Goal: Task Accomplishment & Management: Manage account settings

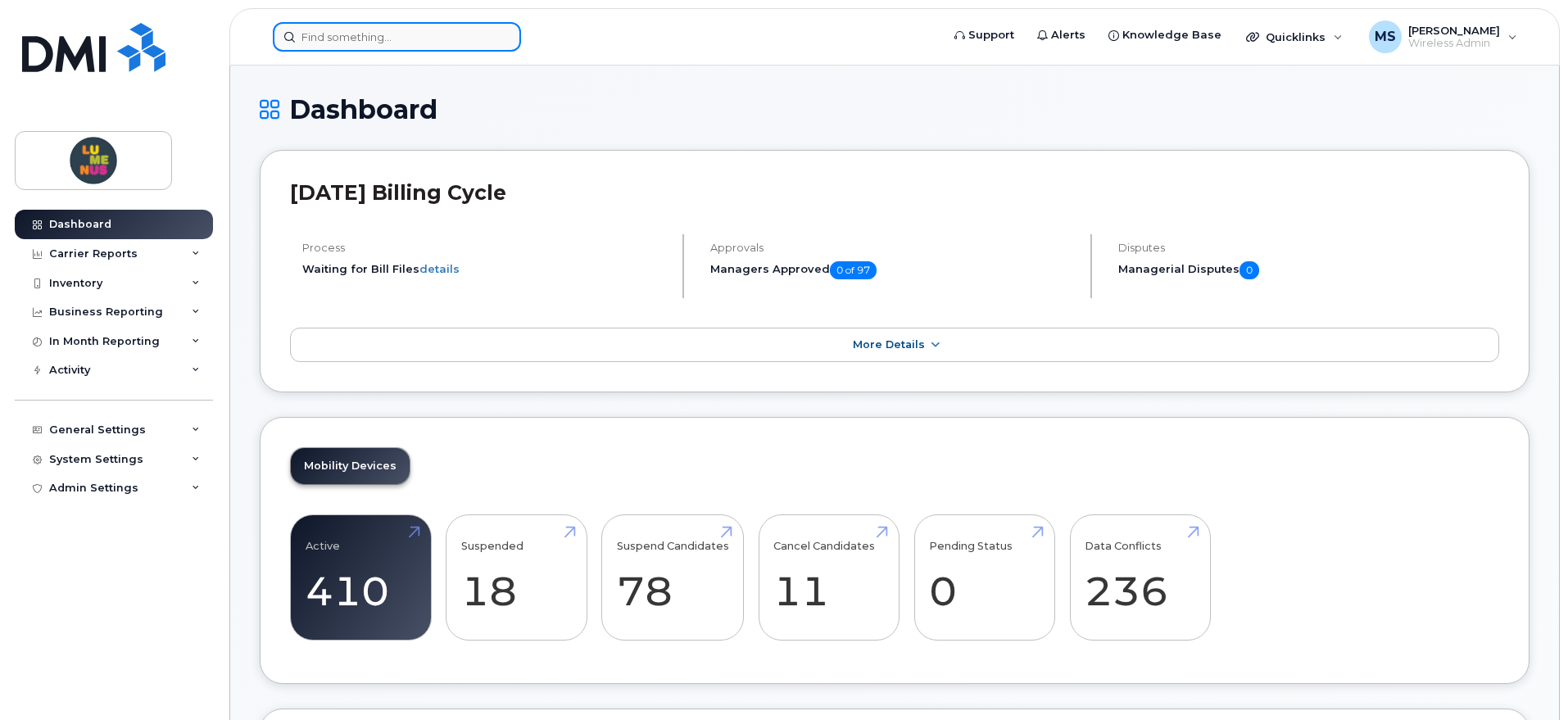
click at [423, 28] on input at bounding box center [397, 37] width 248 height 30
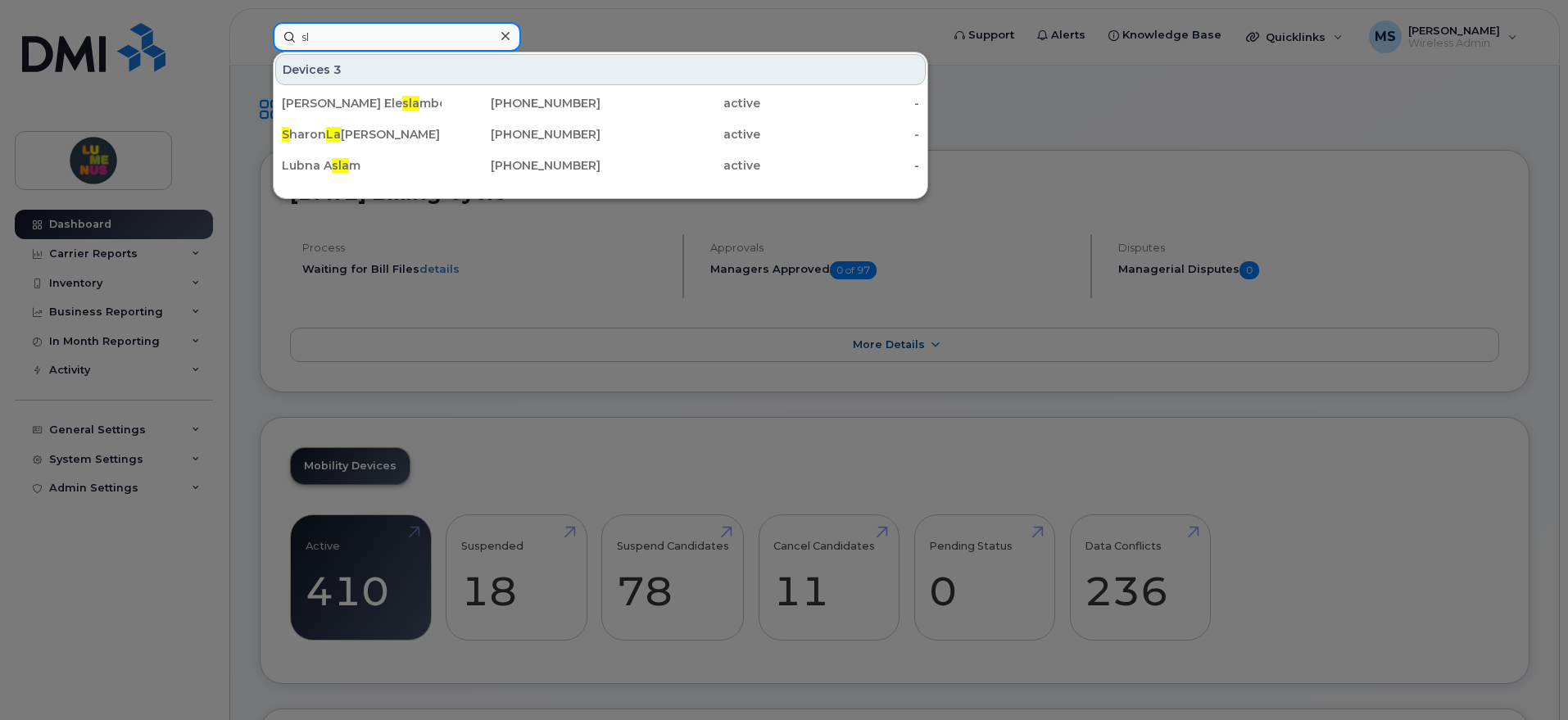
type input "s"
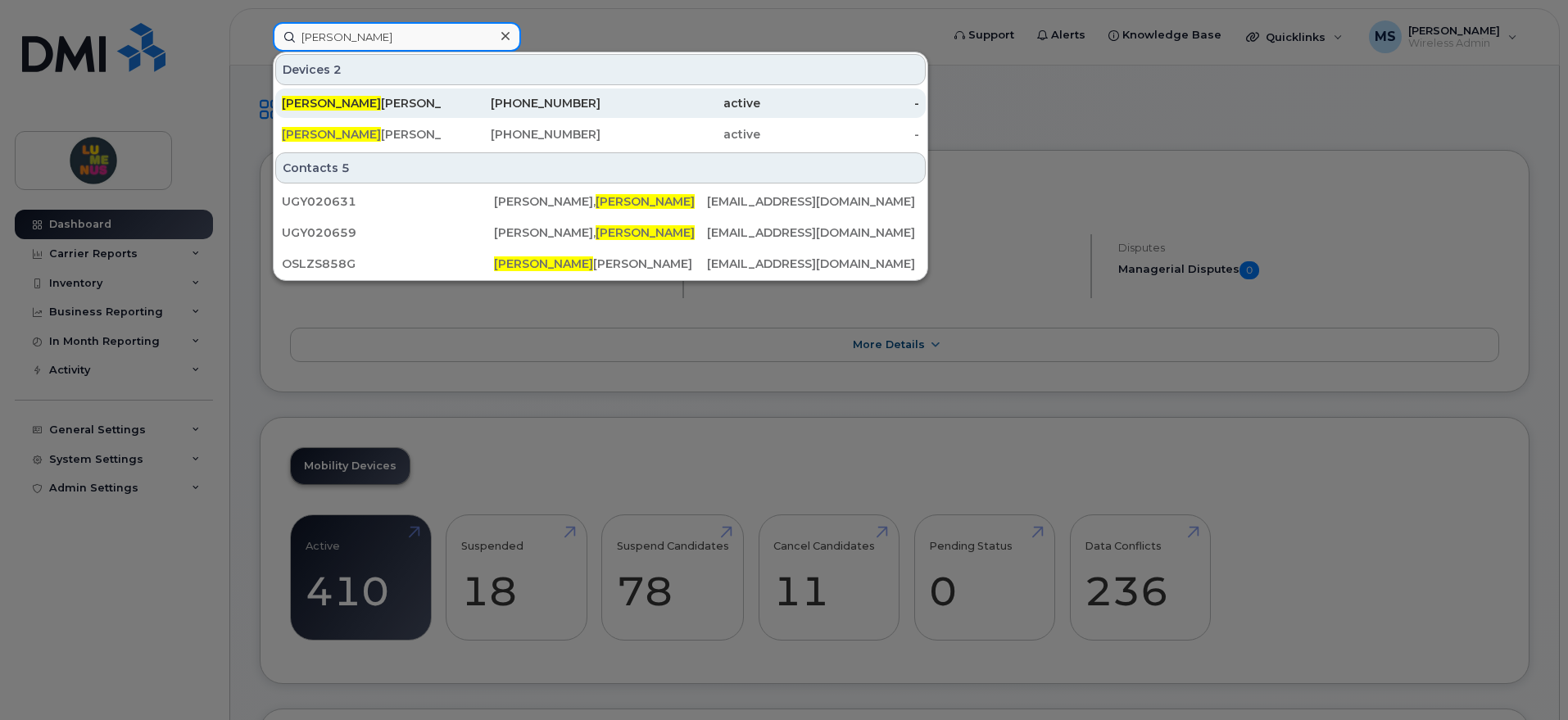
type input "sally"
click at [347, 95] on div "Sally Smith" at bounding box center [362, 103] width 160 height 16
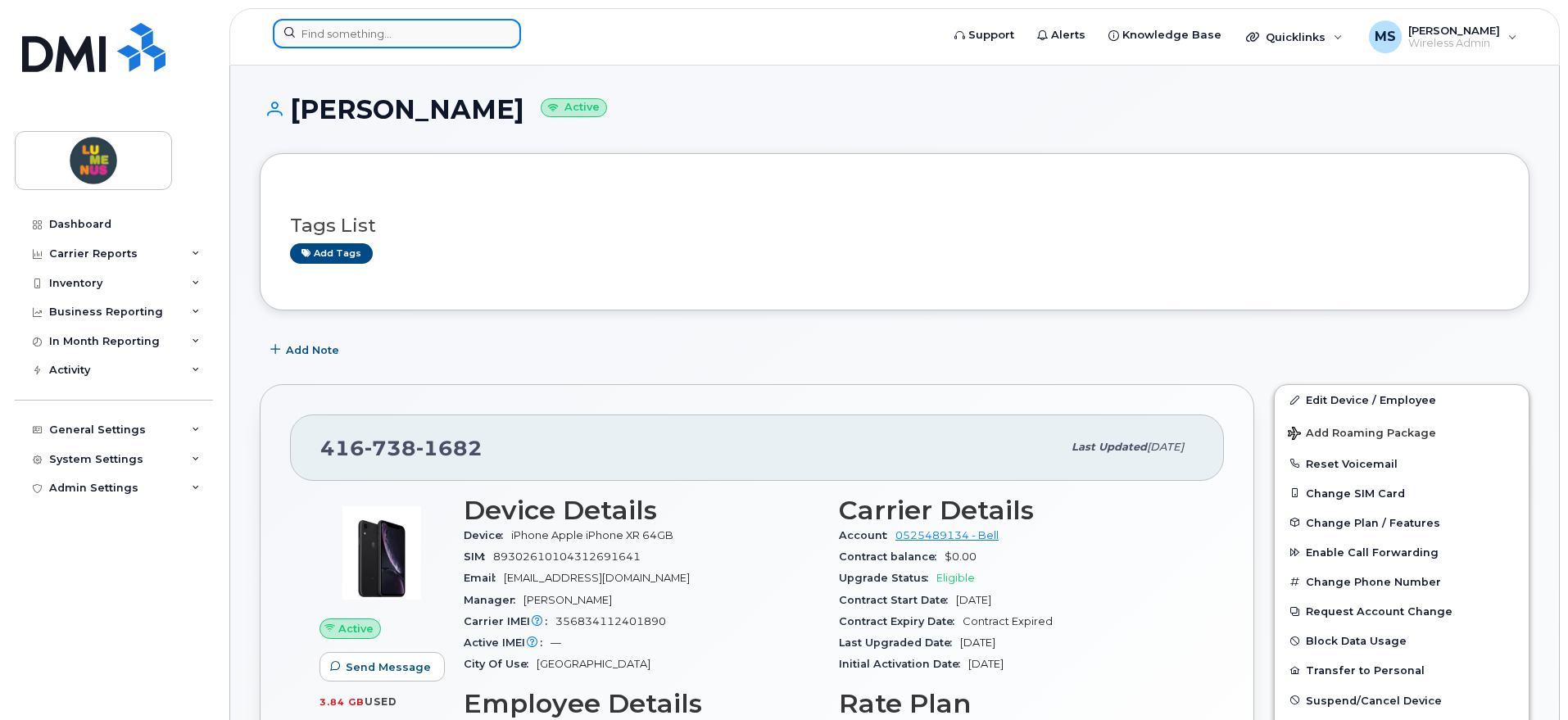
click at [409, 35] on input at bounding box center [397, 34] width 248 height 30
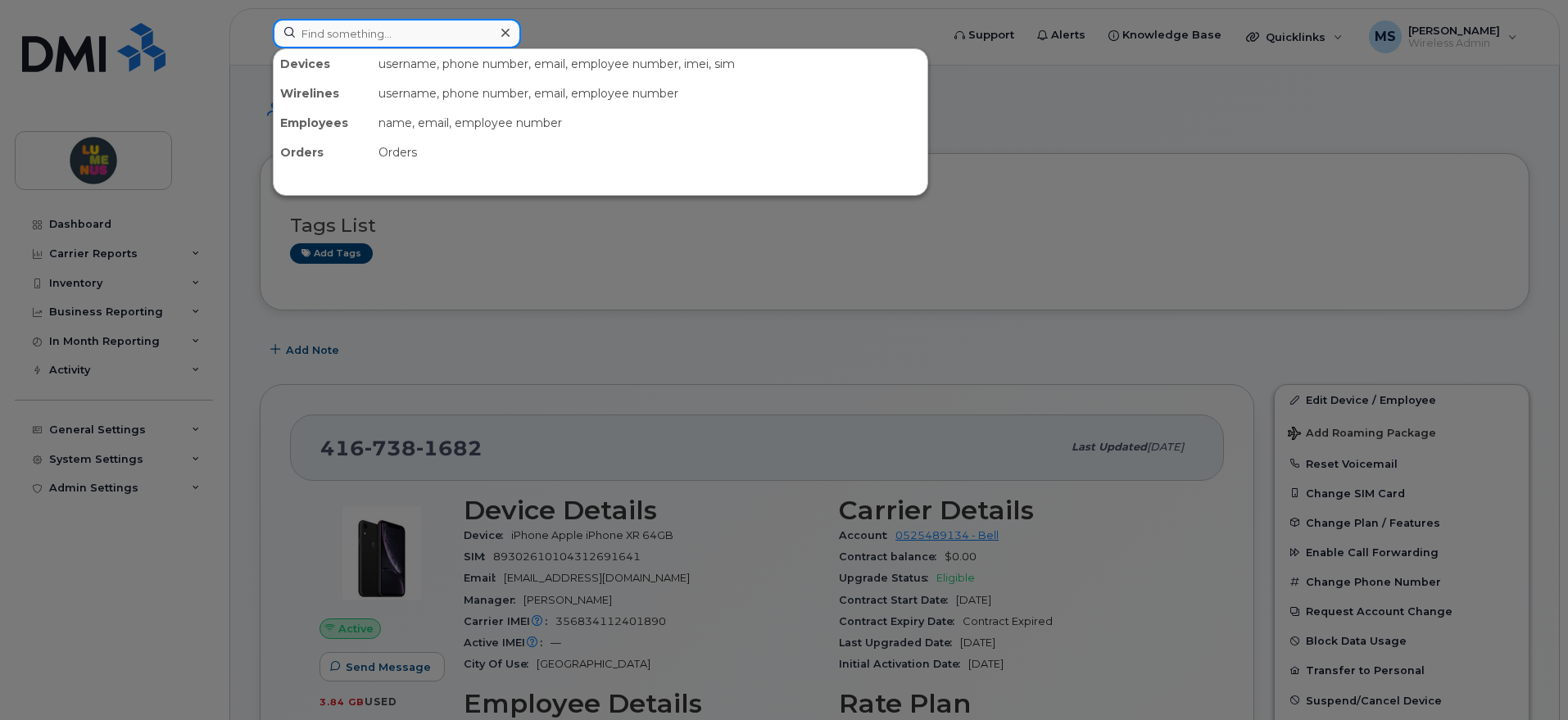
paste input "SR2508-0014"
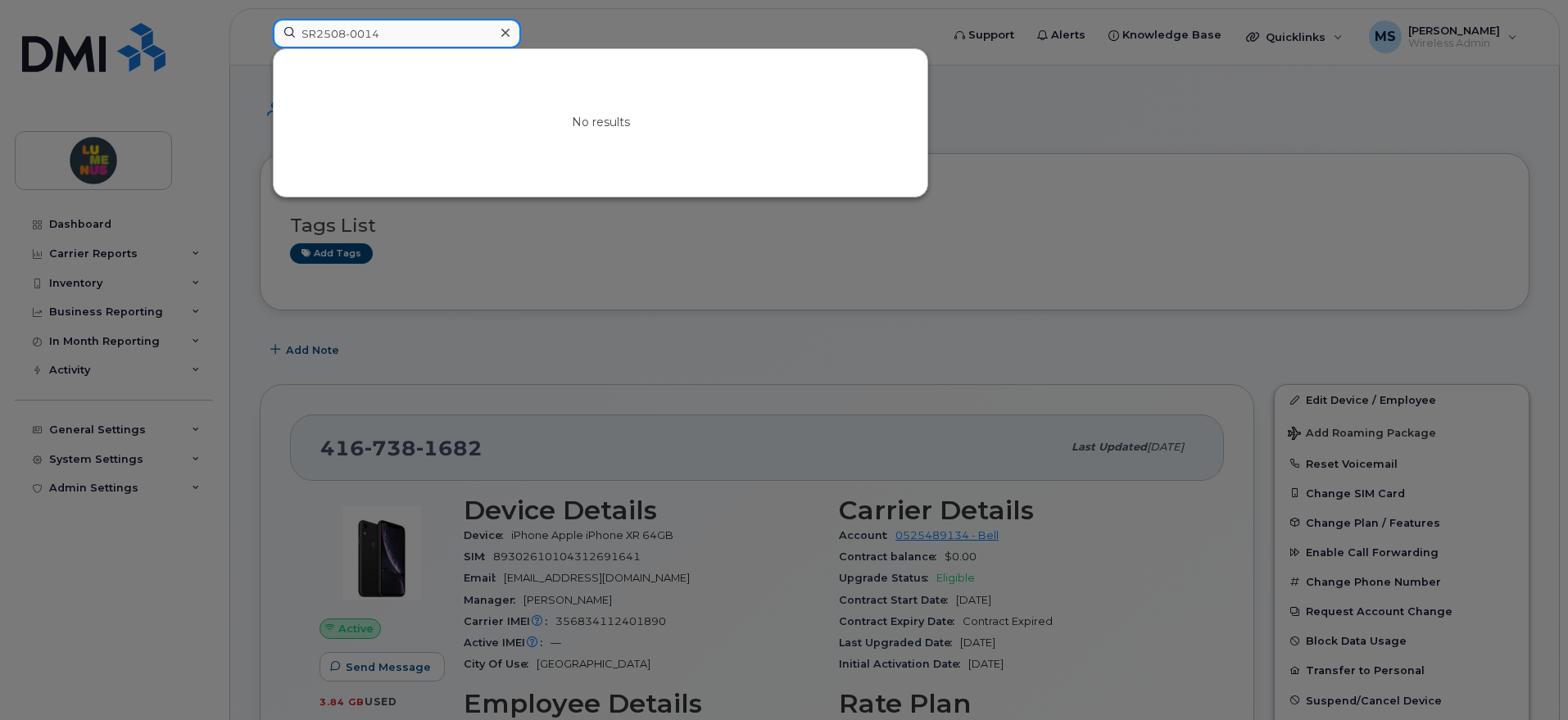
type input "SR2508-0014"
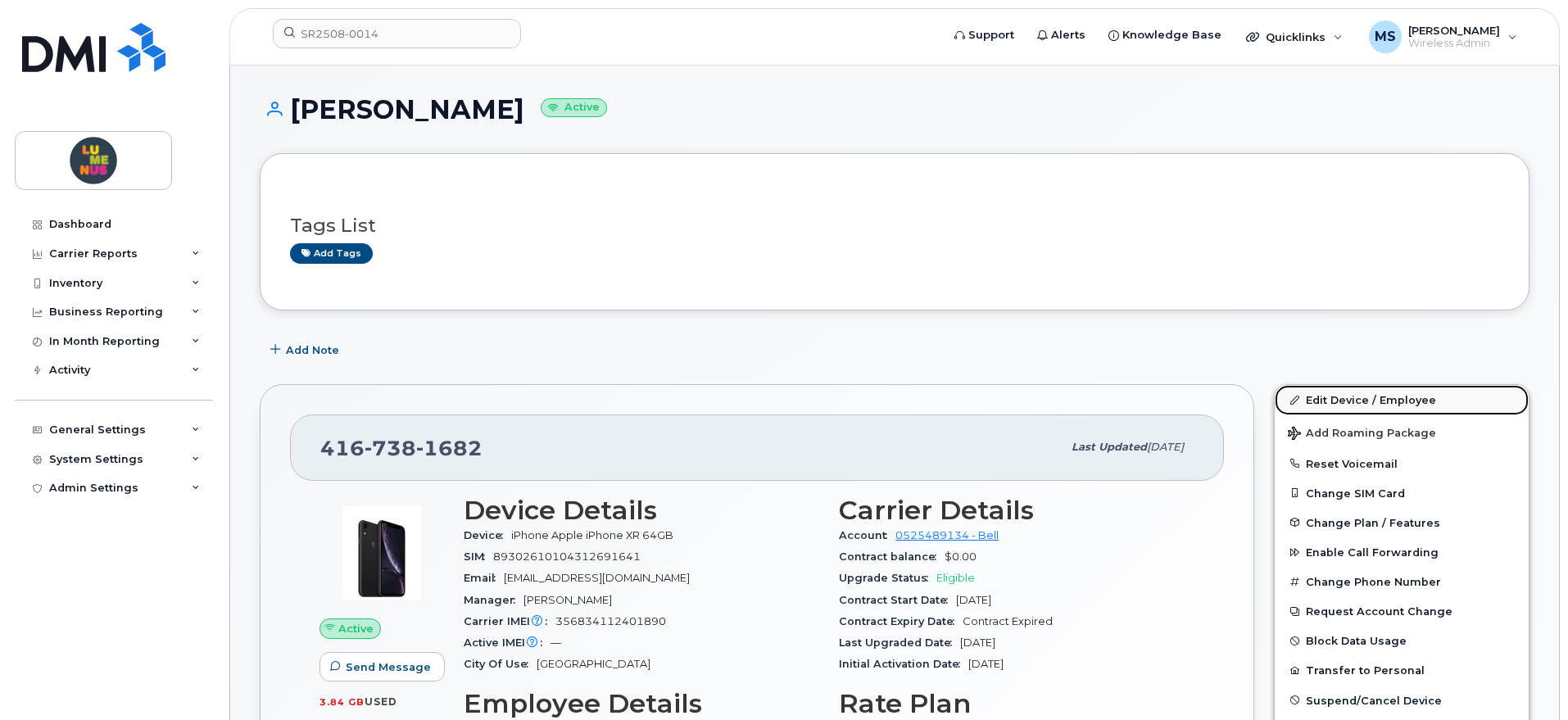
click at [1351, 394] on link "Edit Device / Employee" at bounding box center [1402, 399] width 254 height 30
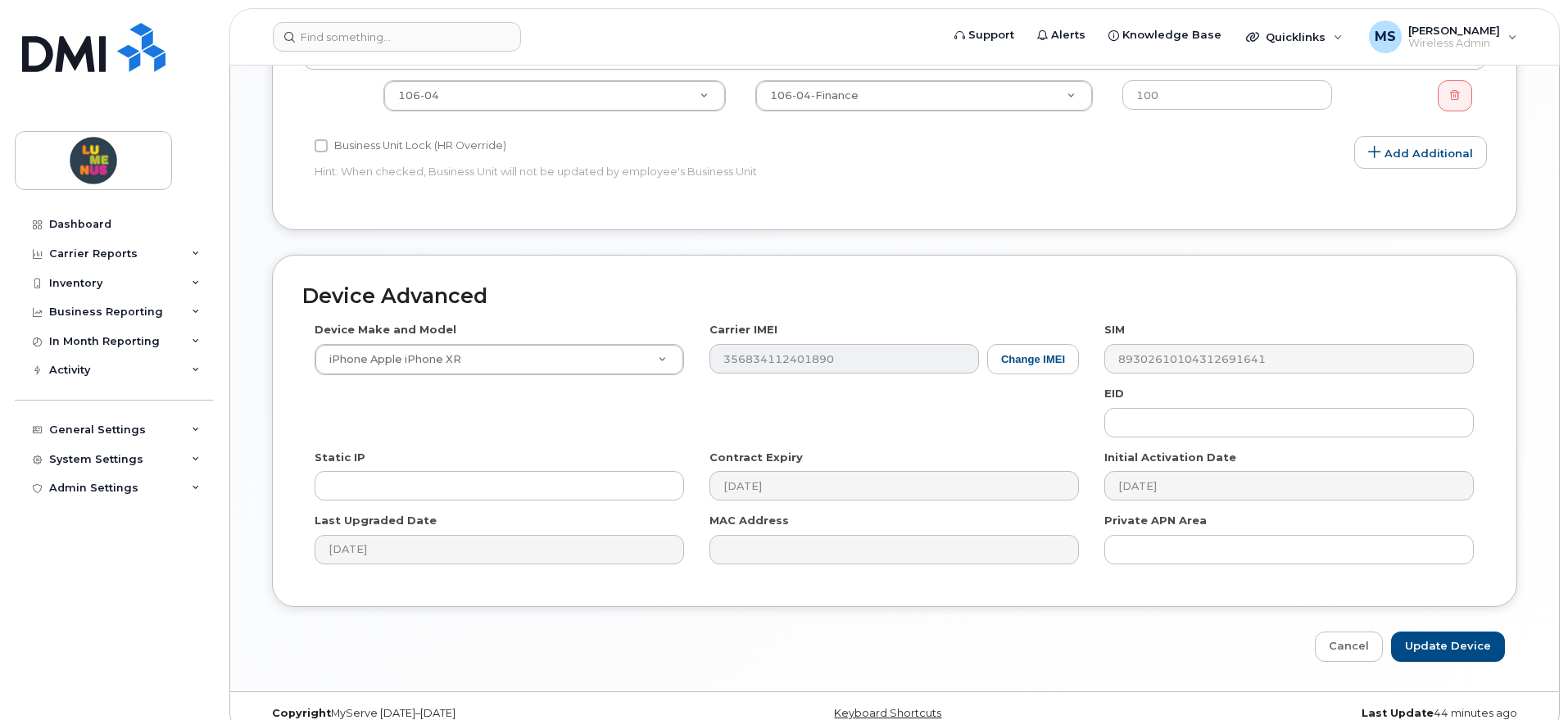
scroll to position [784, 0]
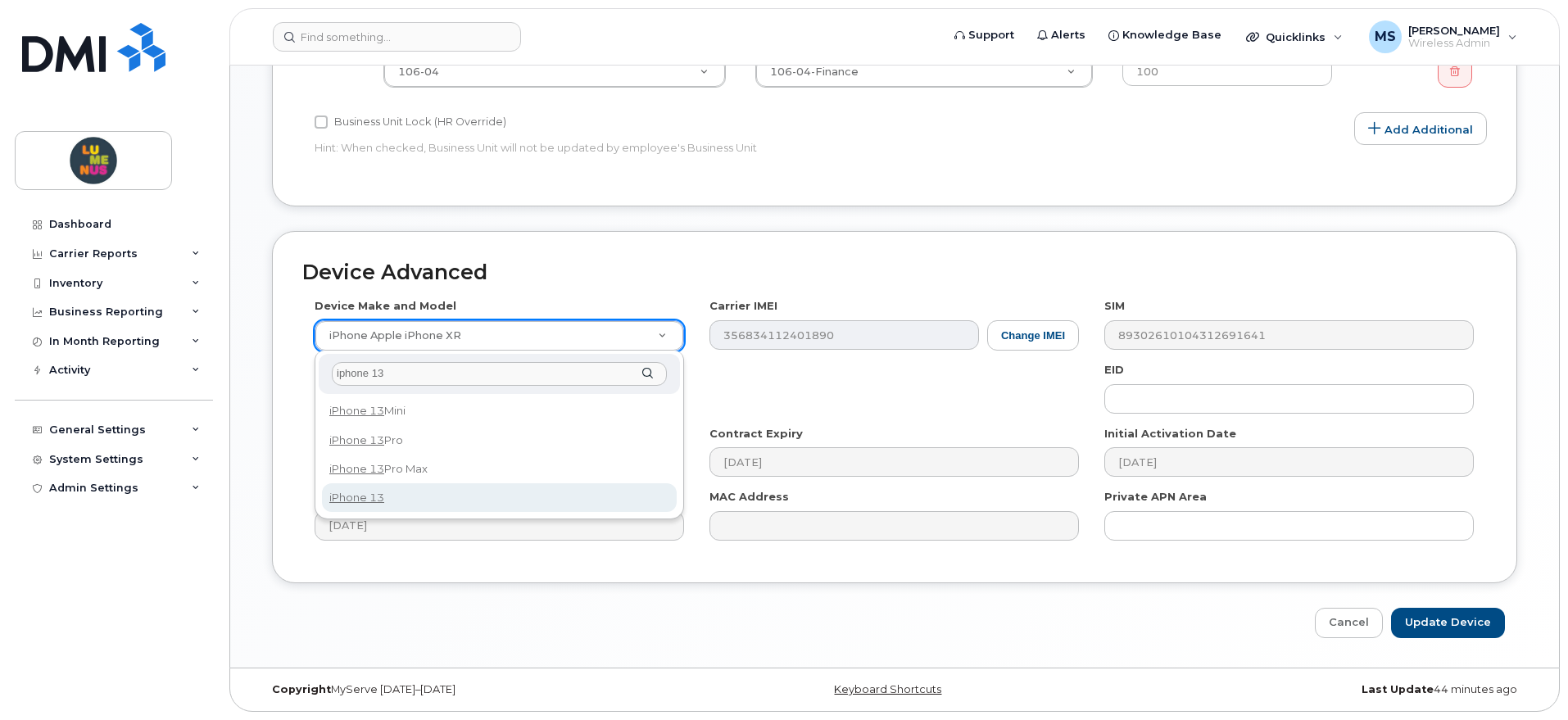
type input "iphone 13"
select select "2612"
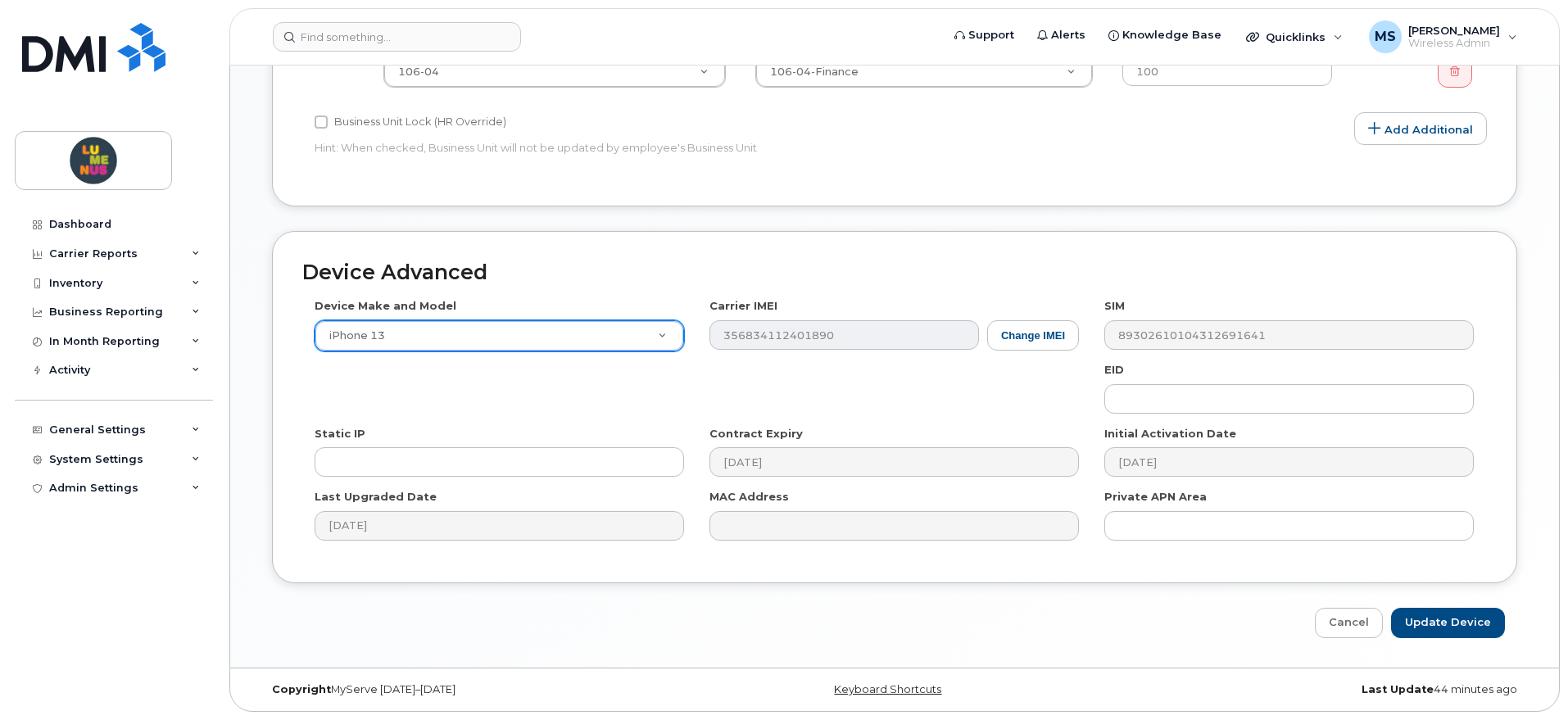
click at [1093, 342] on div "SIM 89302610104312691641" at bounding box center [1290, 324] width 395 height 52
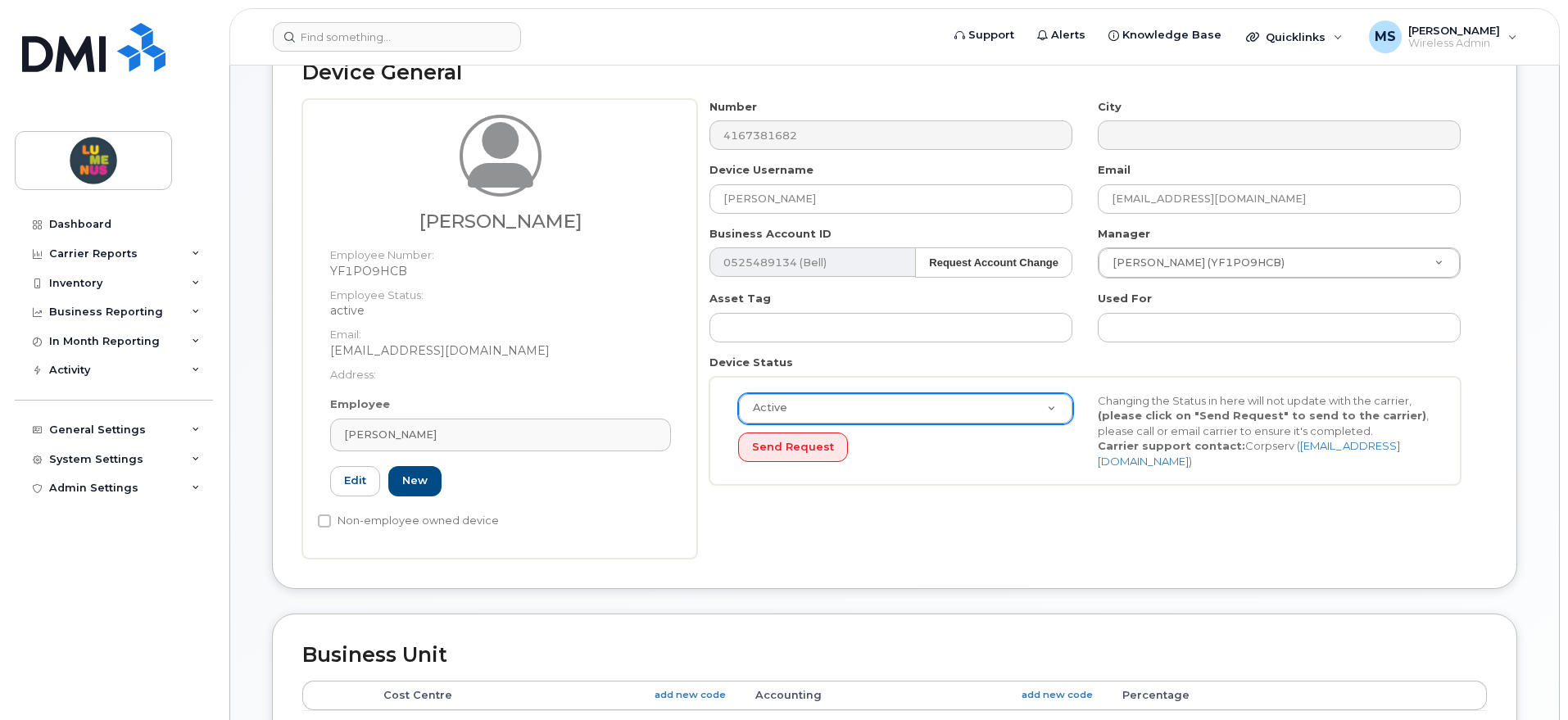
scroll to position [168, 0]
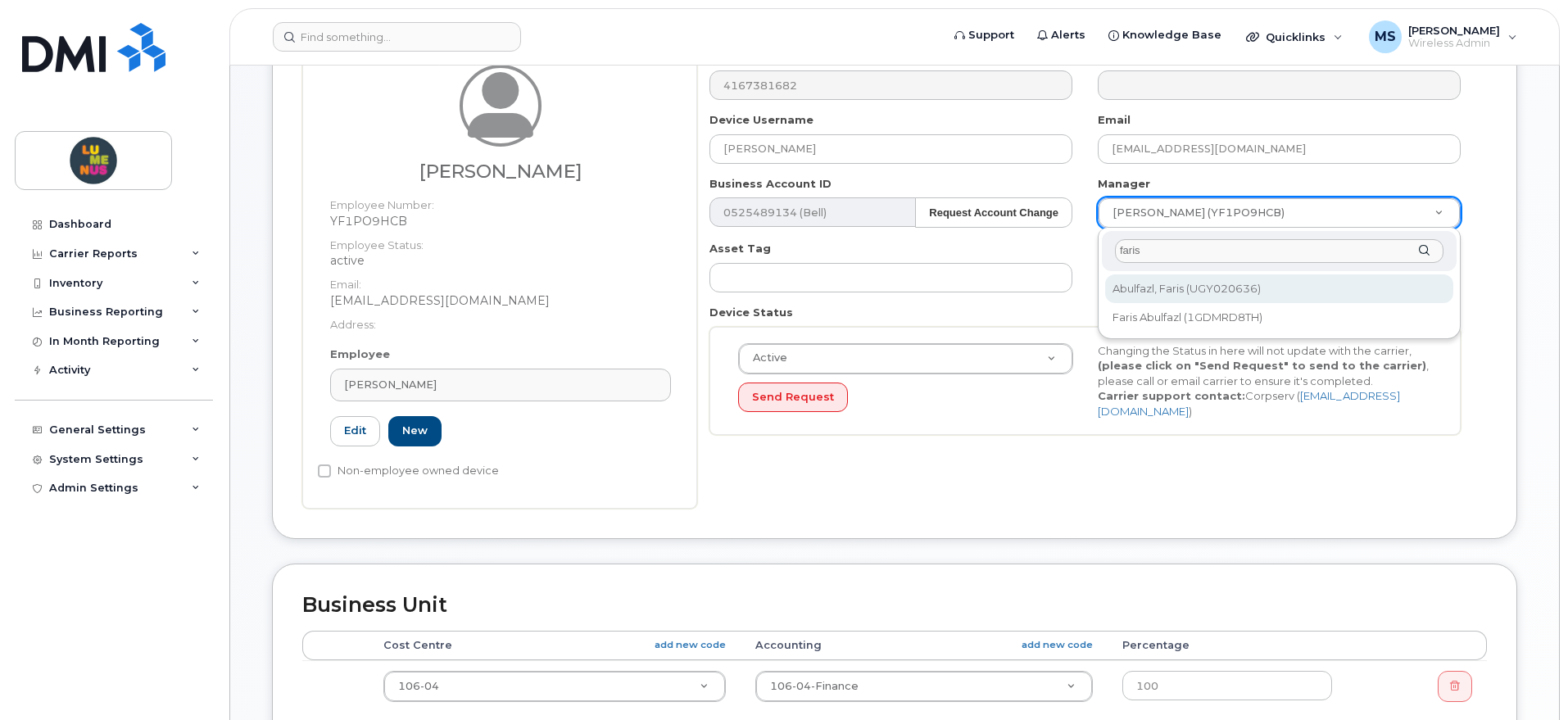
type input "faris"
type input "2975741"
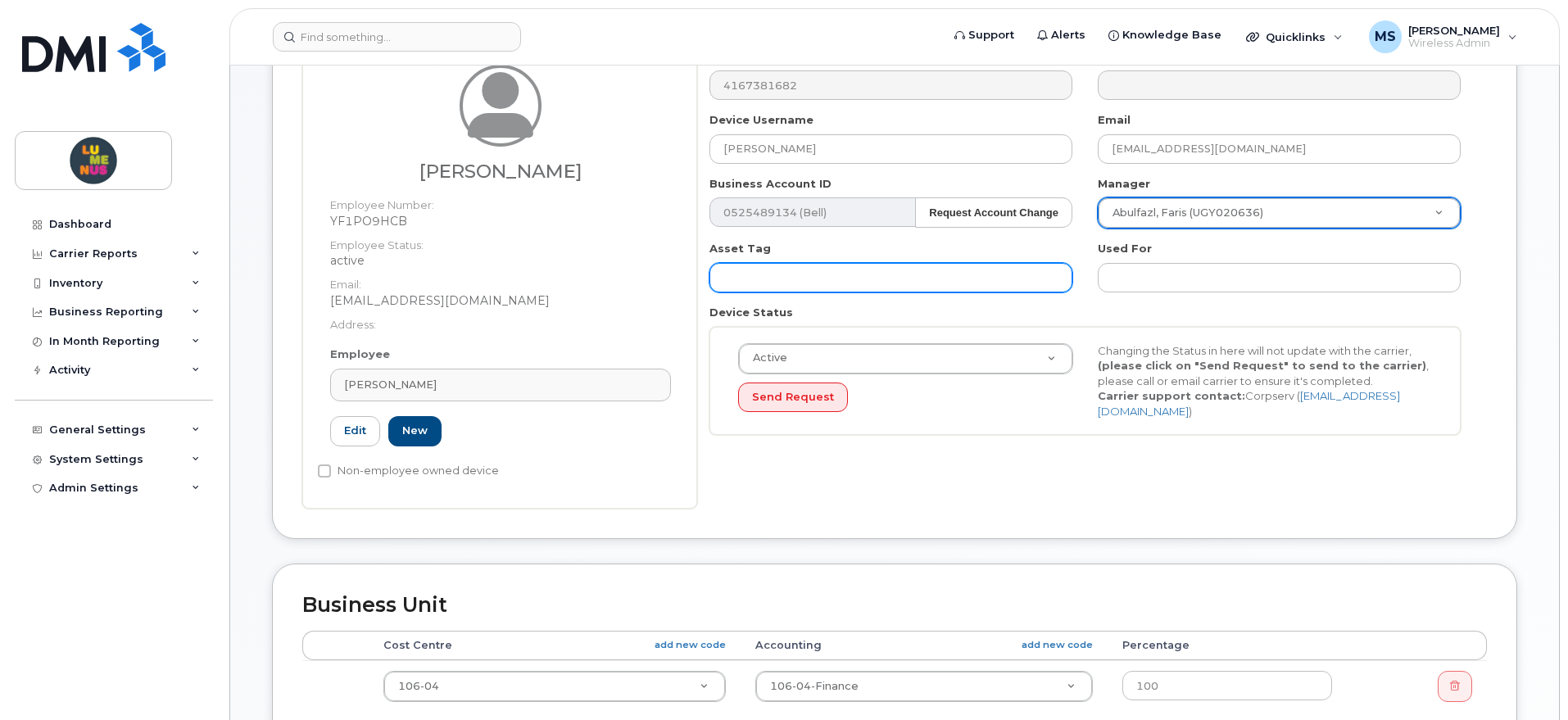
click at [862, 279] on input "text" at bounding box center [890, 277] width 363 height 30
paste input "QQGJX3QLWT"
click at [713, 280] on input "QQGJX3QLWT" at bounding box center [890, 277] width 363 height 30
type input "SN: QQGJX3QLWT"
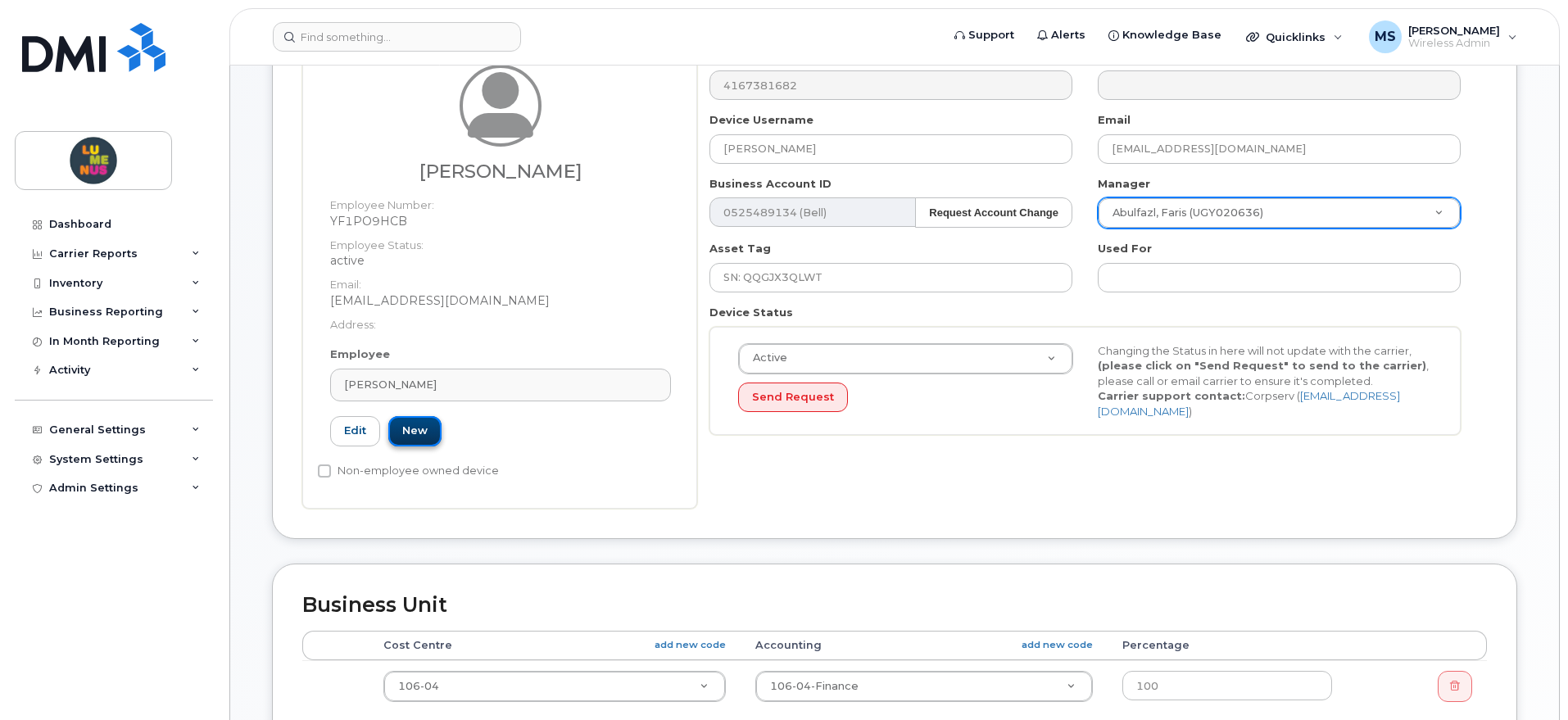
click at [422, 432] on link "New" at bounding box center [414, 430] width 53 height 30
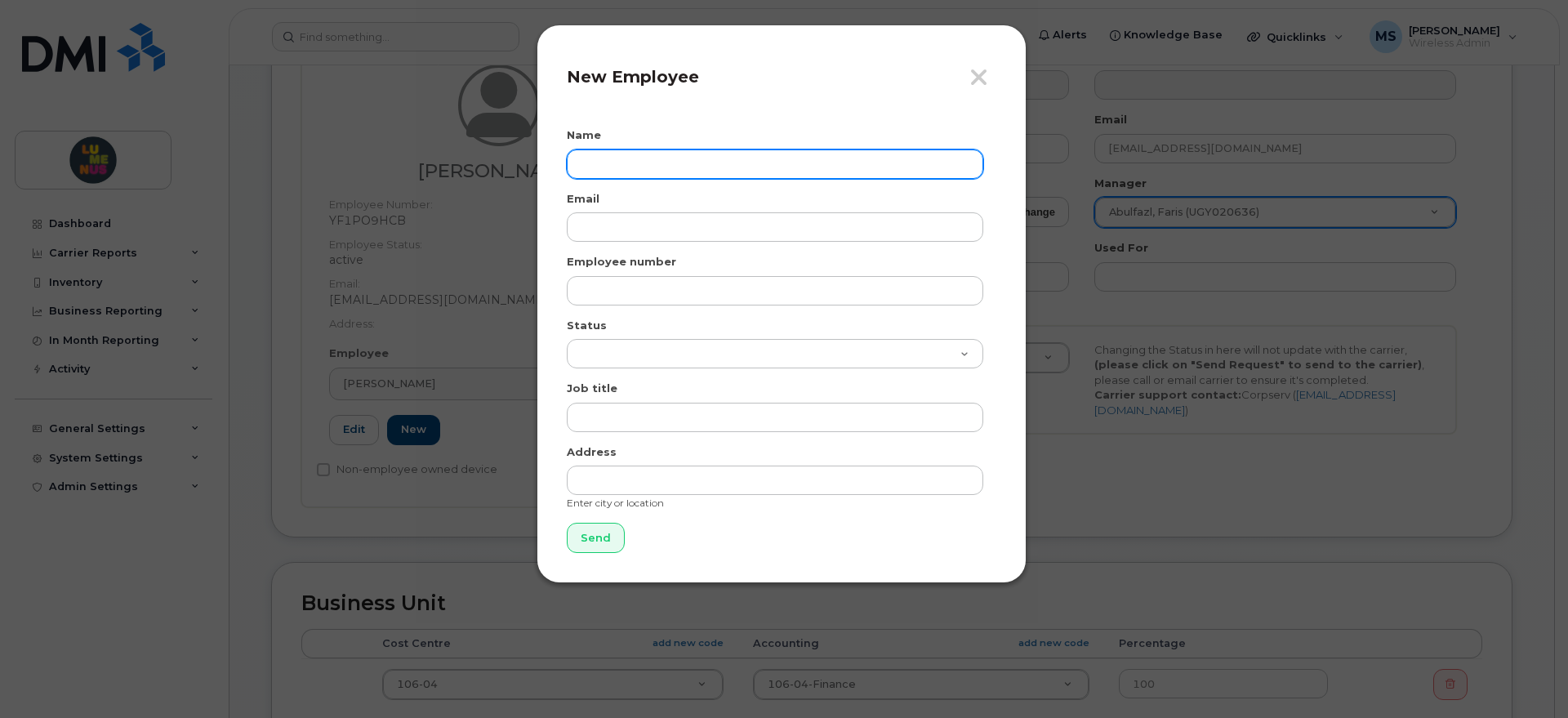
click at [707, 162] on input "text" at bounding box center [775, 164] width 416 height 30
paste input "Shabbir"
type input "Nawad Shabbir"
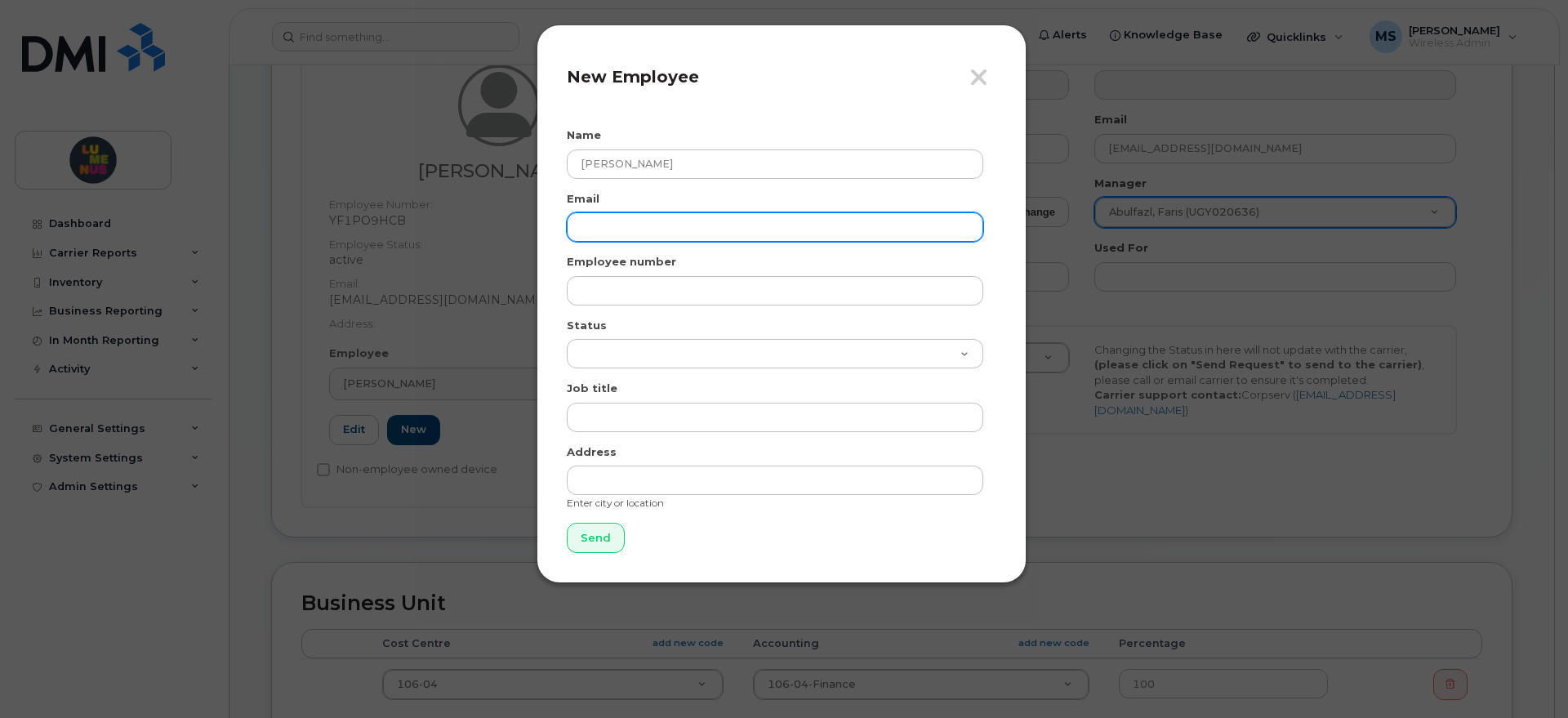
click at [661, 229] on input "email" at bounding box center [775, 227] width 416 height 30
paste input "nshabbir@lumenus.ca"
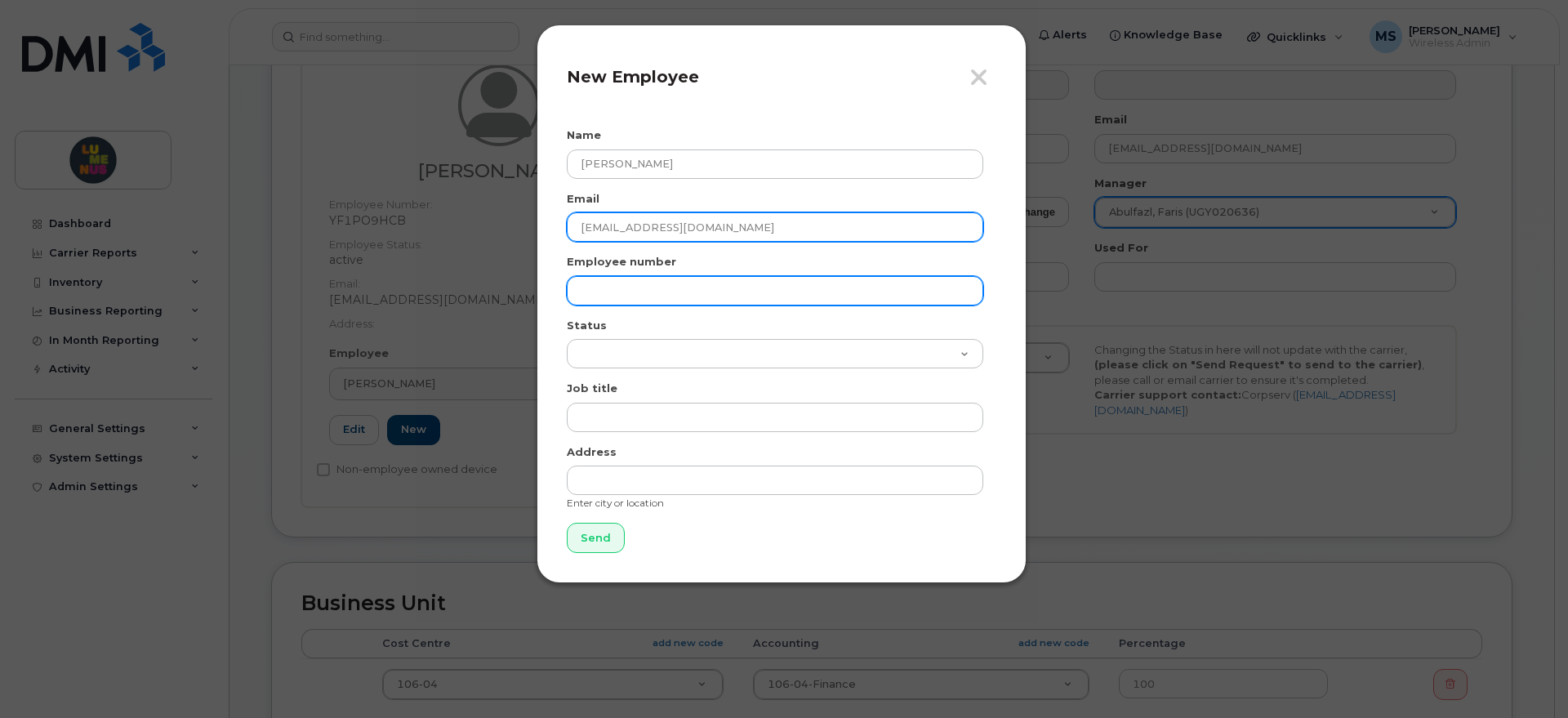
type input "nshabbir@lumenus.ca"
click at [646, 291] on input "text" at bounding box center [775, 291] width 416 height 30
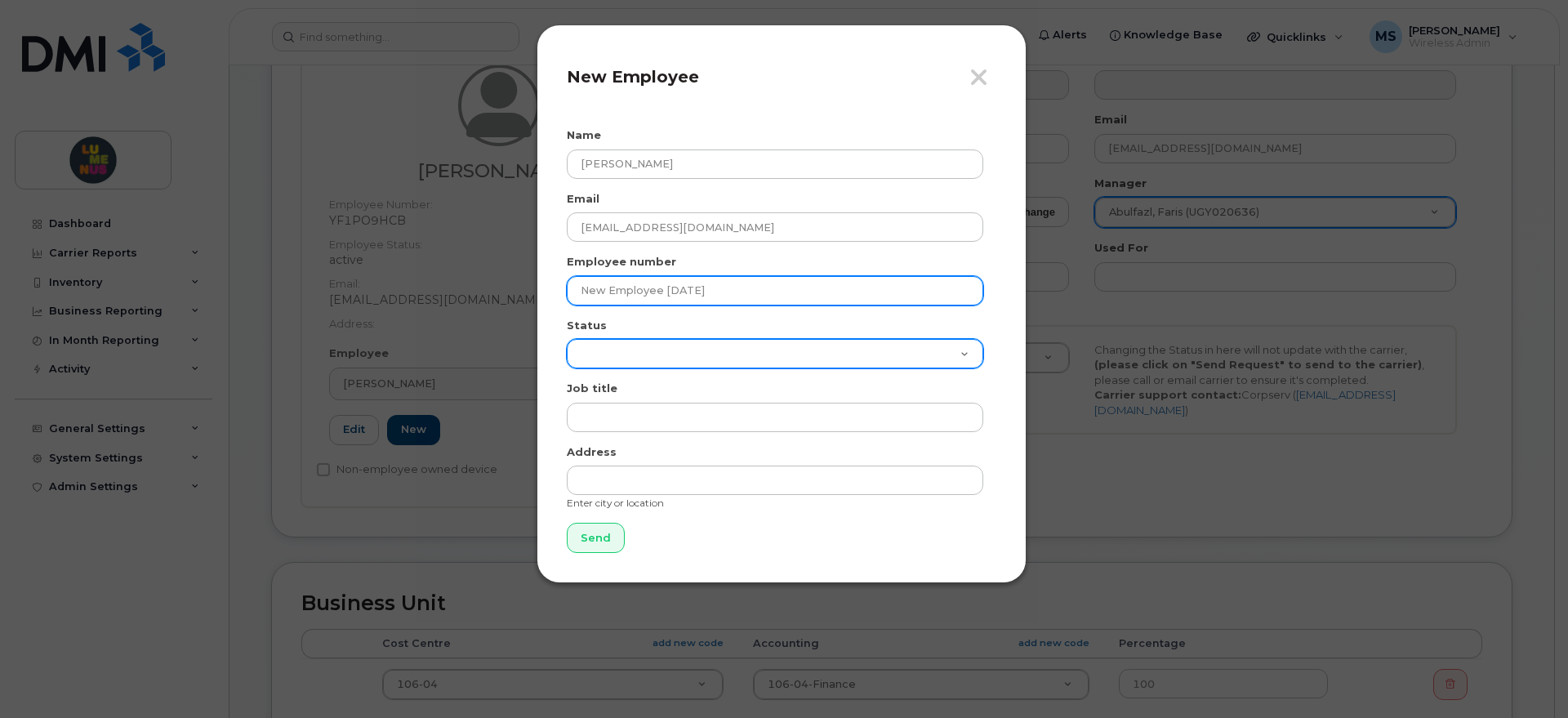
type input "New Employee August 18 2025"
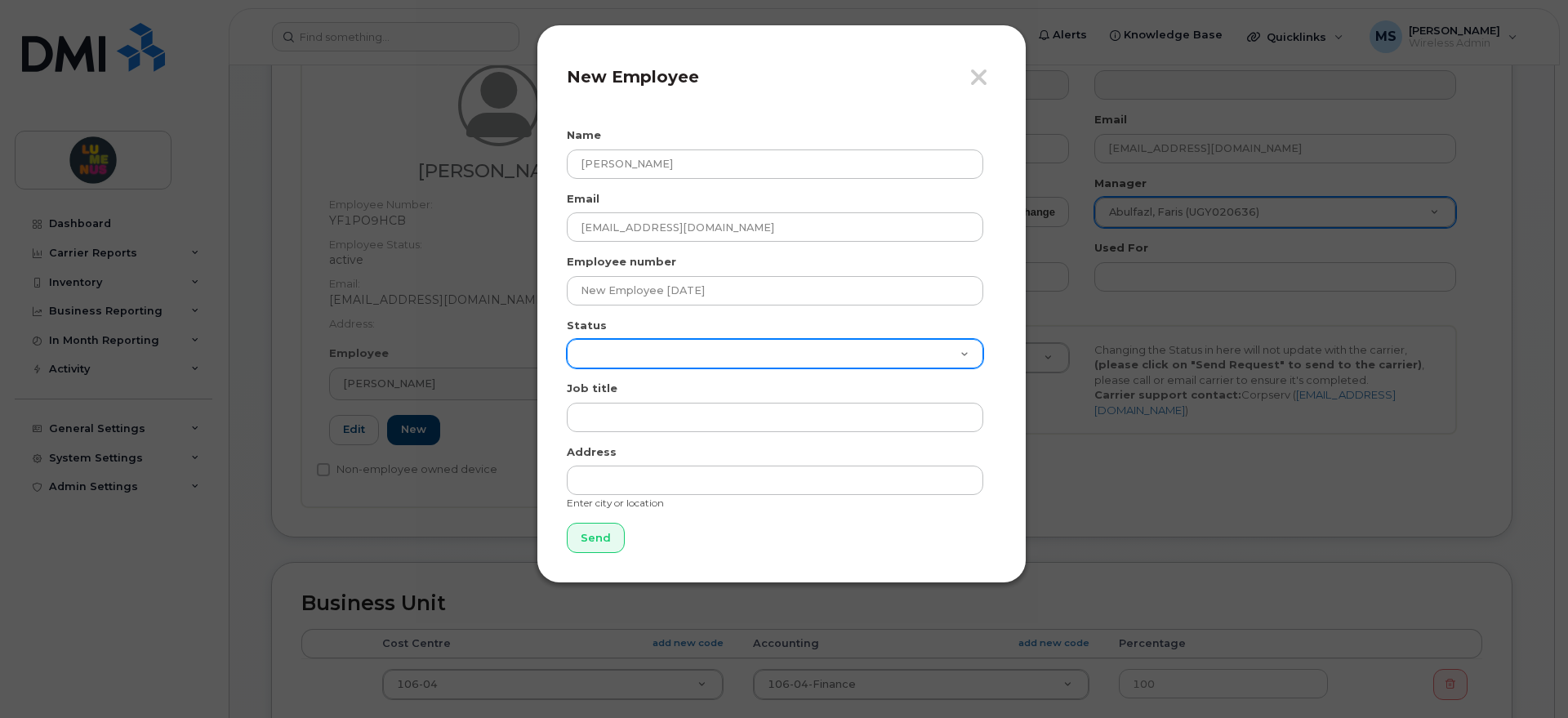
click at [633, 366] on select "Active On-Leave Long Term Short Term Maternity Leave Temp Layoff Inactive" at bounding box center [775, 353] width 416 height 30
select select "active"
click at [567, 339] on select "Active On-Leave Long Term Short Term Maternity Leave Temp Layoff Inactive" at bounding box center [775, 353] width 416 height 30
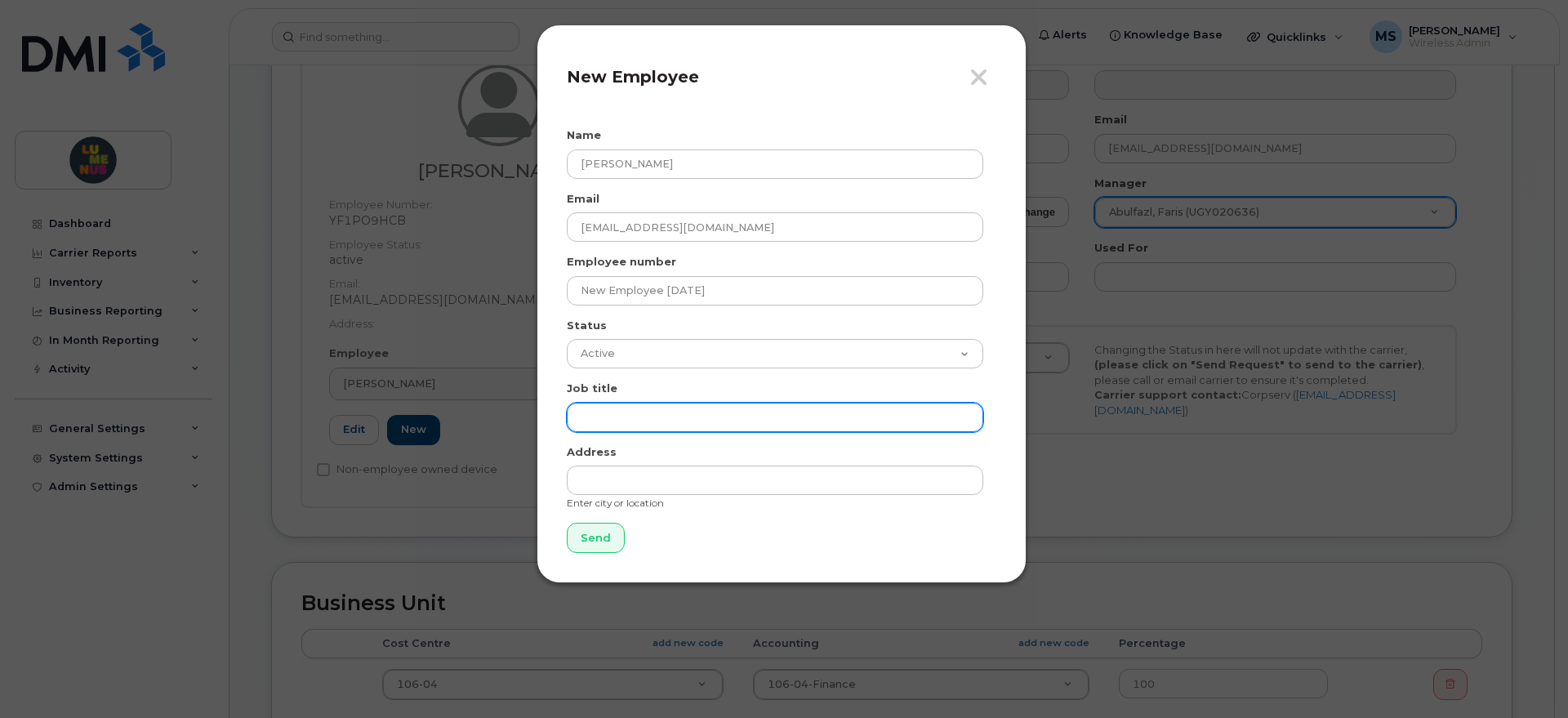
click at [667, 409] on input "text" at bounding box center [775, 418] width 416 height 30
click at [622, 415] on input "text" at bounding box center [775, 418] width 416 height 30
paste input "Senior Director, Finance"
type input "Senior Director, Finance"
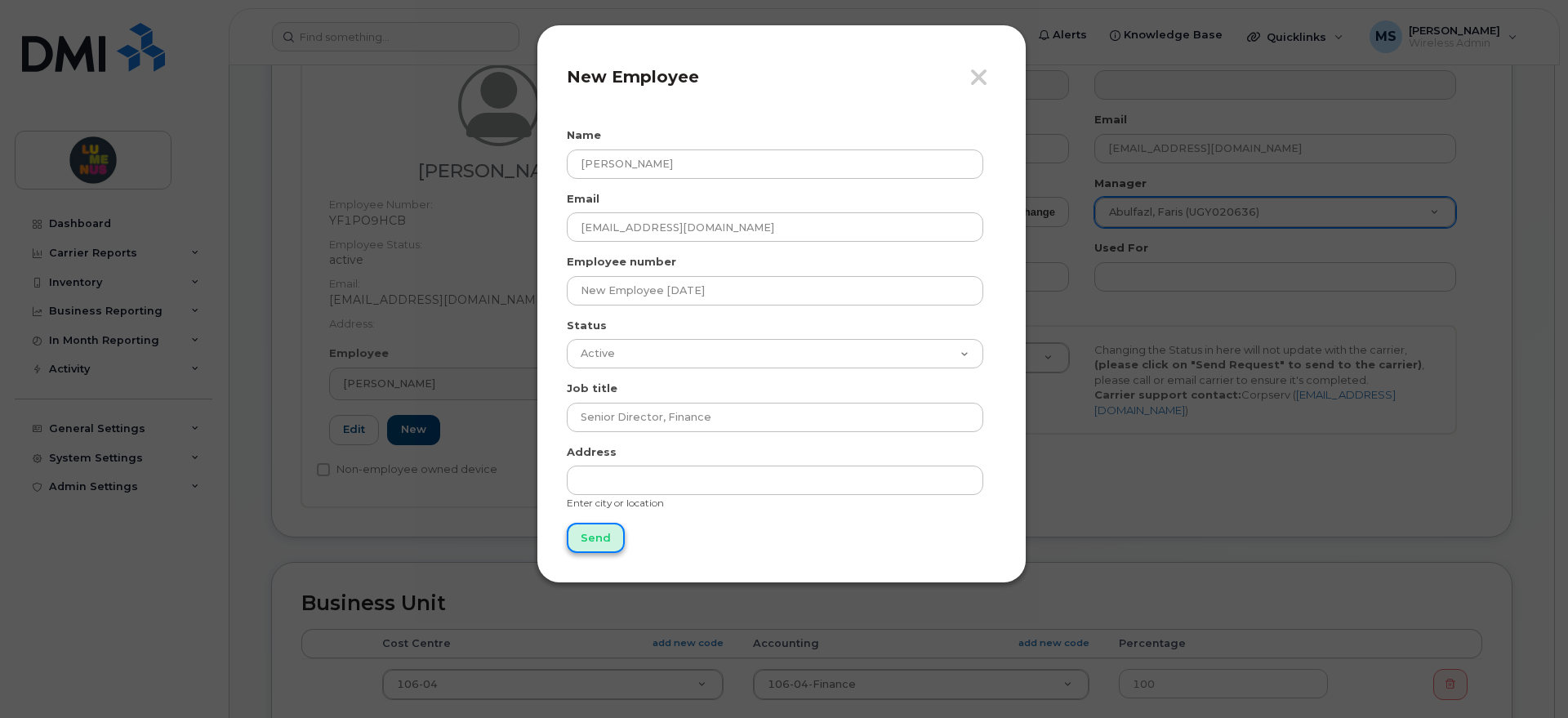
click at [609, 536] on input "Send" at bounding box center [596, 538] width 58 height 30
type input "Send"
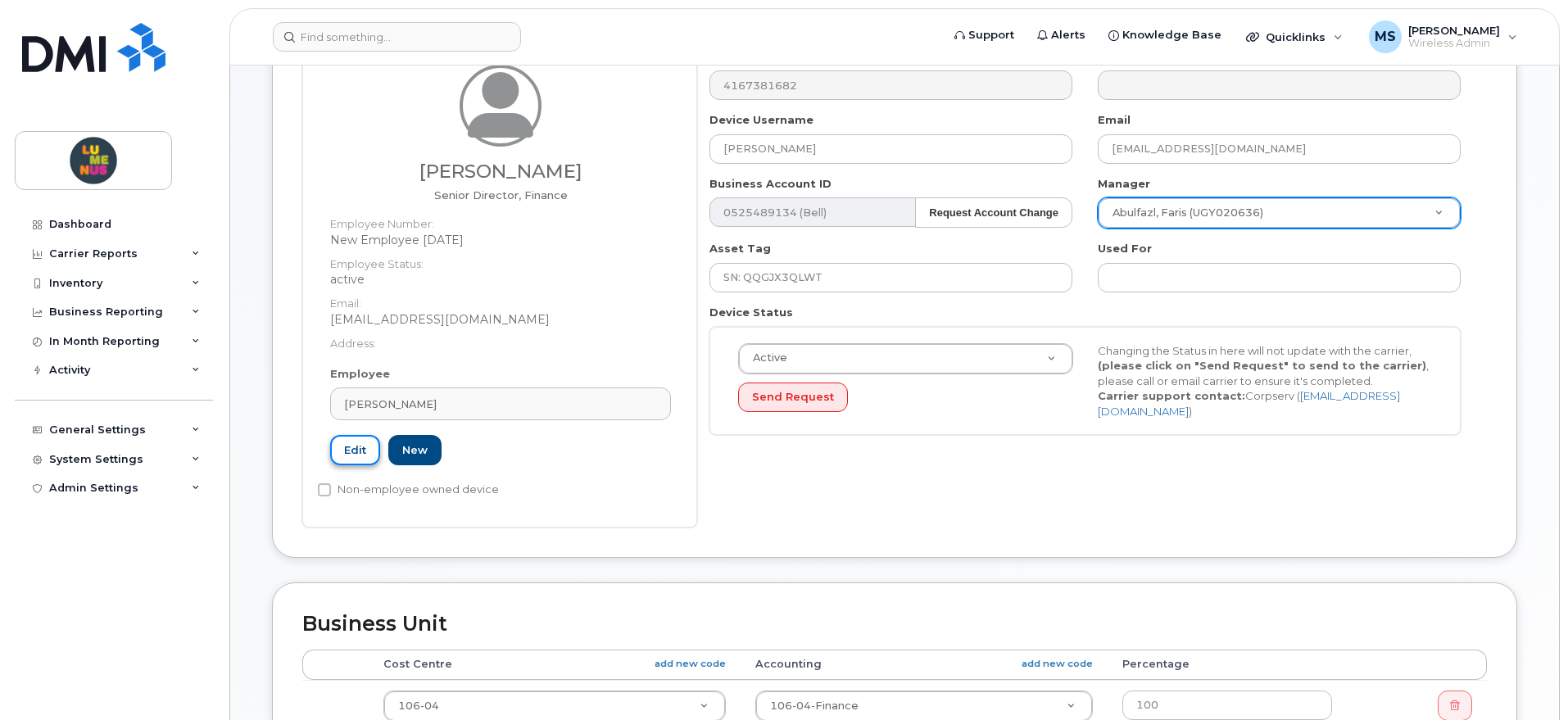
click at [373, 449] on link "Edit" at bounding box center [355, 450] width 50 height 30
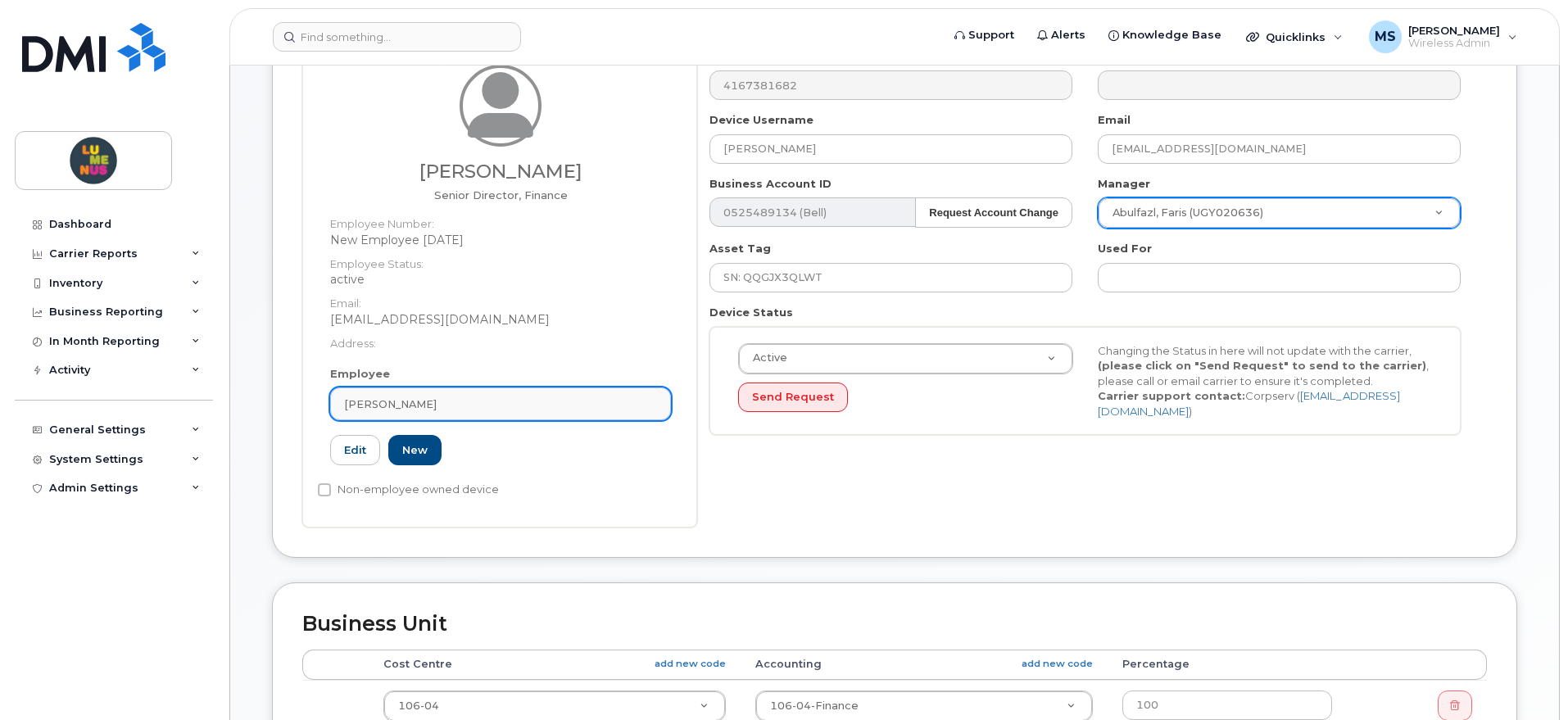
click at [426, 397] on div "Sally Smith" at bounding box center [501, 404] width 313 height 15
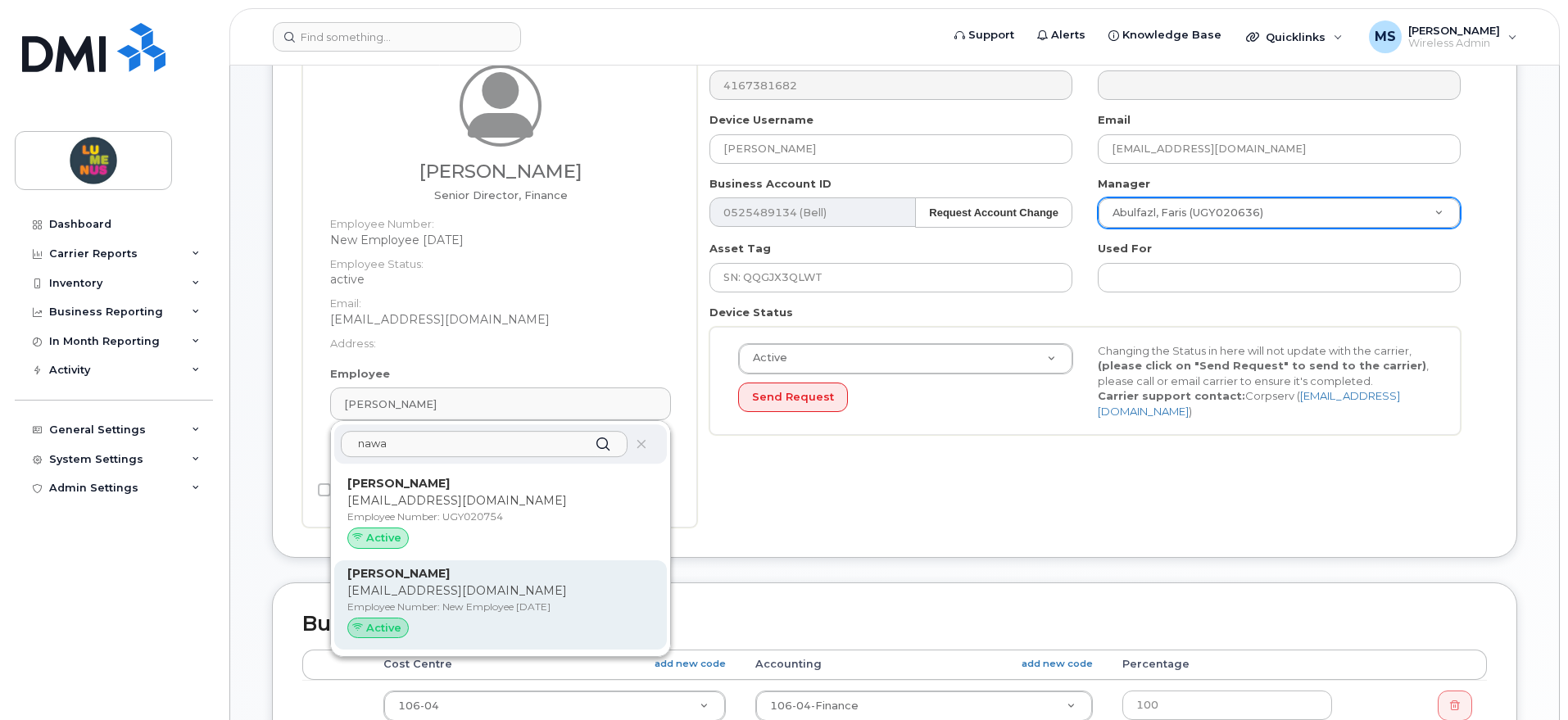
type input "nawa"
click at [444, 590] on p "nshabbir@lumenus.ca" at bounding box center [501, 591] width 306 height 17
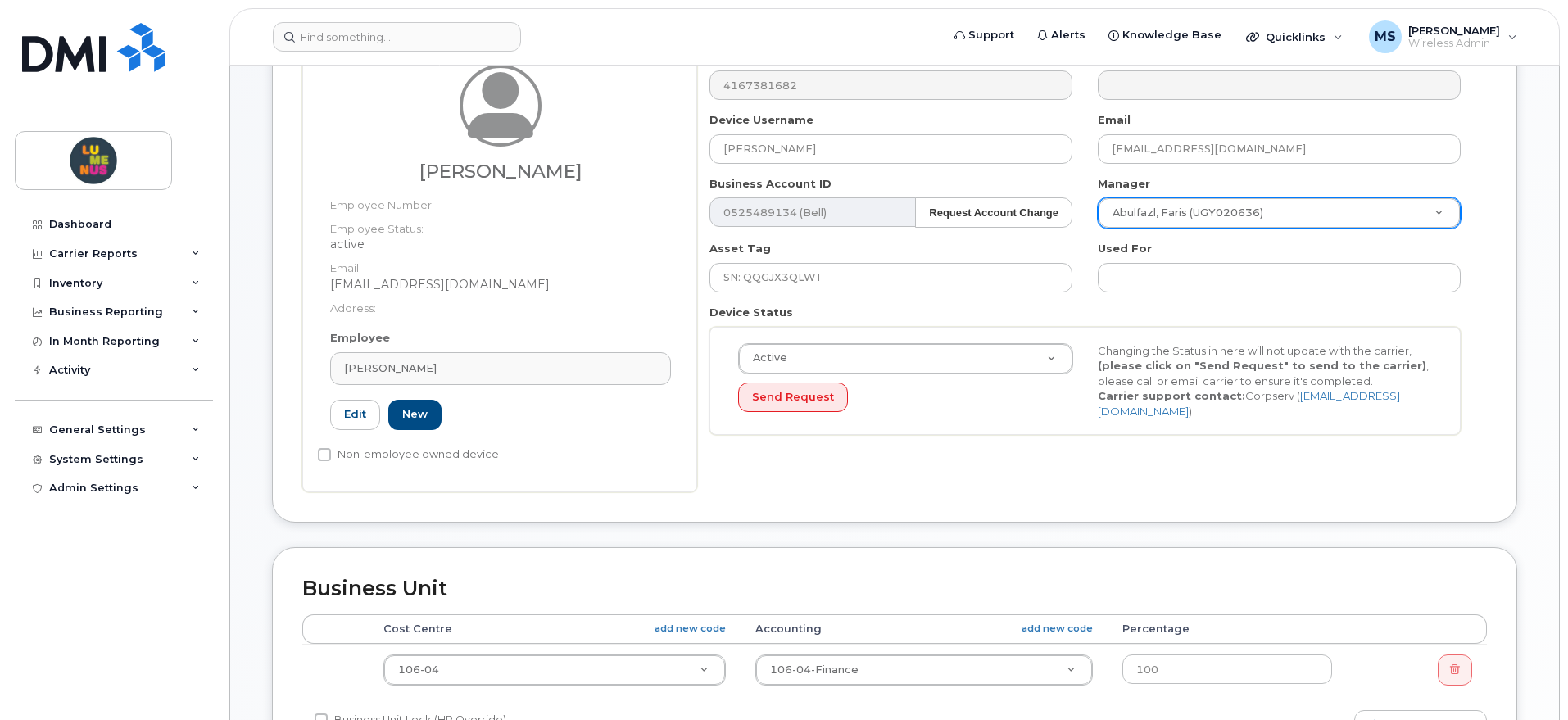
type input "New Employee August 18 2025"
type input "Nawad Shabbir"
type input "nshabbir@lumenus.ca"
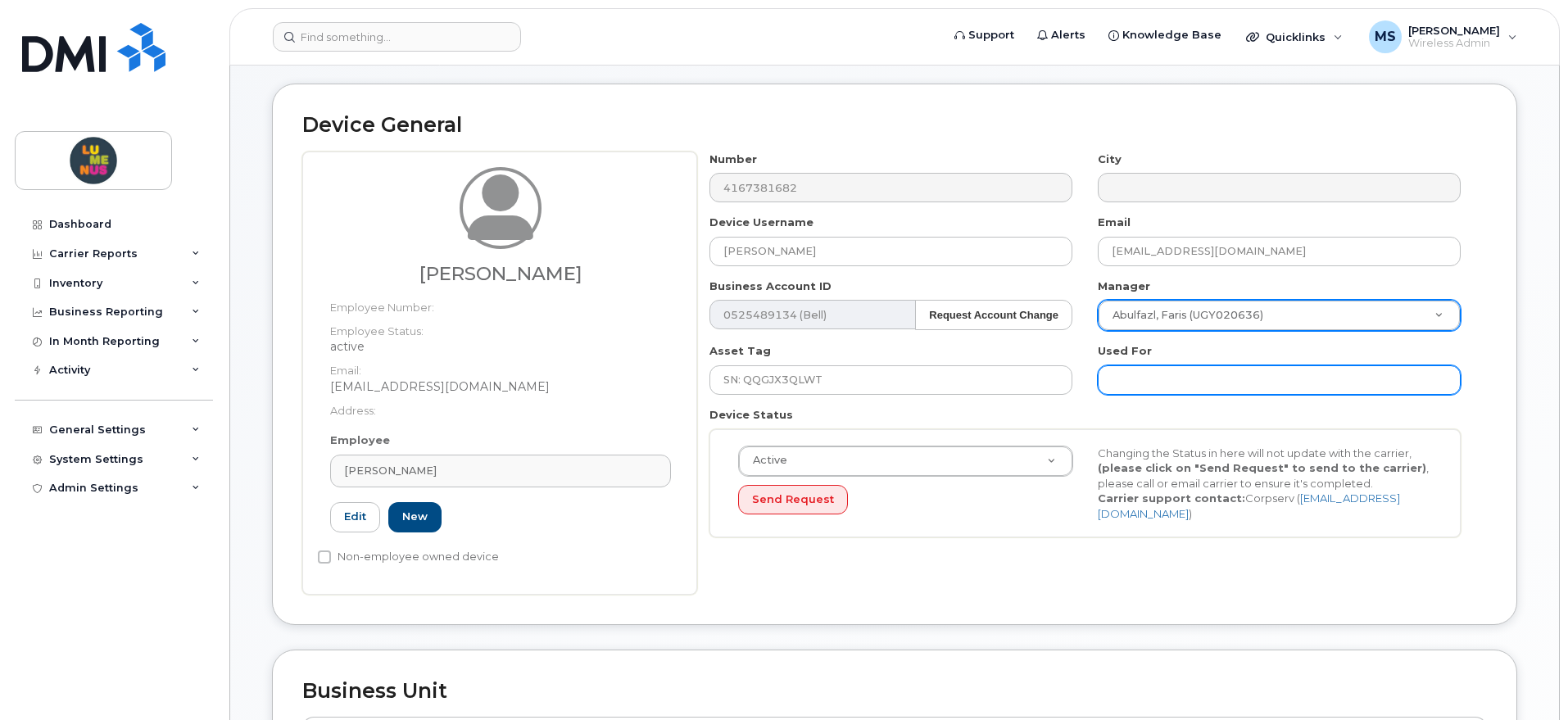
click at [1171, 377] on input "text" at bounding box center [1279, 380] width 363 height 30
paste input "SR2508-0014"
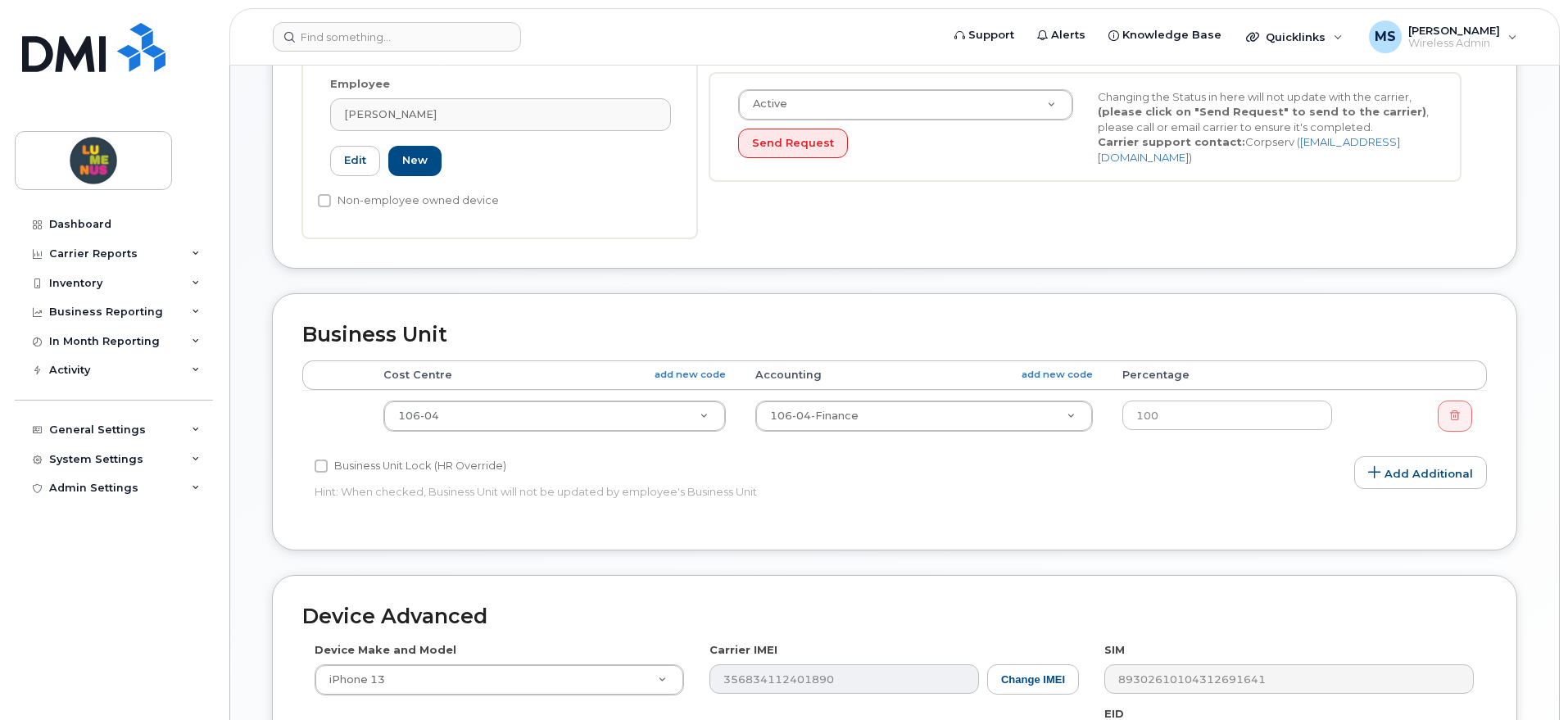
scroll to position [476, 0]
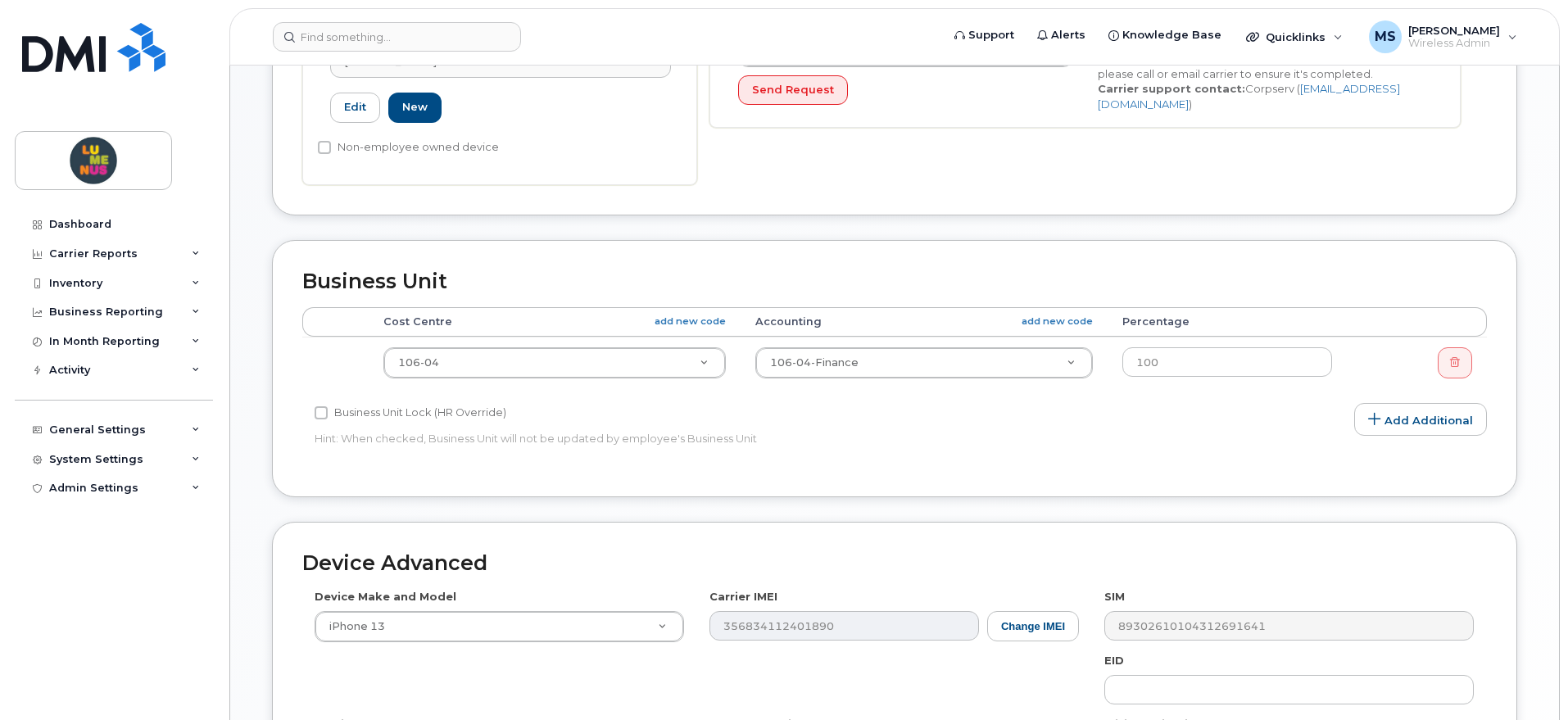
type input "SR2508-0014"
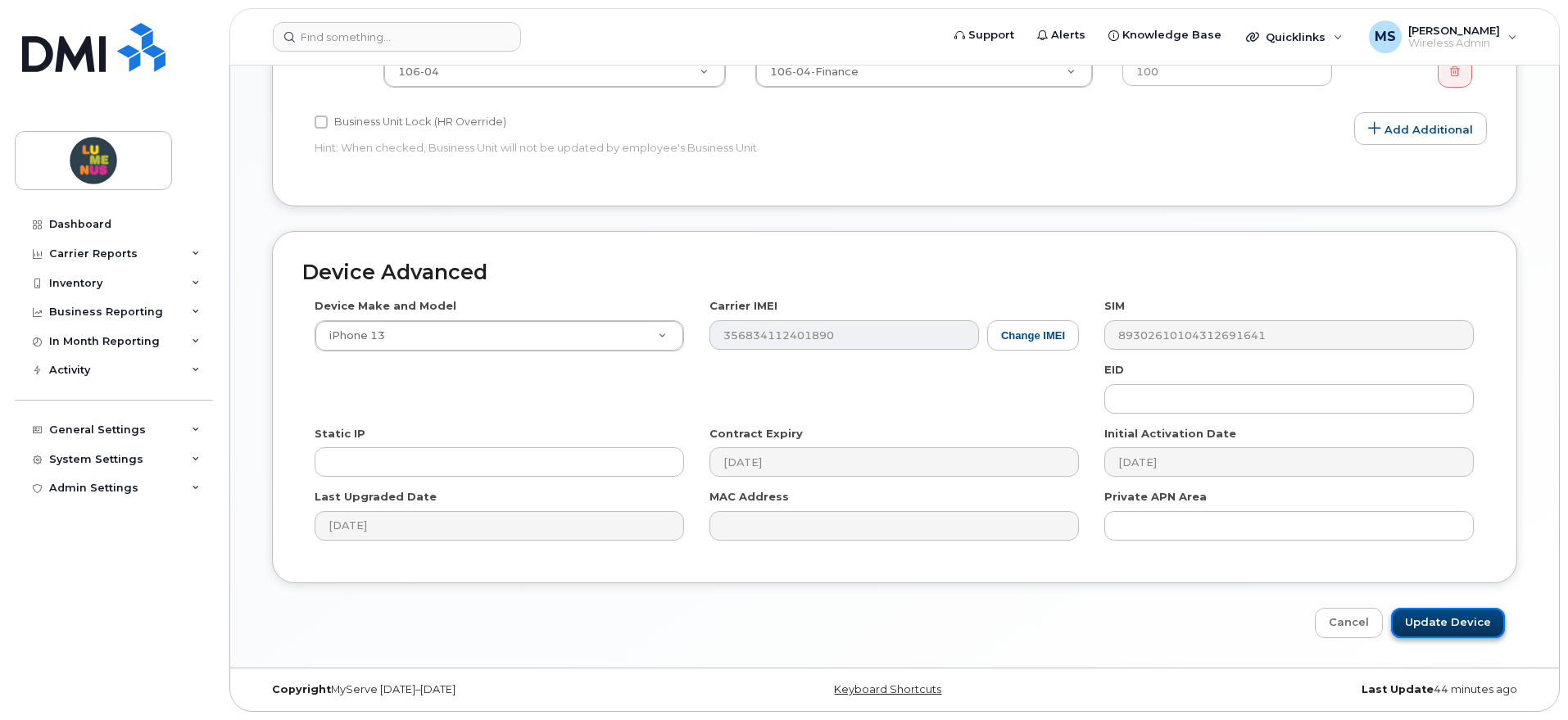
click at [1440, 626] on input "Update Device" at bounding box center [1448, 623] width 114 height 30
type input "Saving..."
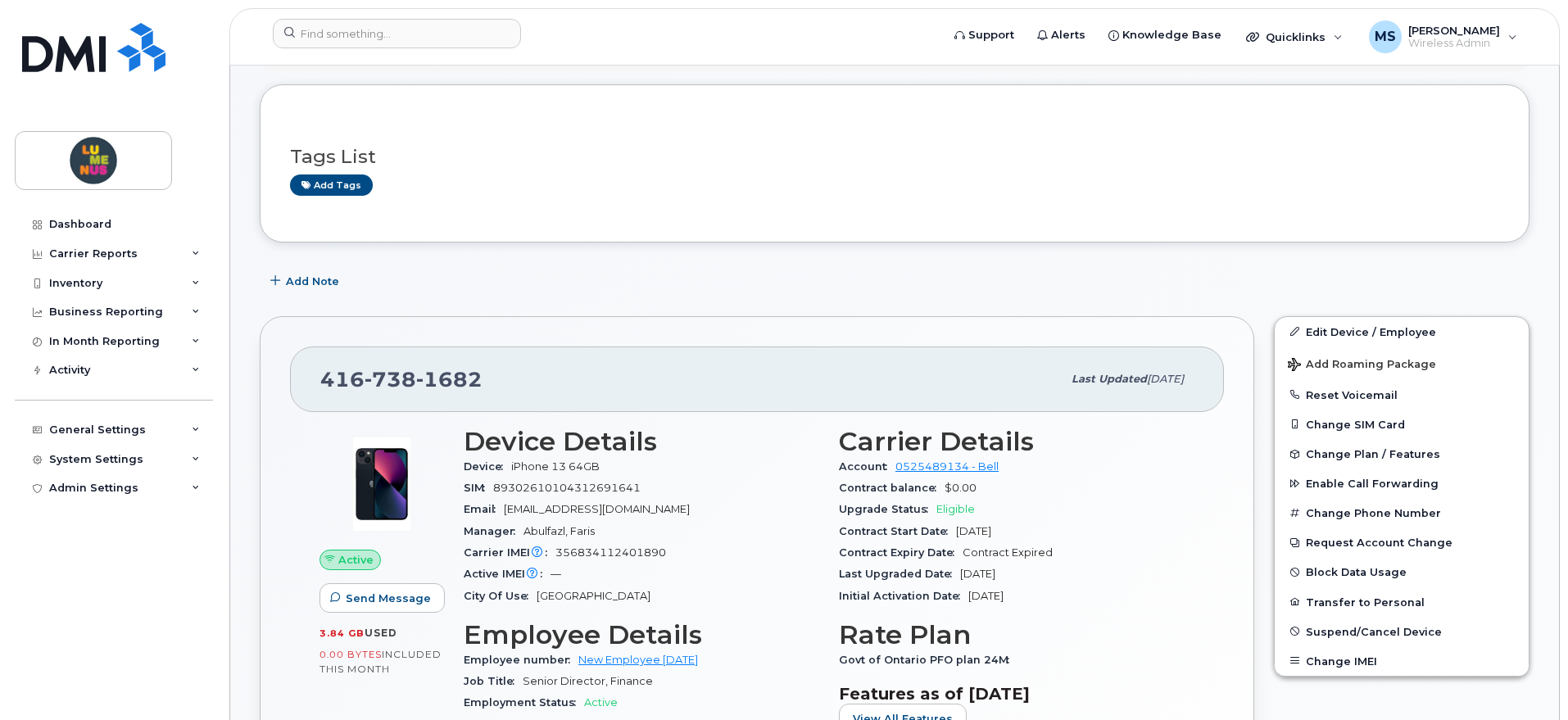
scroll to position [205, 0]
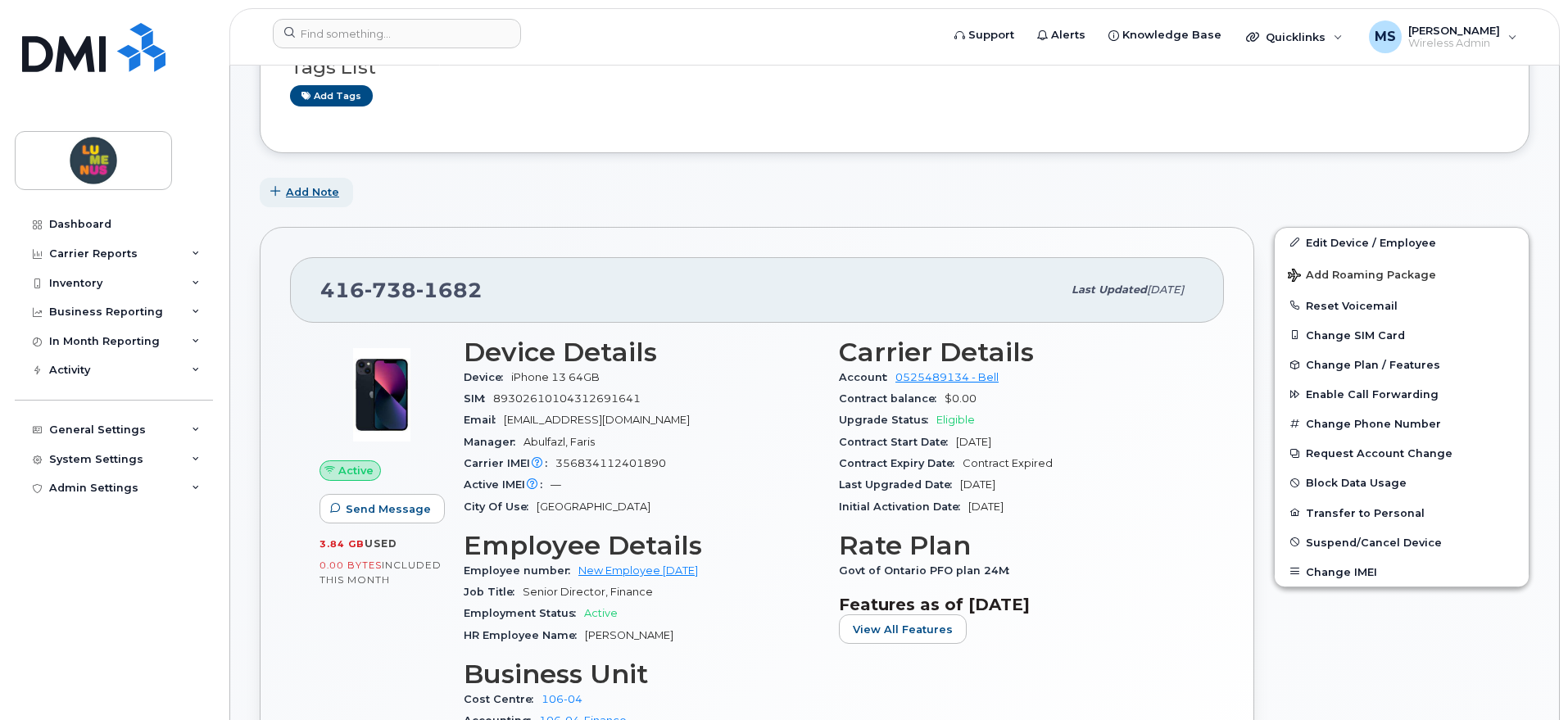
click at [302, 195] on span "Add Note" at bounding box center [312, 193] width 53 height 15
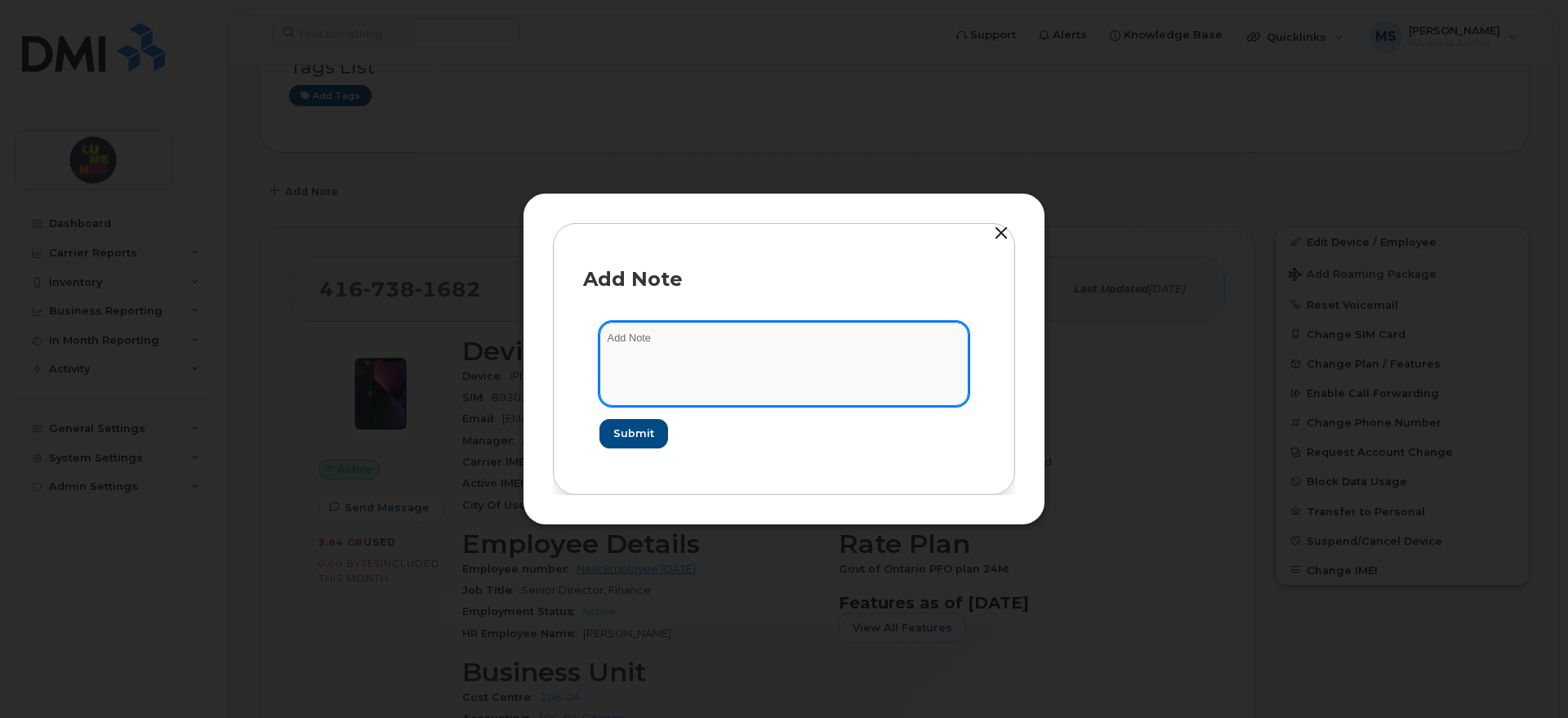
click at [651, 346] on textarea at bounding box center [784, 363] width 369 height 84
type textarea "Previously Sally Smith's iPhone Fmr Director of Finance"
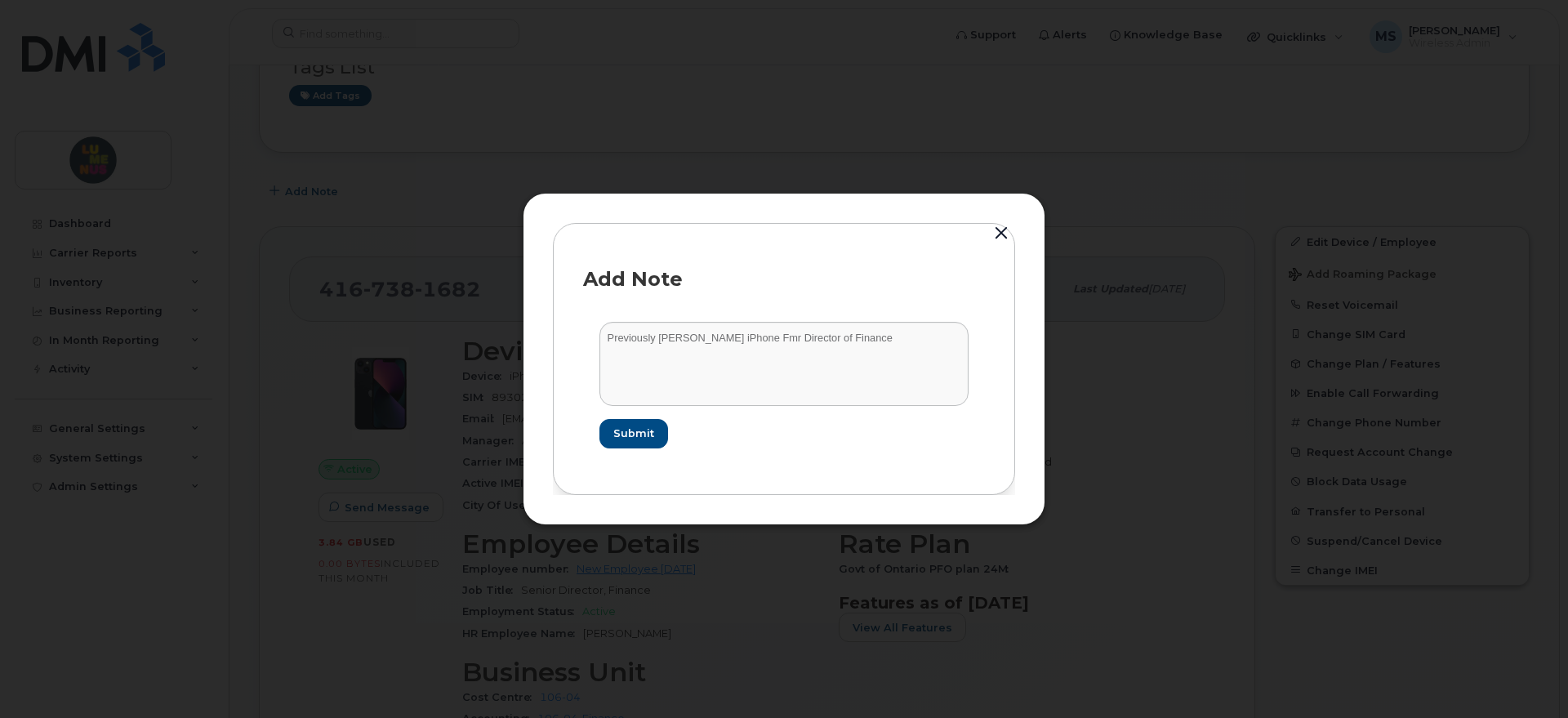
click at [596, 448] on form "Previously Sally Smith's iPhone Fmr Director of Finance Submit" at bounding box center [784, 384] width 402 height 158
click at [615, 435] on span "Submit" at bounding box center [632, 434] width 41 height 15
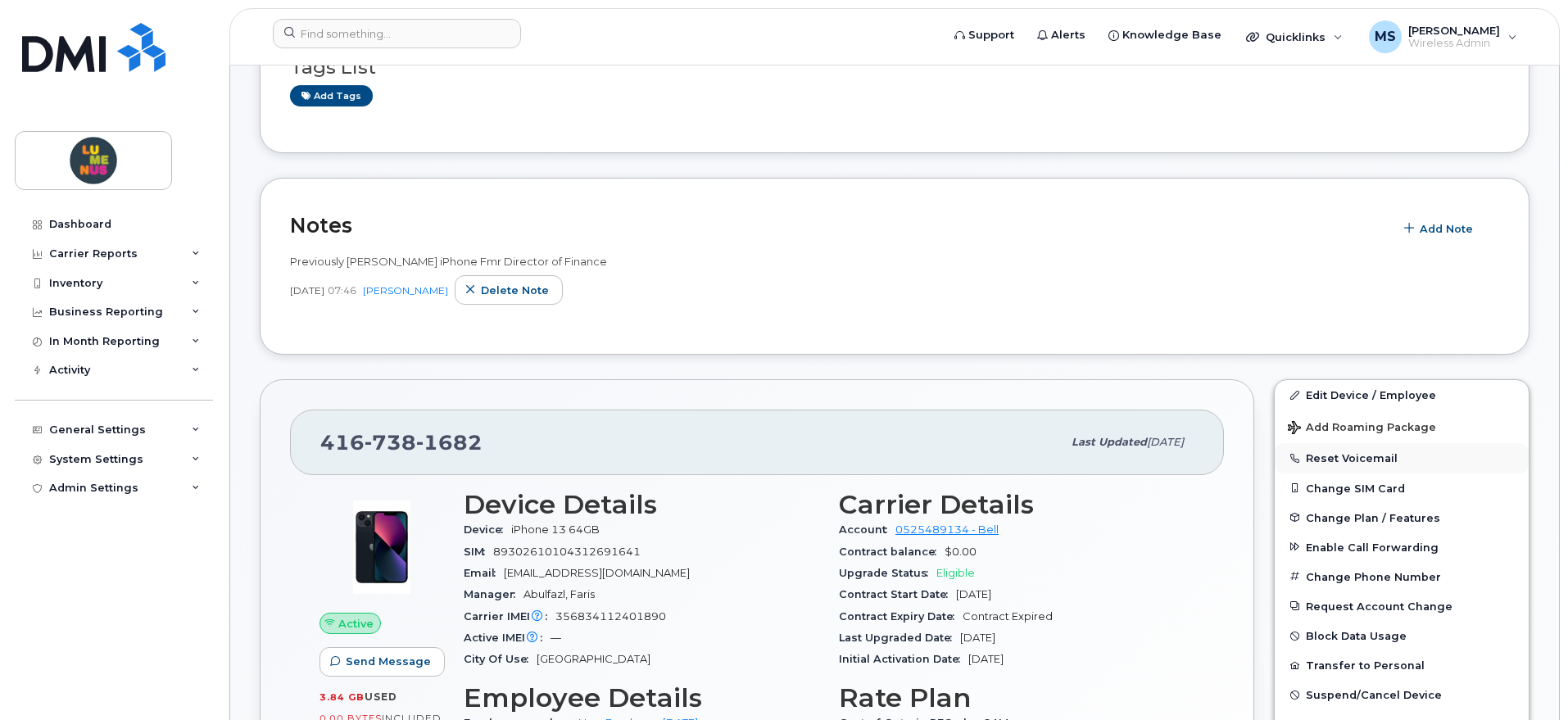
click at [1378, 452] on button "Reset Voicemail" at bounding box center [1402, 458] width 254 height 30
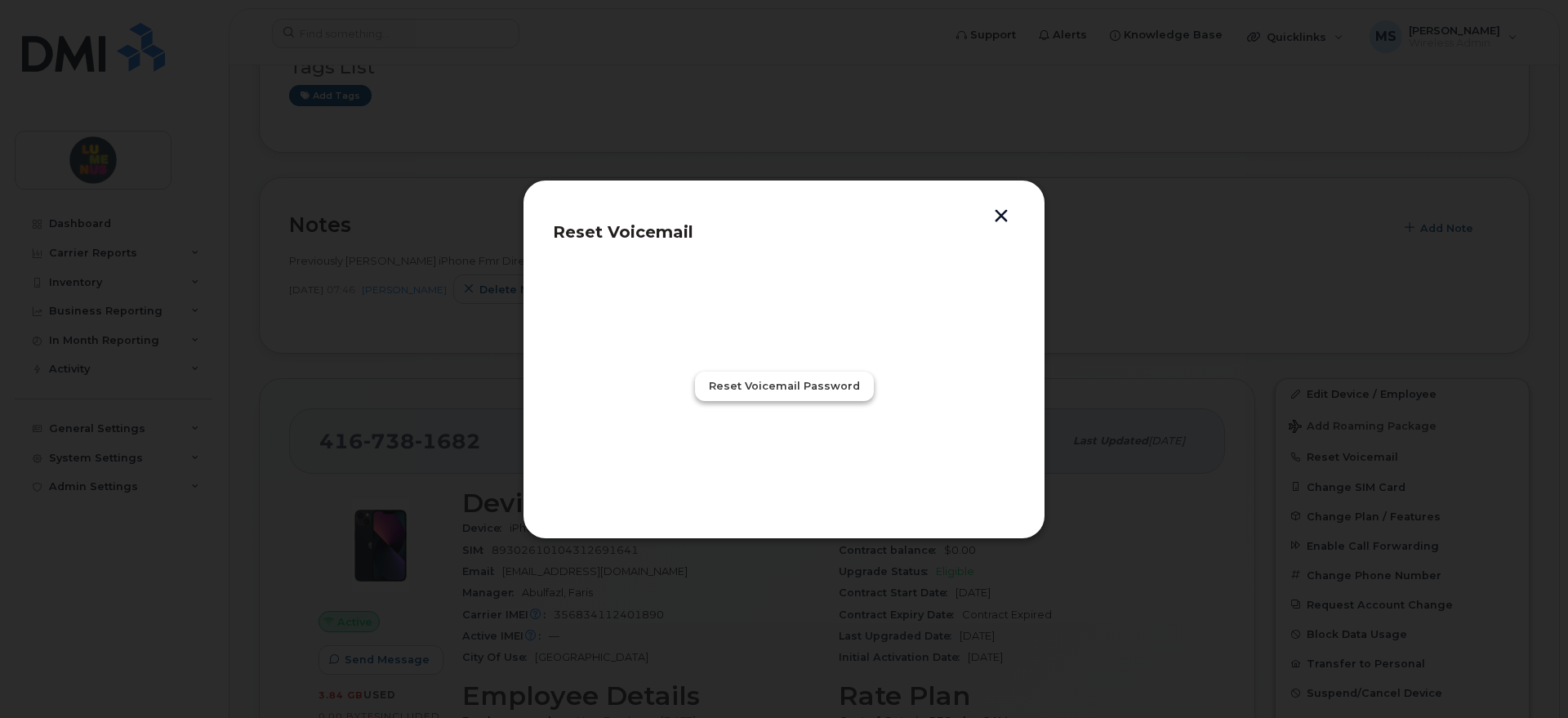
click at [822, 384] on span "Reset Voicemail Password" at bounding box center [784, 386] width 151 height 15
click at [800, 455] on button "Close" at bounding box center [784, 457] width 59 height 30
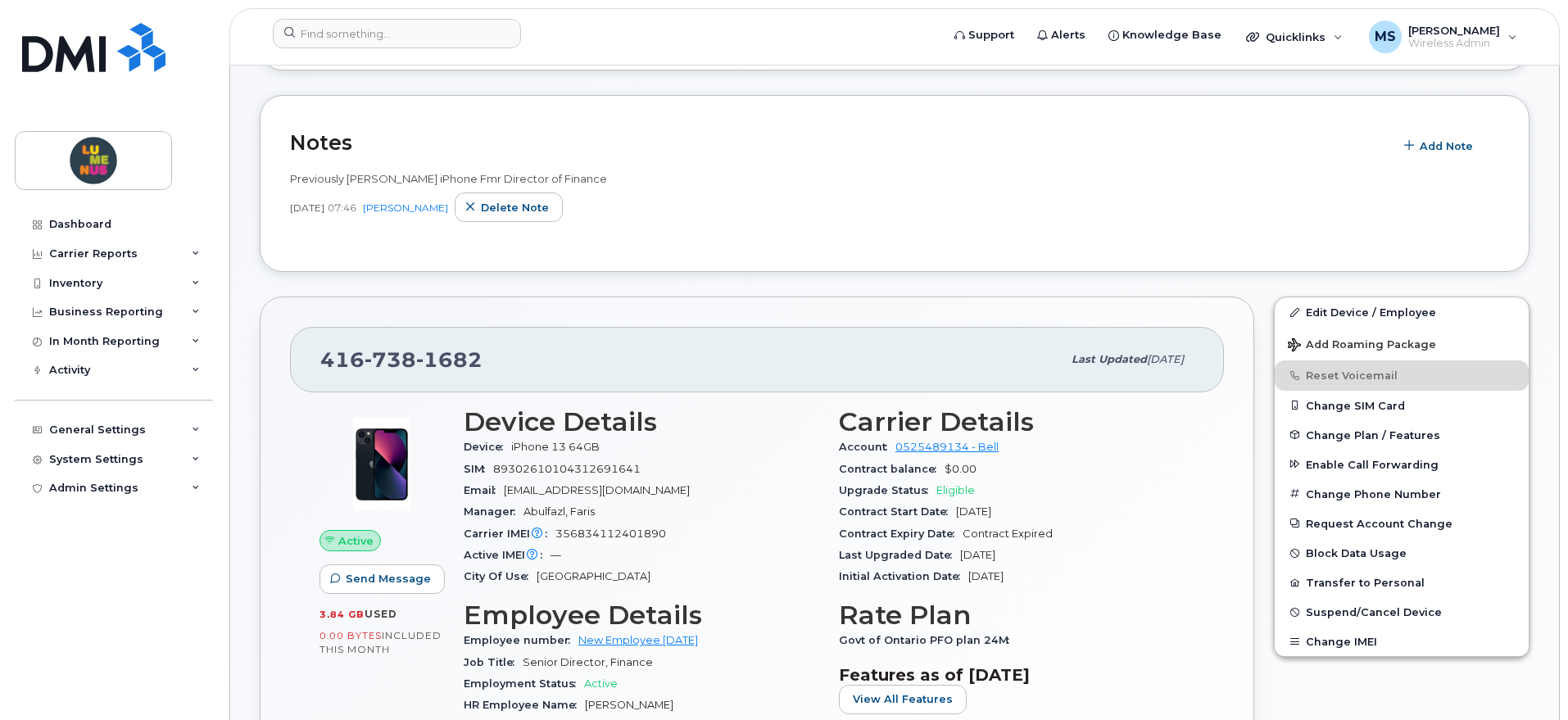
scroll to position [410, 0]
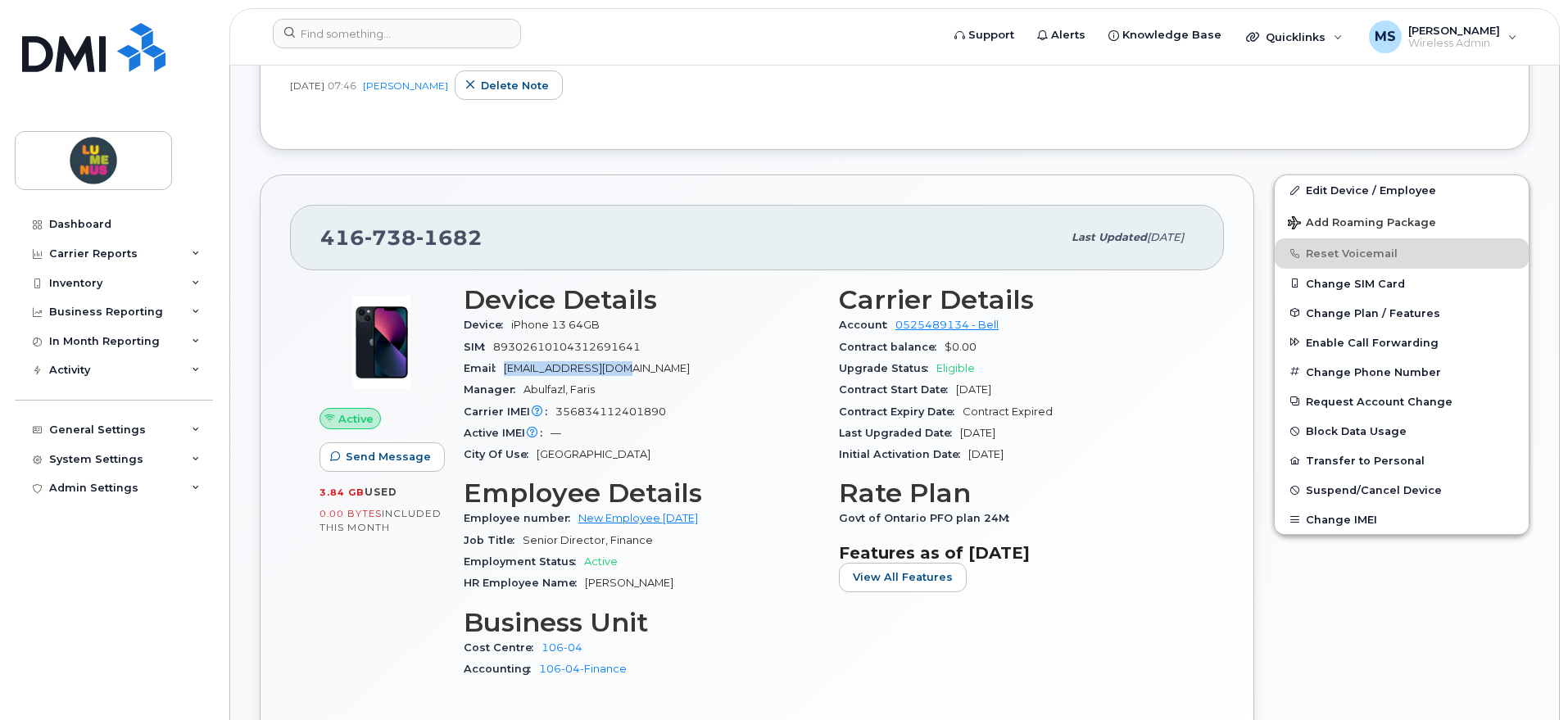
drag, startPoint x: 631, startPoint y: 363, endPoint x: 505, endPoint y: 368, distance: 126.1
click at [505, 368] on div "Email nshabbir@lumenus.ca" at bounding box center [641, 369] width 355 height 21
copy span "nshabbir@lumenus.ca"
drag, startPoint x: 499, startPoint y: 231, endPoint x: 315, endPoint y: 245, distance: 184.5
click at [315, 245] on div "416 738 1682 Last updated Aug 14, 2025" at bounding box center [757, 238] width 934 height 65
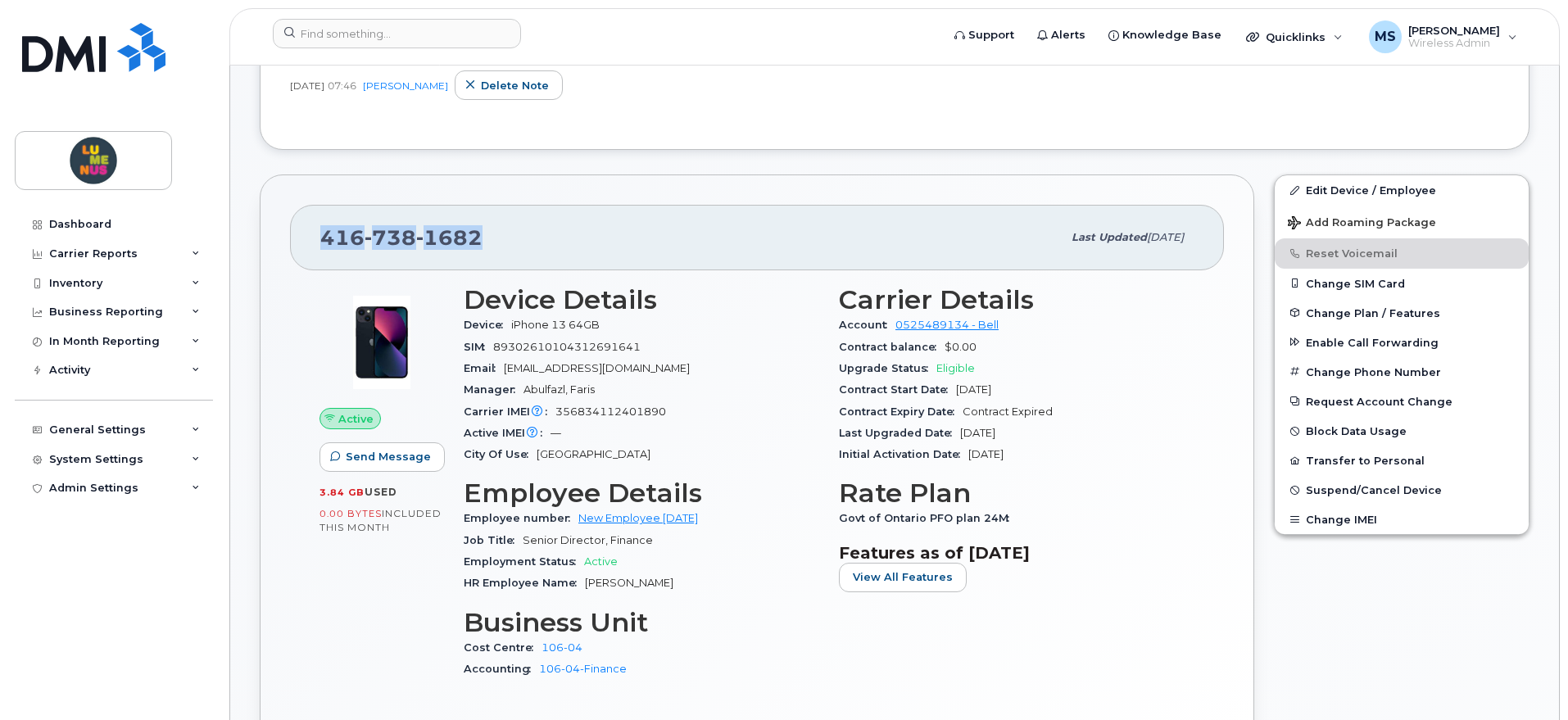
copy span "416 738 1682"
click at [423, 29] on input at bounding box center [397, 34] width 248 height 30
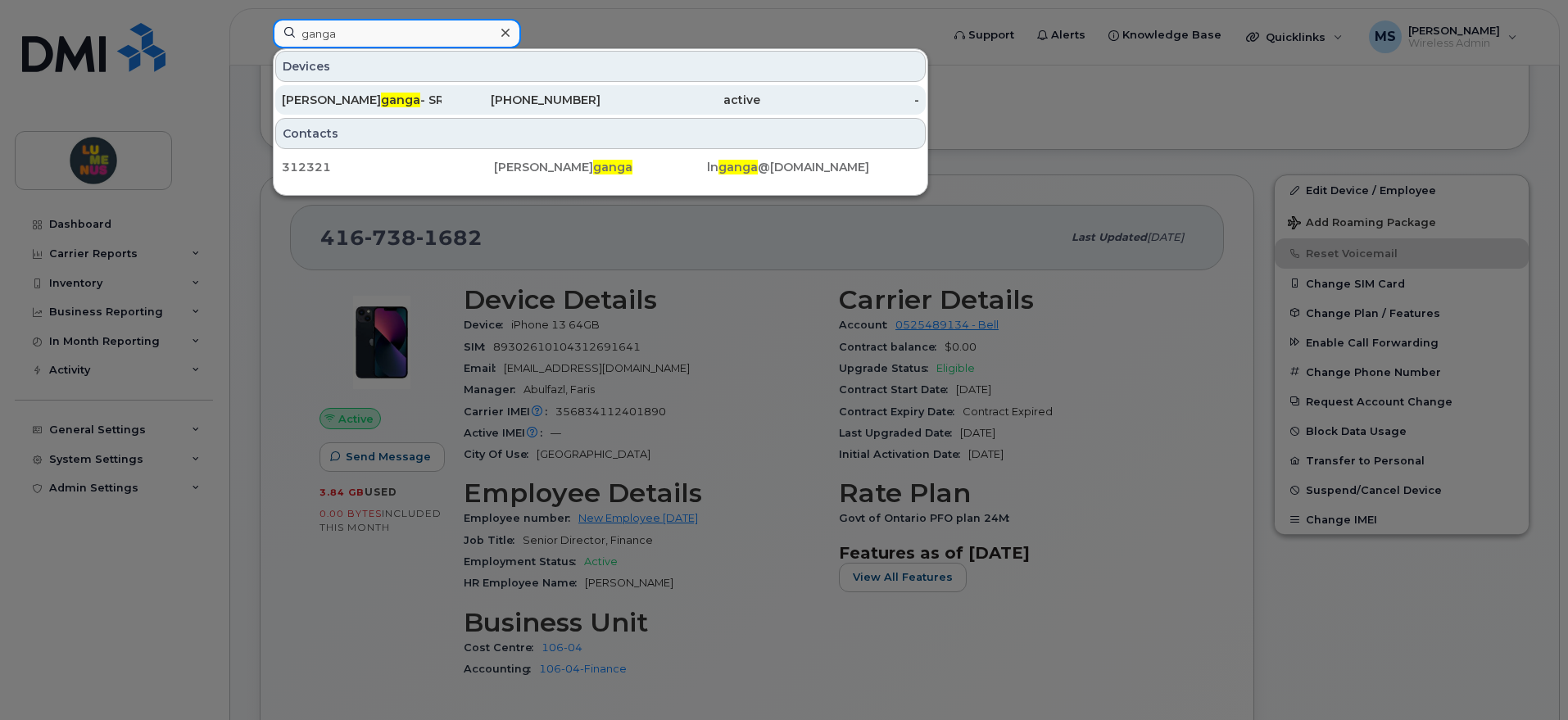
type input "ganga"
click at [424, 90] on div "Lucy N ganga - SR2504-0031 Off-boarded - Stored at Wellesly" at bounding box center [362, 100] width 160 height 30
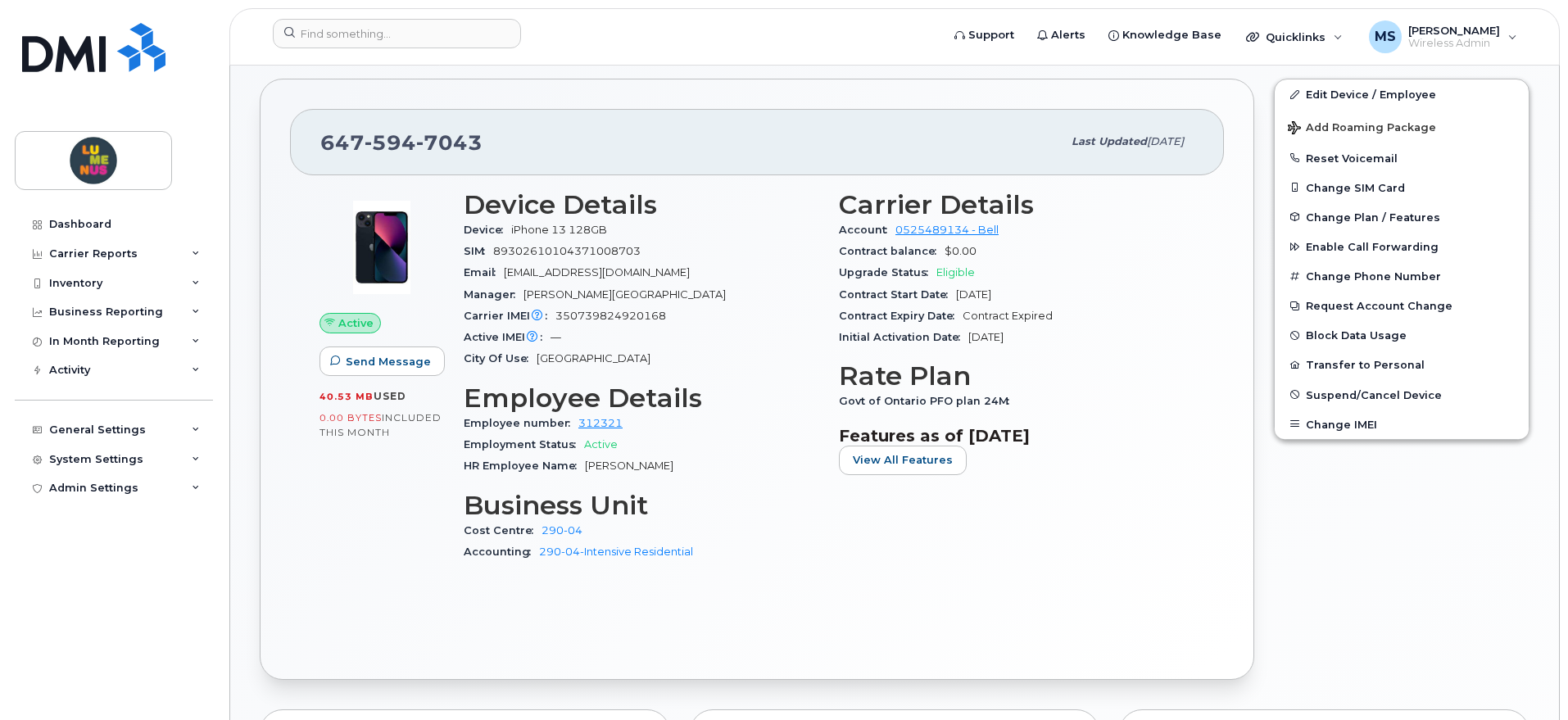
scroll to position [307, 0]
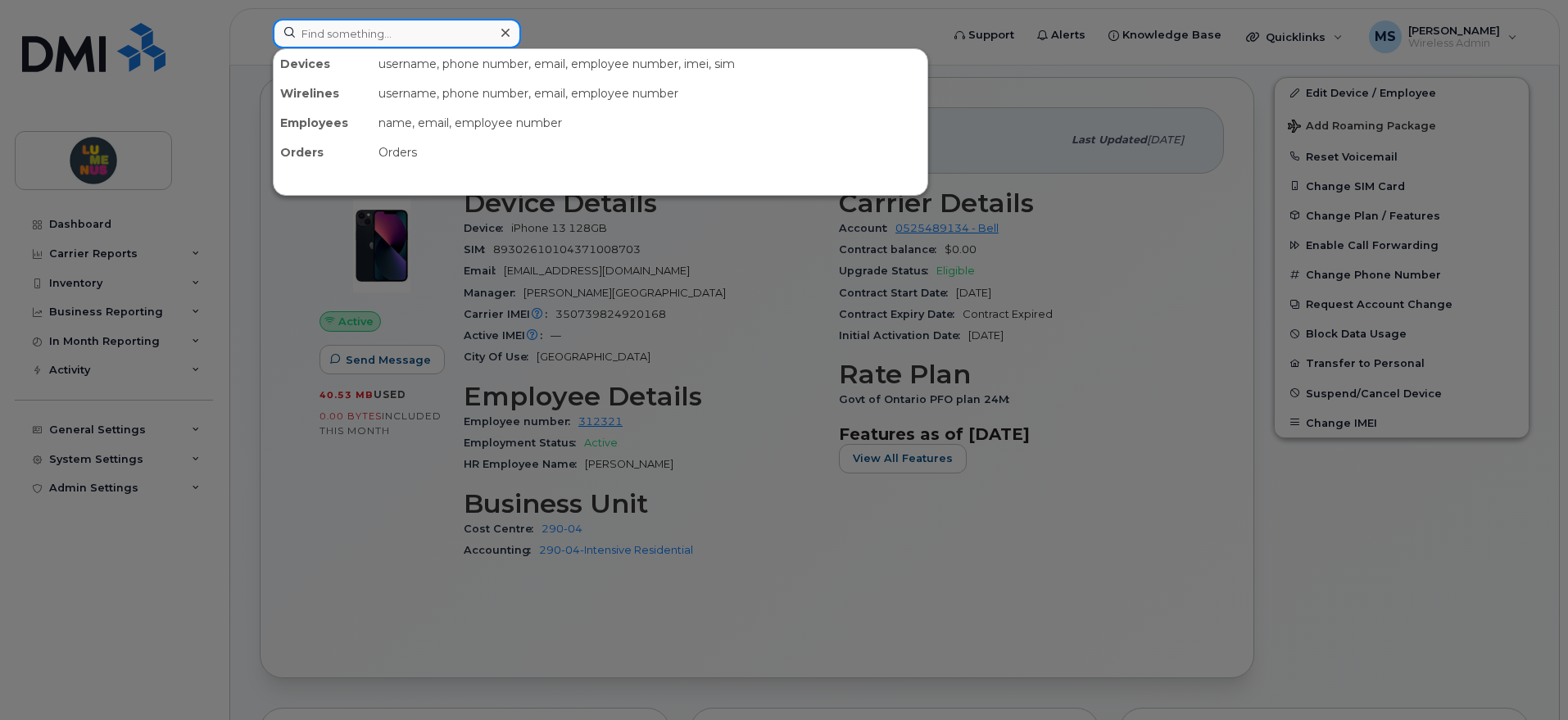
click at [488, 39] on input at bounding box center [397, 34] width 248 height 30
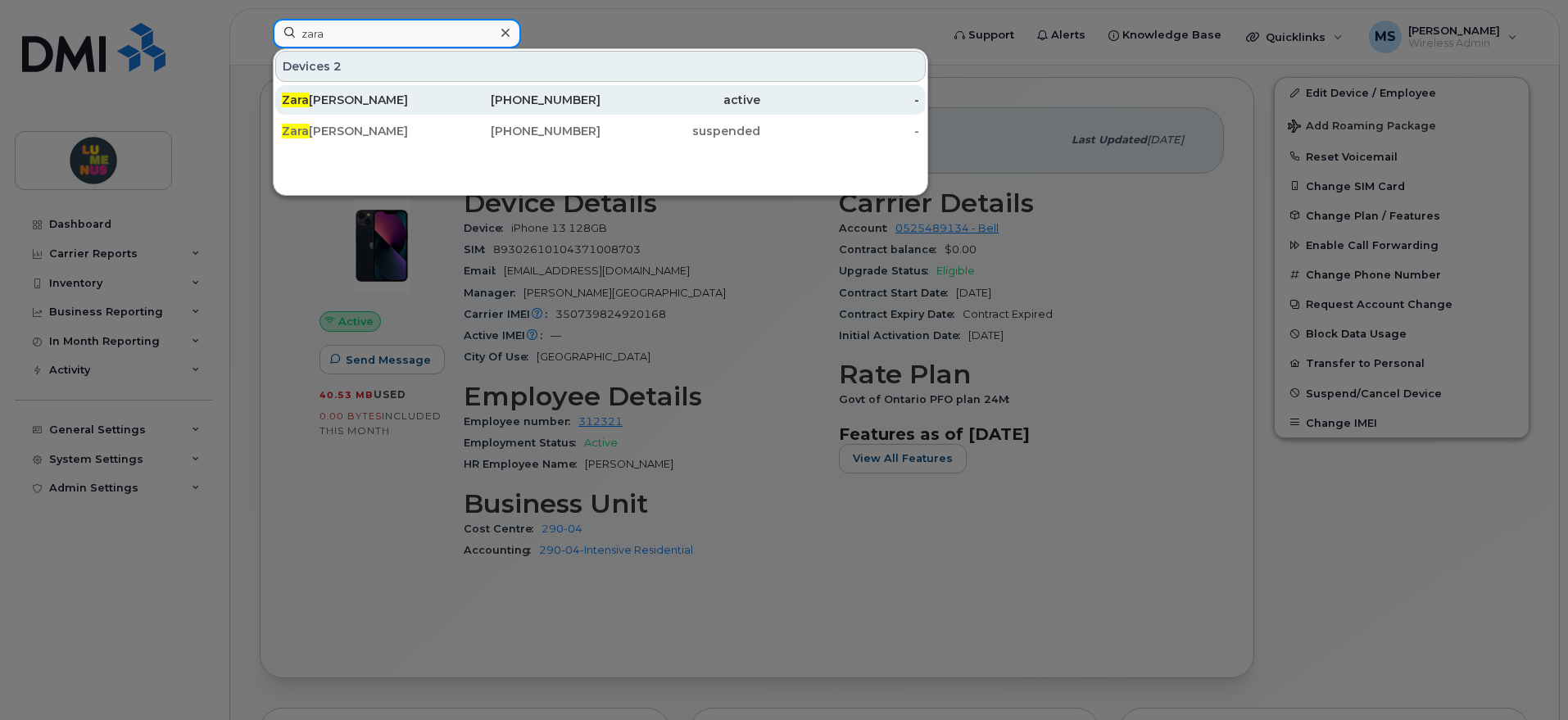
type input "zara"
click at [393, 102] on div "[PERSON_NAME]" at bounding box center [362, 99] width 160 height 16
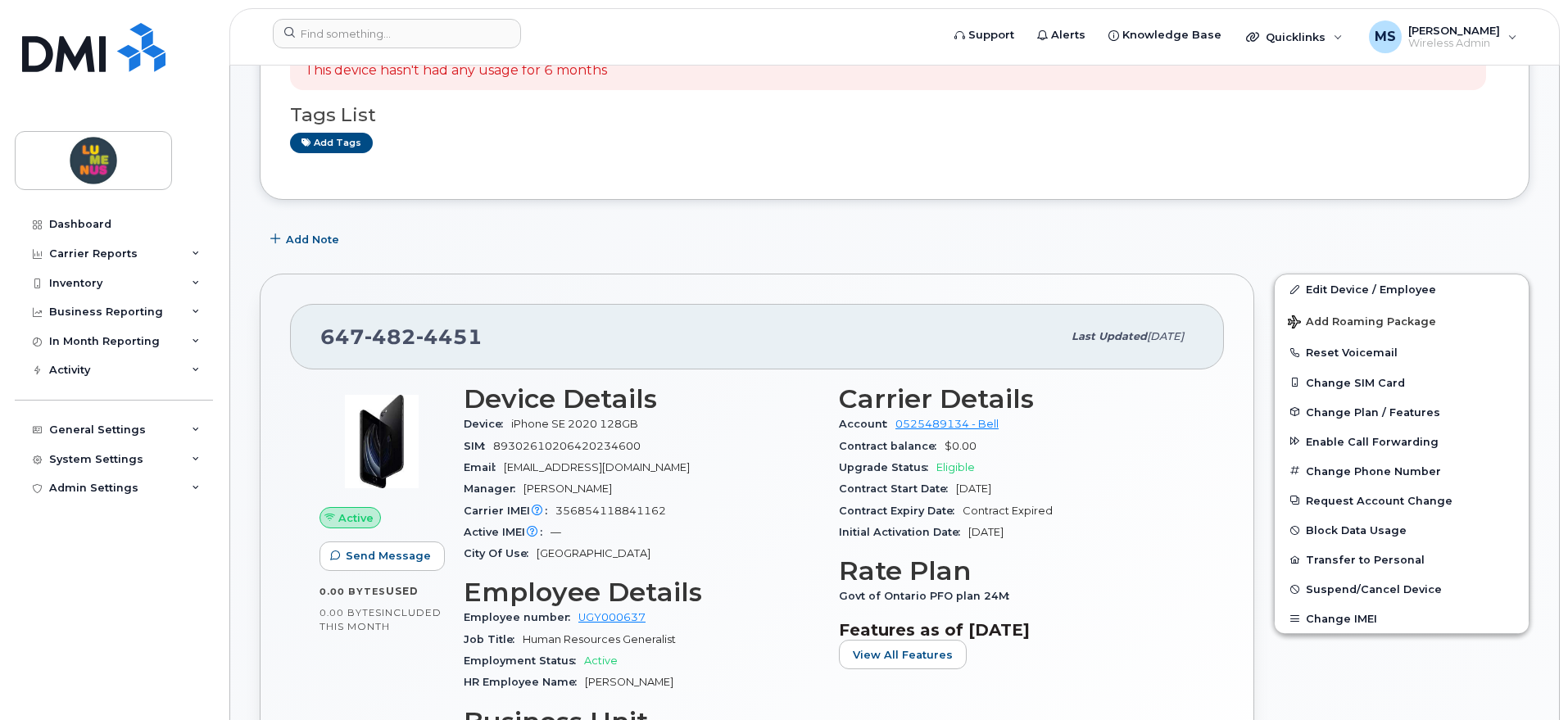
scroll to position [307, 0]
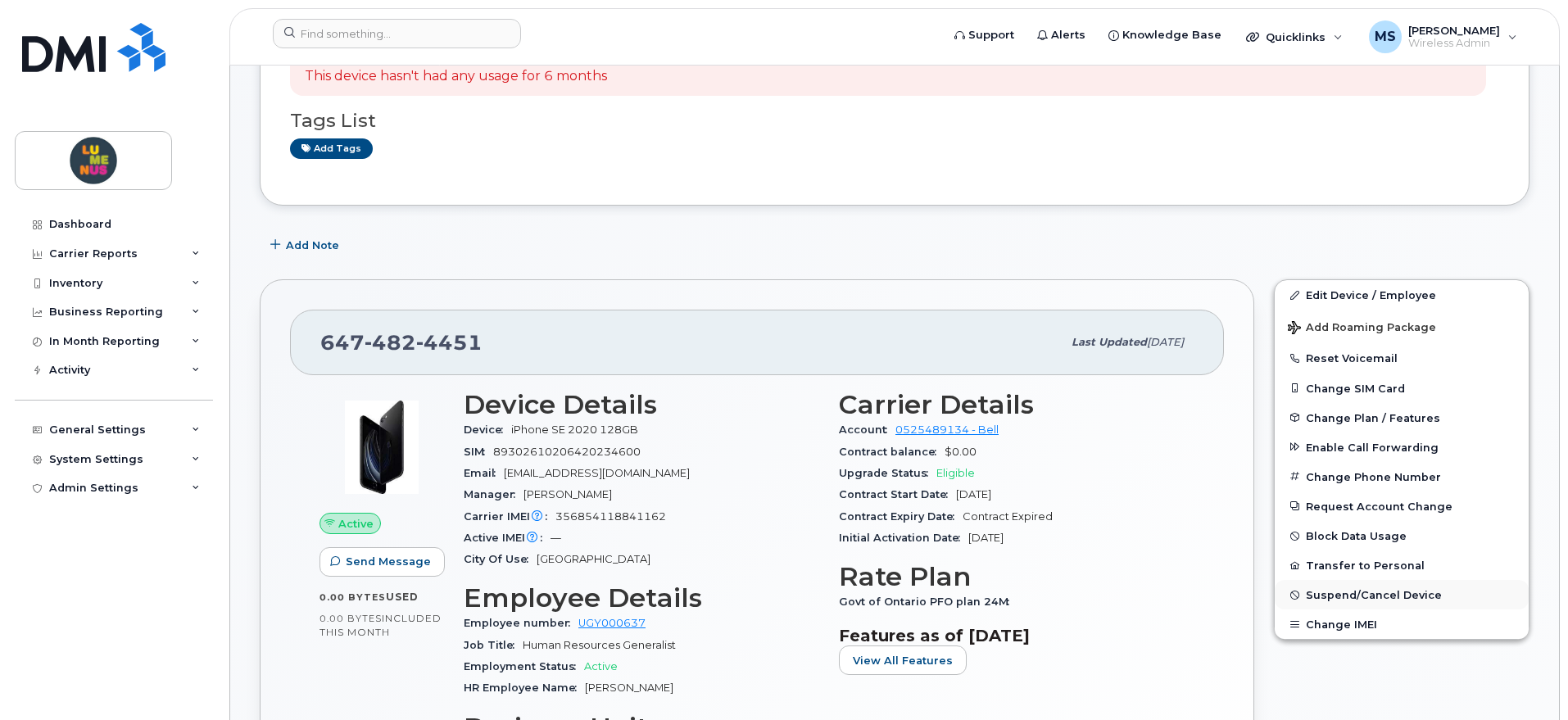
click at [1365, 596] on span "Suspend/Cancel Device" at bounding box center [1374, 595] width 136 height 13
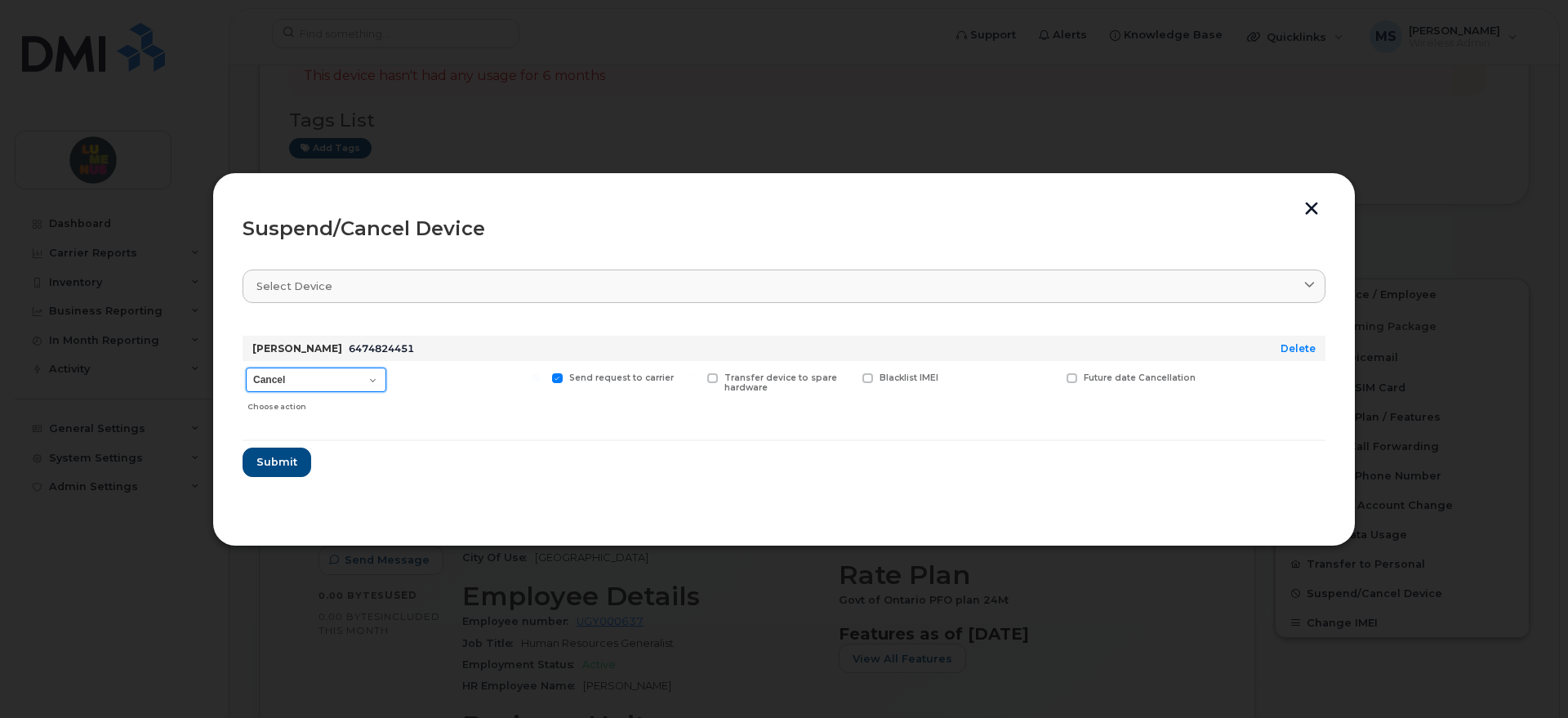
click at [370, 374] on select "Cancel Suspend - Extend Suspension Suspend - Reduced Rate Suspend - Full Rate S…" at bounding box center [316, 380] width 140 height 25
click at [1320, 203] on button "button" at bounding box center [1312, 210] width 25 height 17
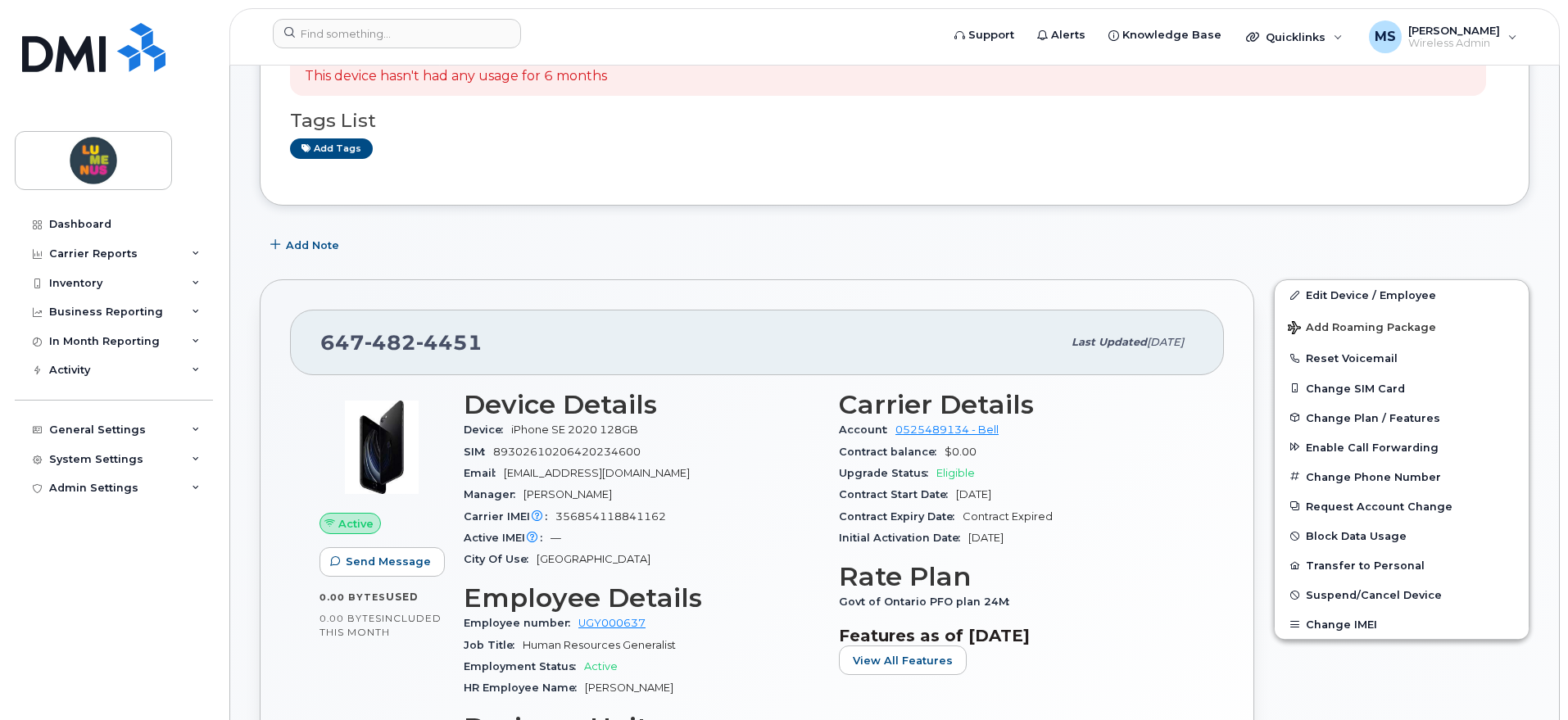
scroll to position [410, 0]
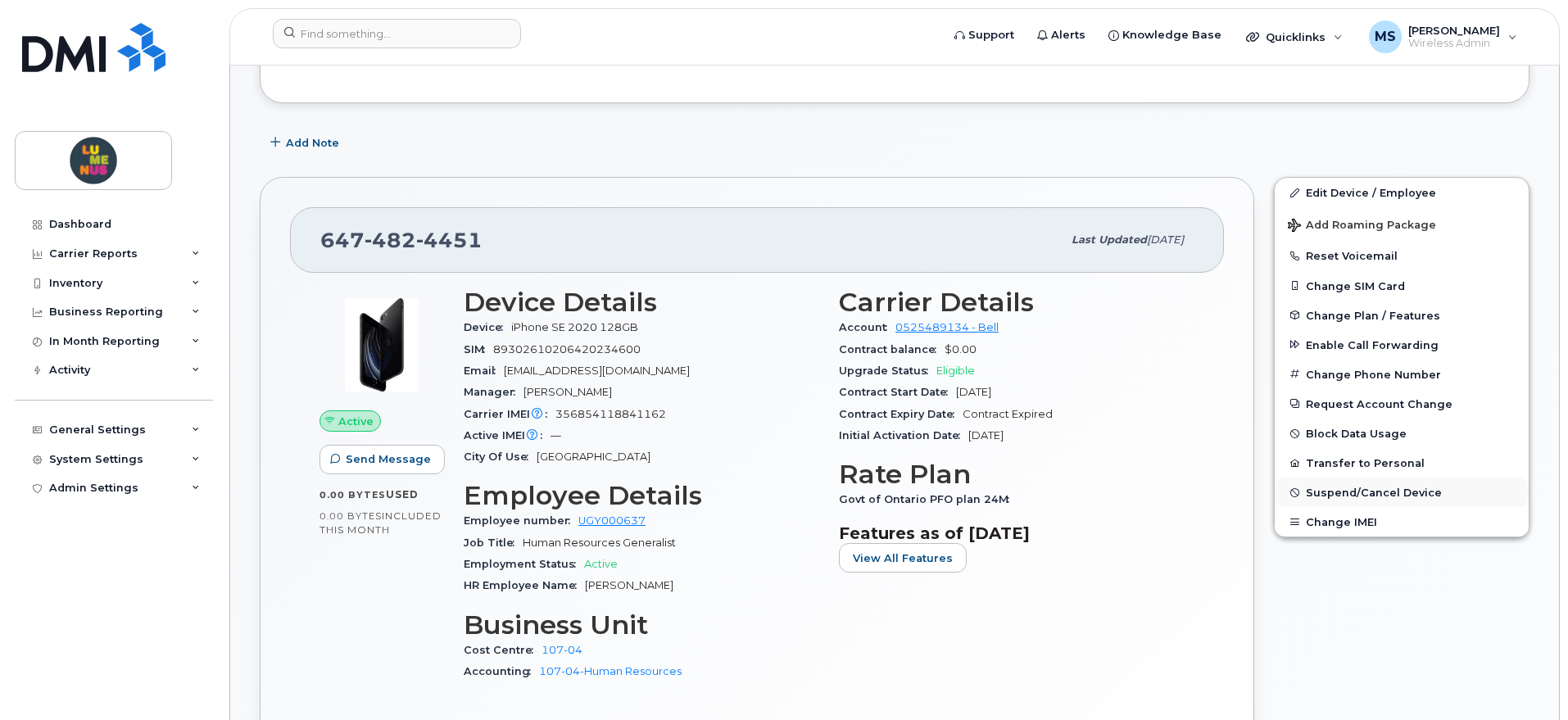
click at [1363, 487] on span "Suspend/Cancel Device" at bounding box center [1374, 493] width 136 height 13
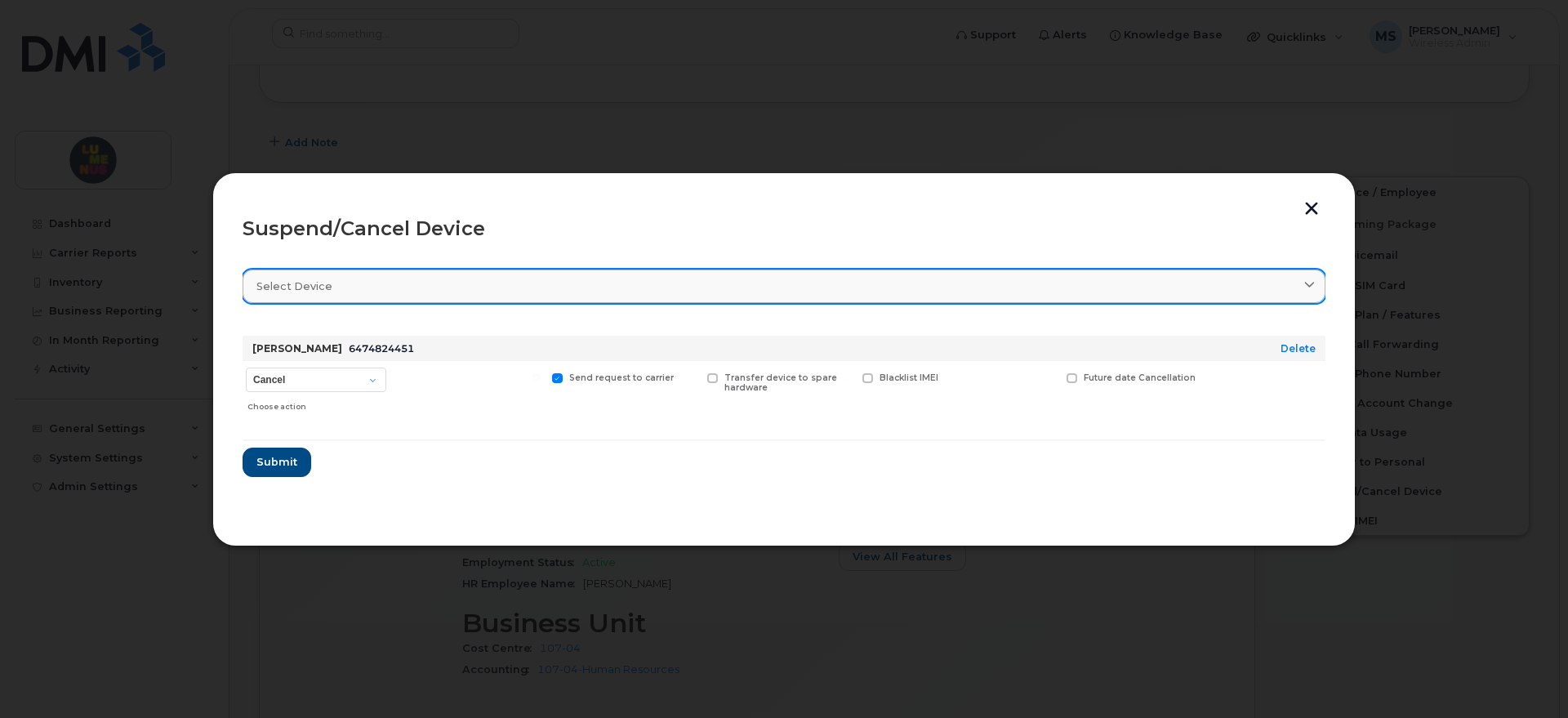
click at [933, 292] on div "Select device" at bounding box center [784, 286] width 1056 height 15
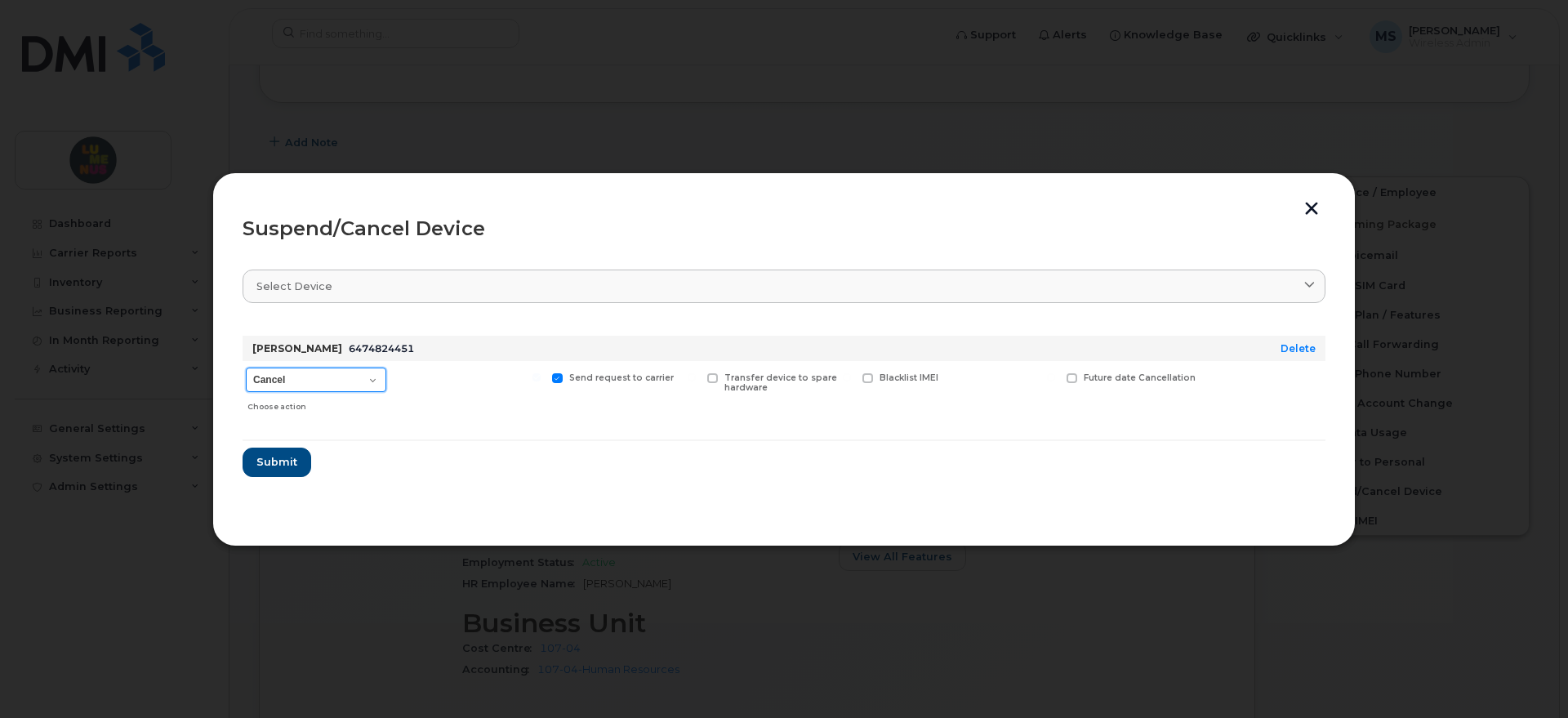
click at [344, 375] on select "Cancel Suspend - Extend Suspension Suspend - Reduced Rate Suspend - Full Rate S…" at bounding box center [316, 380] width 140 height 25
select select "[object Object]"
click at [246, 368] on select "Cancel Suspend - Extend Suspension Suspend - Reduced Rate Suspend - Full Rate S…" at bounding box center [316, 380] width 140 height 25
click at [402, 381] on span at bounding box center [402, 378] width 11 height 11
click at [386, 381] on input "Available for new activations/redeployments" at bounding box center [381, 377] width 9 height 9
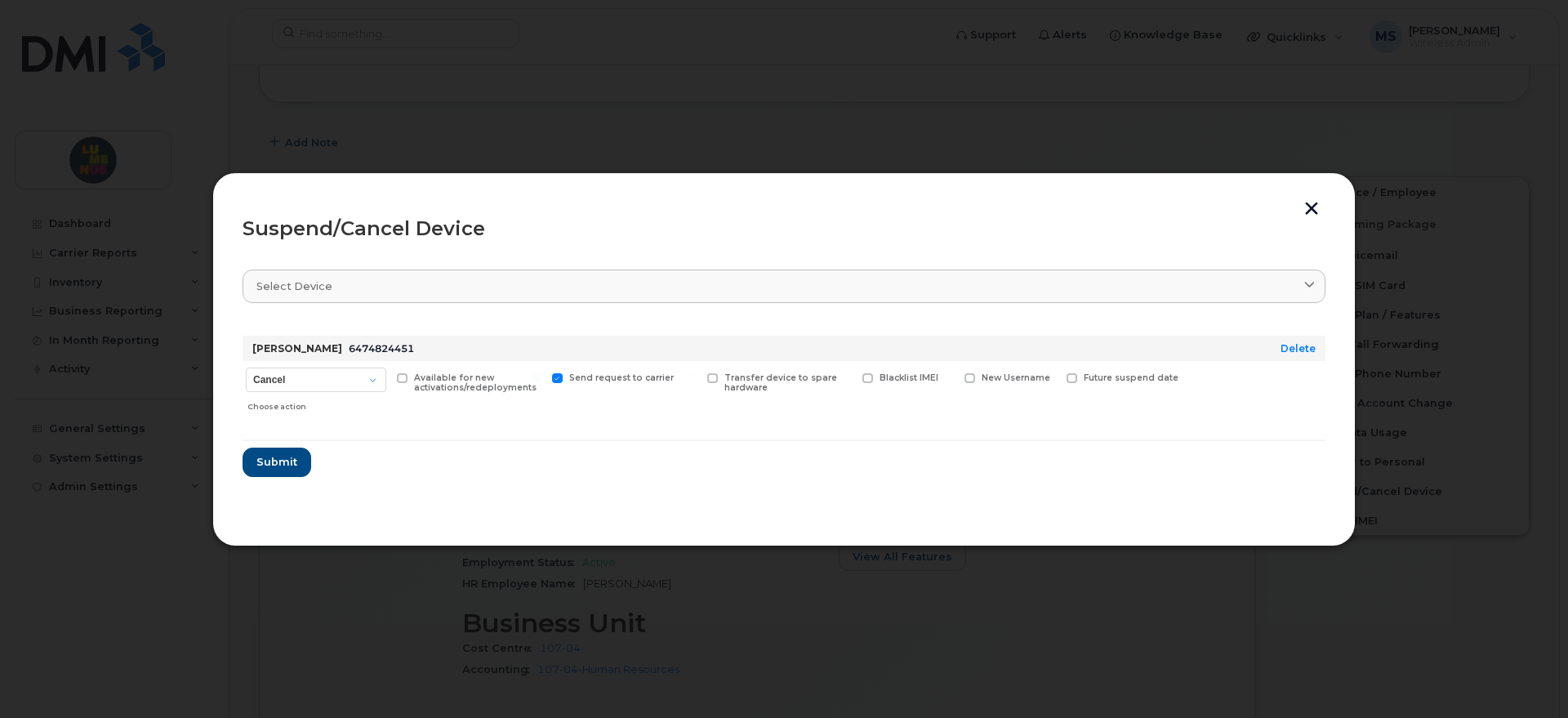
checkbox input "true"
click at [304, 458] on button "Submit" at bounding box center [276, 462] width 67 height 30
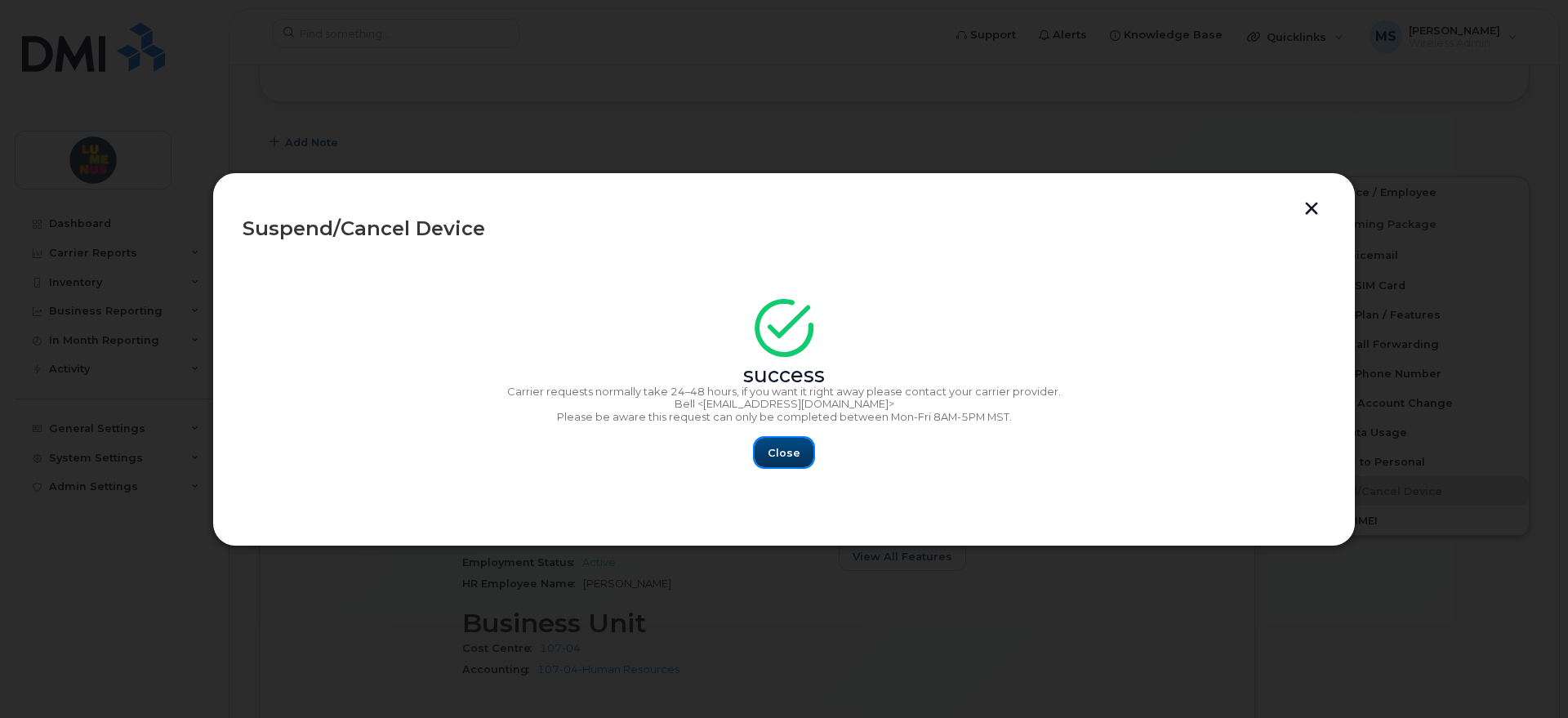
click at [790, 452] on span "Close" at bounding box center [784, 453] width 33 height 15
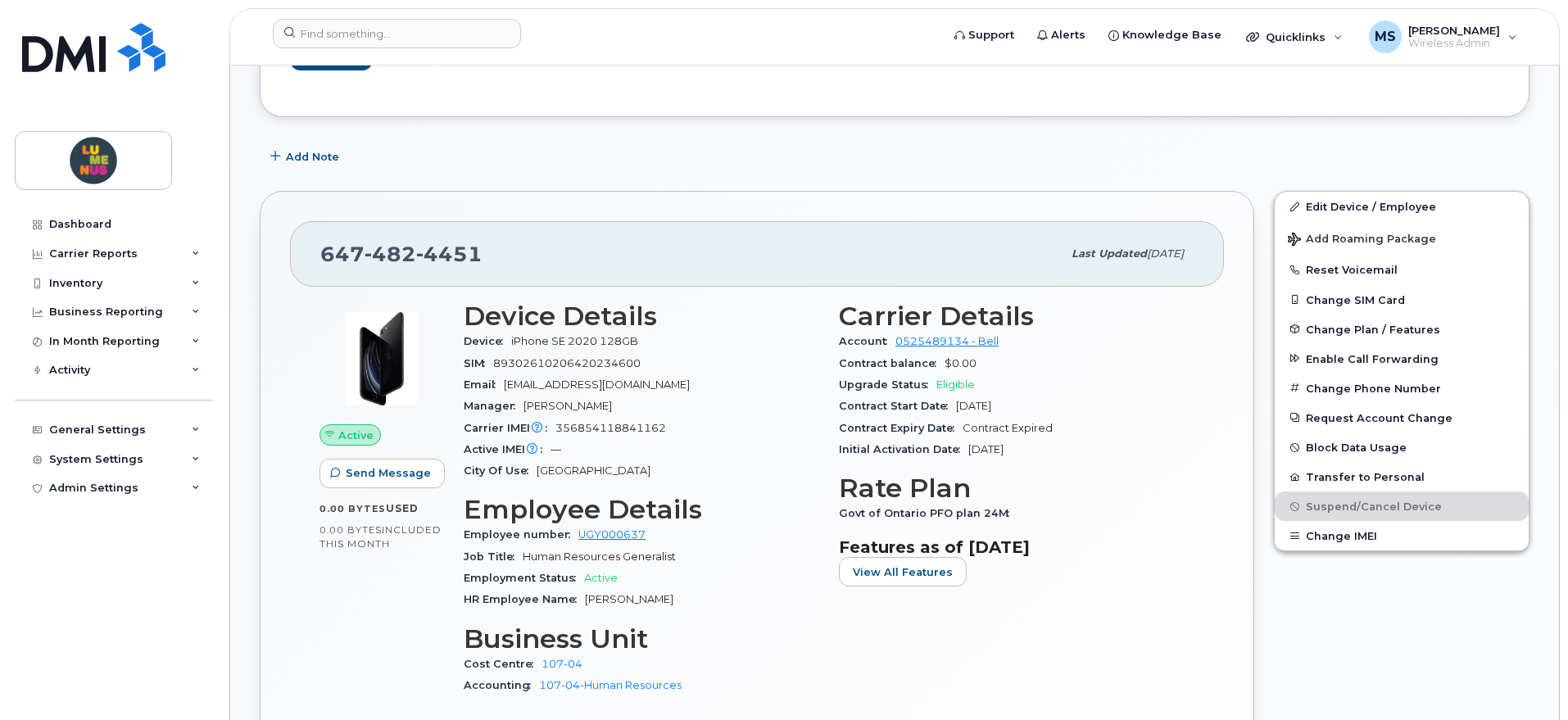
scroll to position [307, 0]
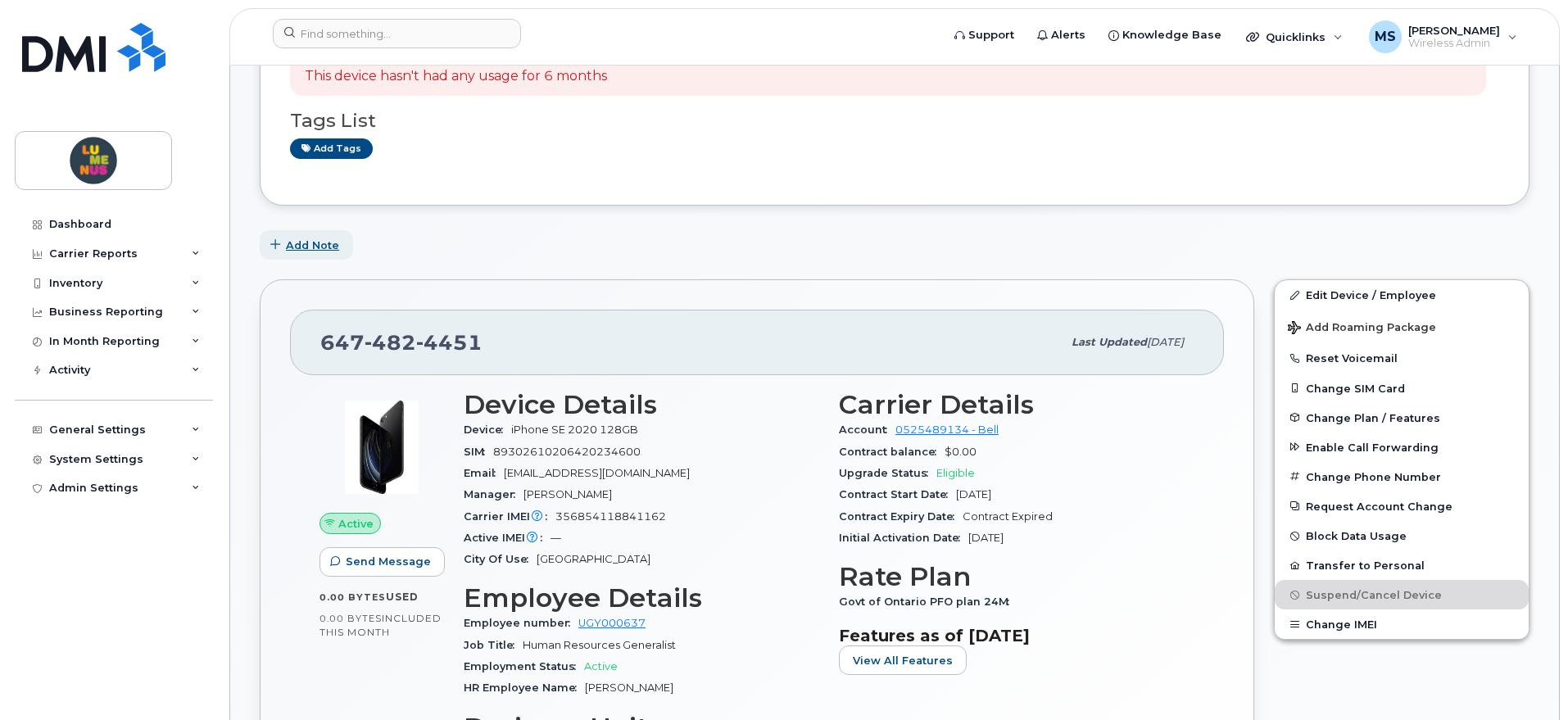
click at [331, 239] on span "Add Note" at bounding box center [312, 245] width 53 height 15
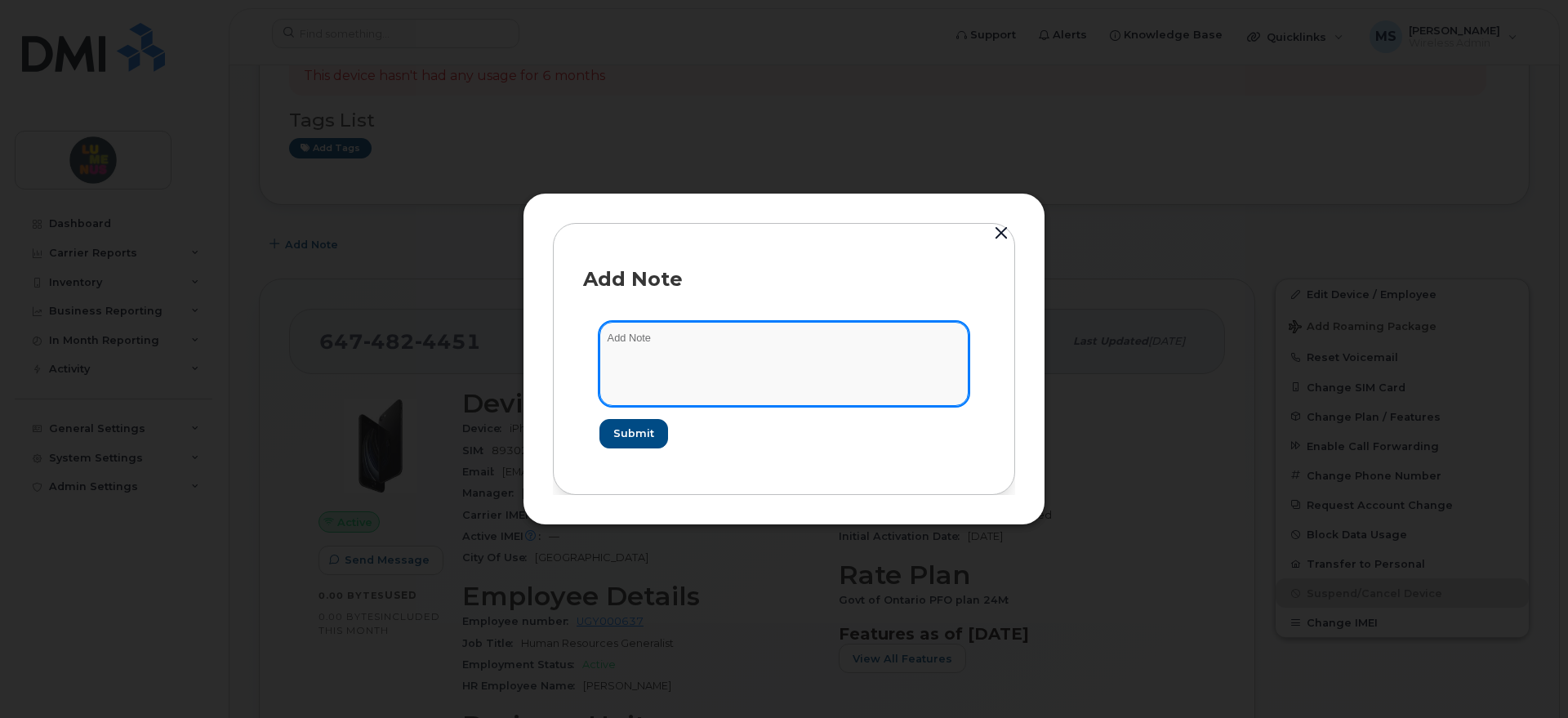
click at [653, 327] on textarea at bounding box center [784, 363] width 369 height 84
type textarea "Suspended."
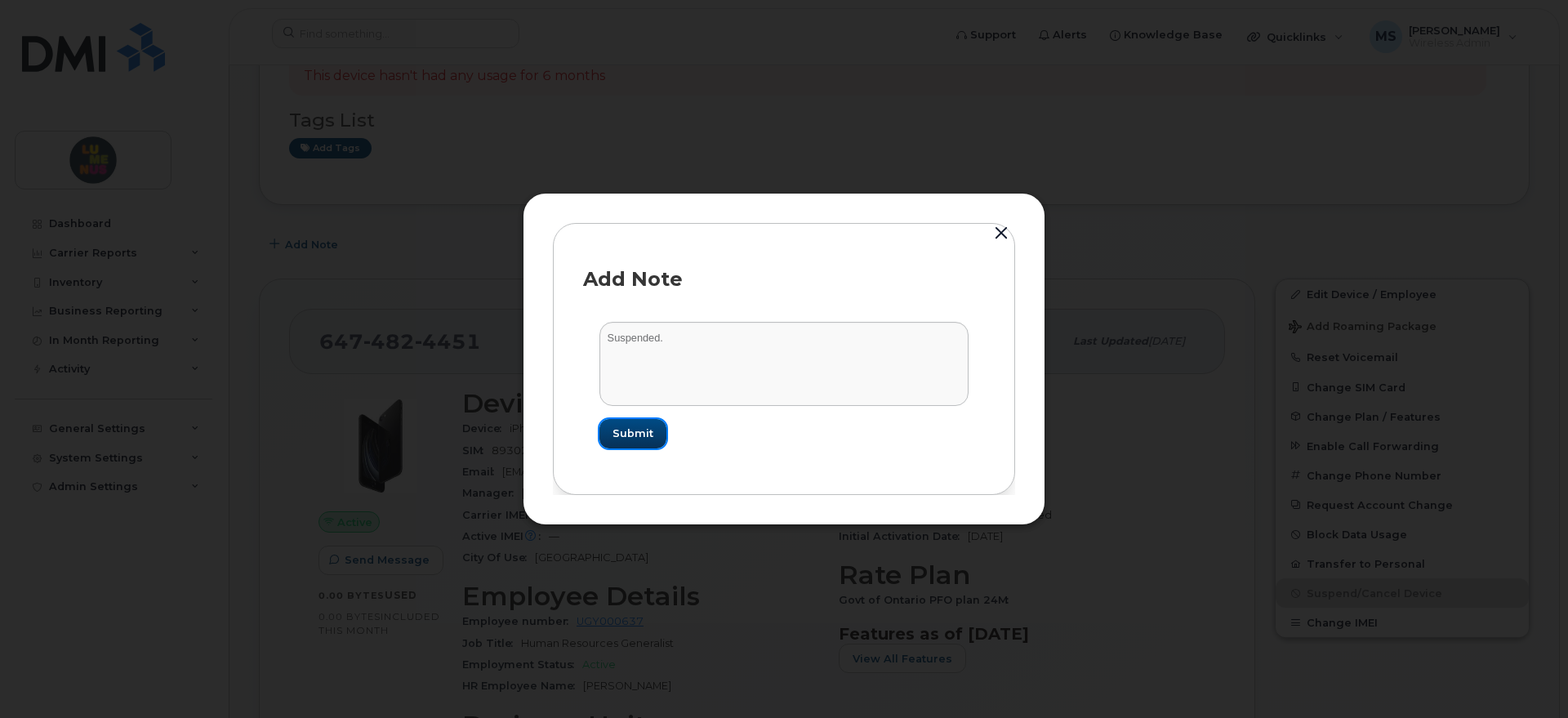
click at [644, 440] on span "Submit" at bounding box center [632, 434] width 41 height 15
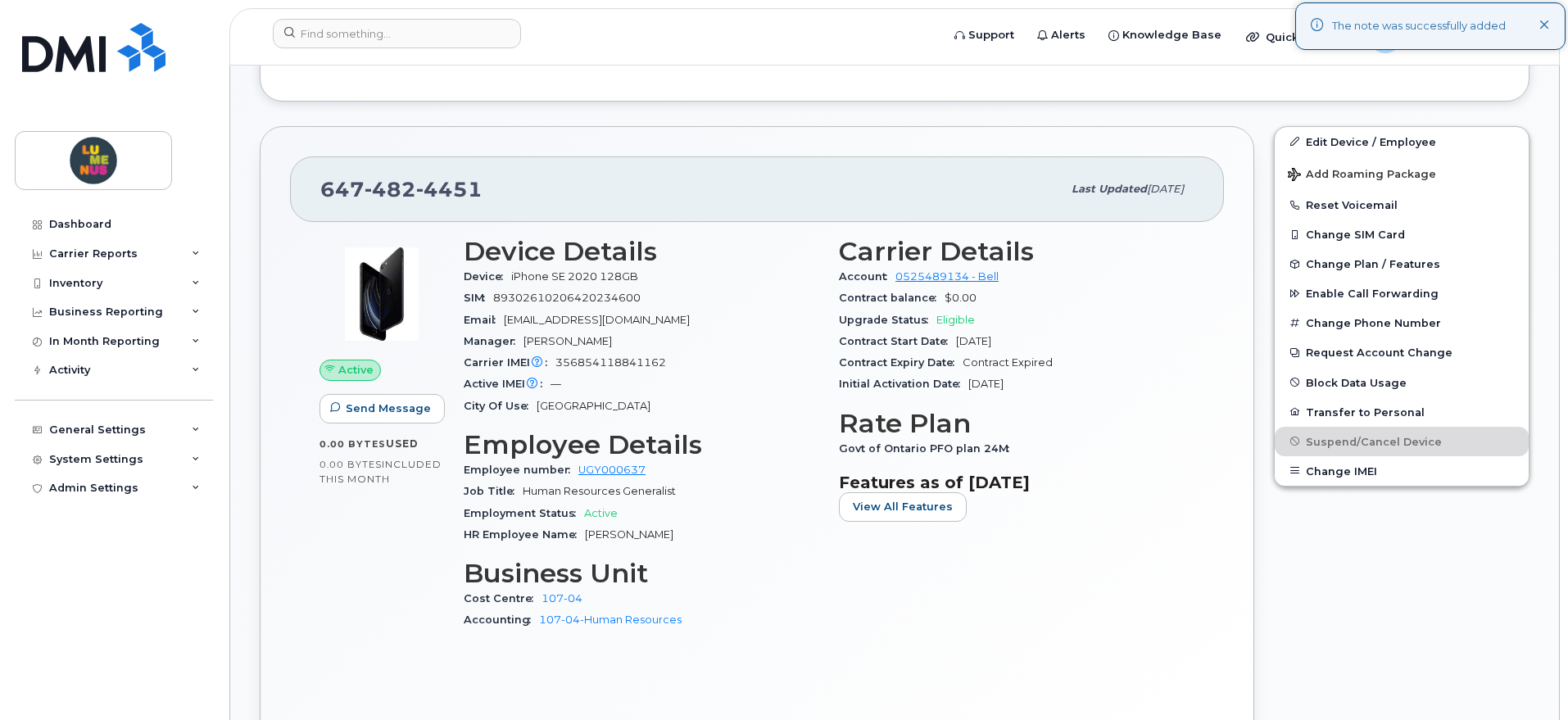
scroll to position [614, 0]
click at [1388, 135] on link "Edit Device / Employee" at bounding box center [1402, 141] width 254 height 30
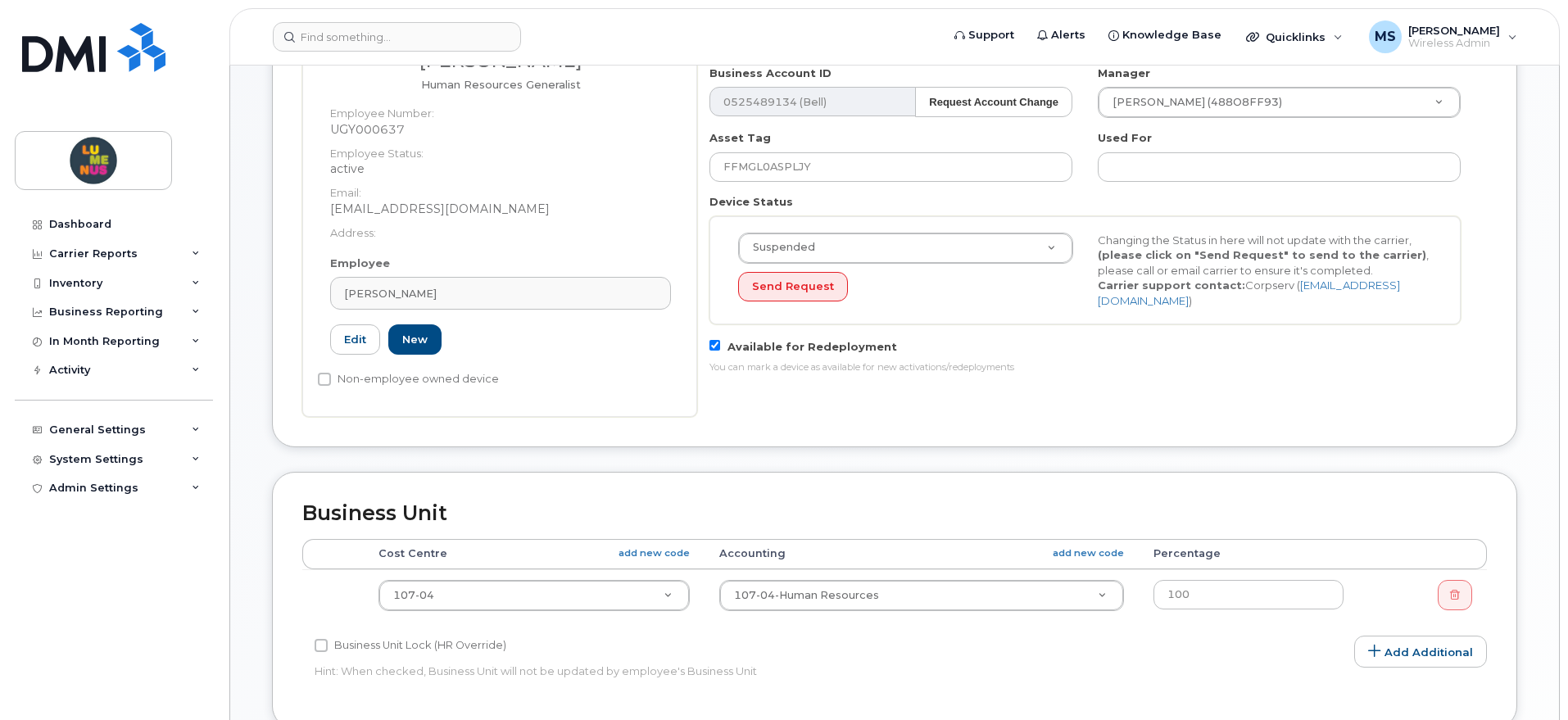
scroll to position [307, 0]
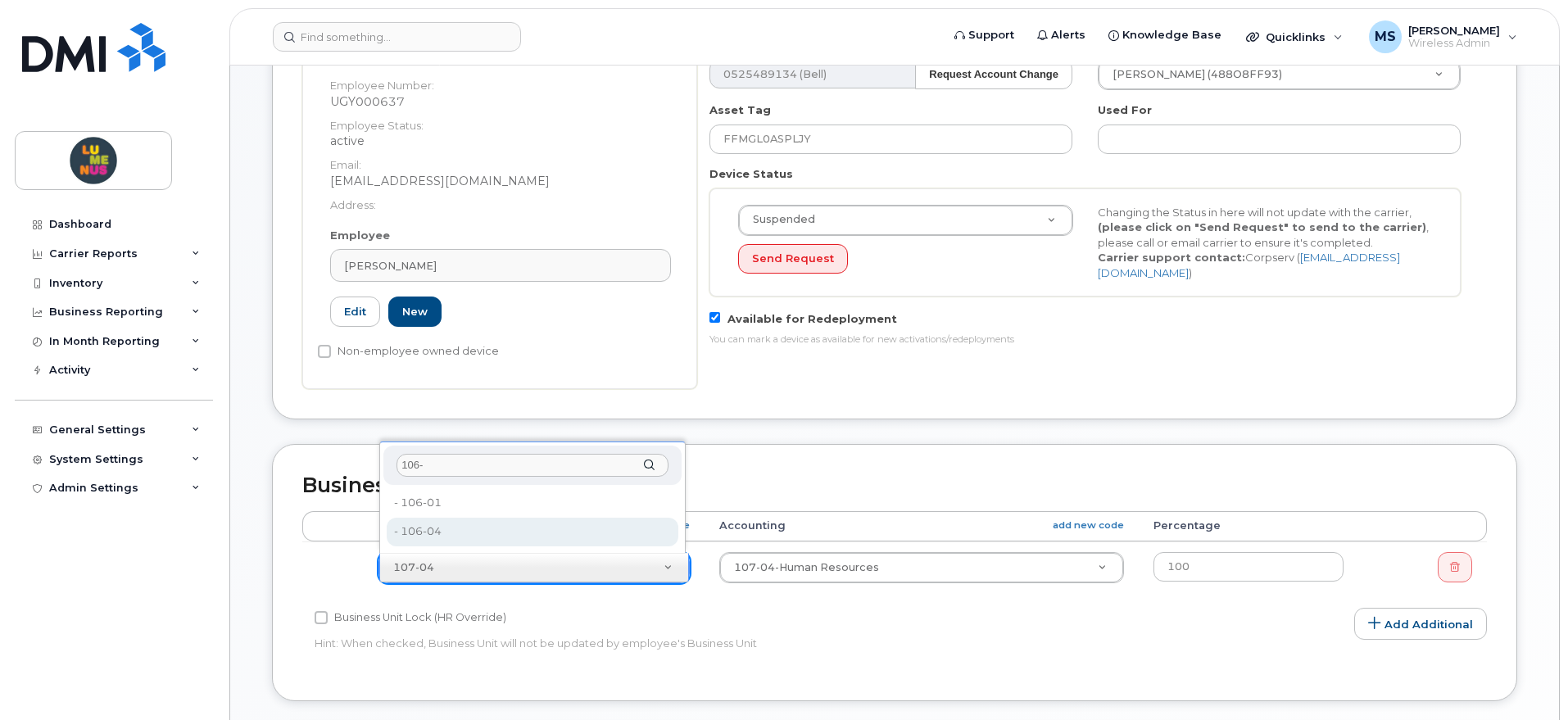
type input "106-"
type input "4299275"
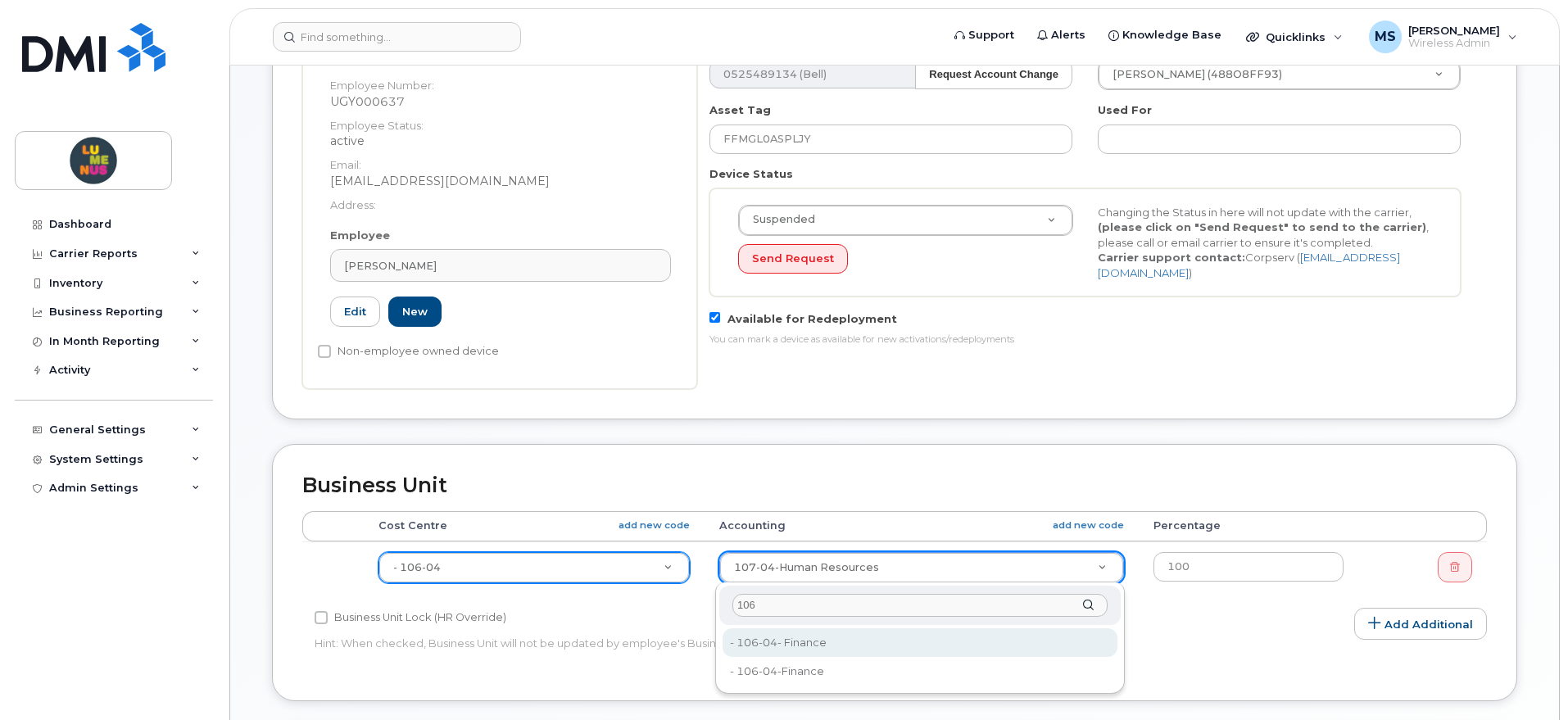
type input "106"
type input "35502029"
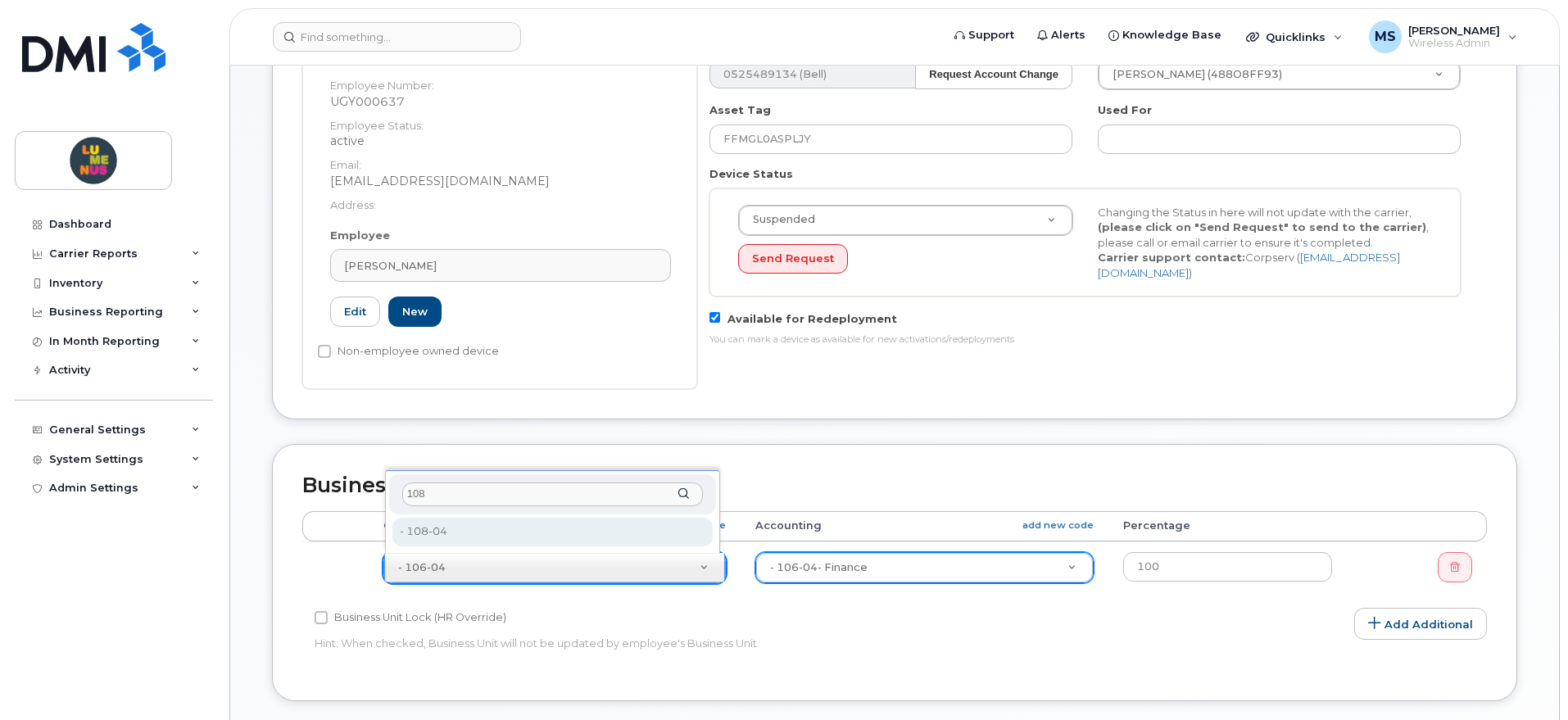
type input "108"
type input "4299277"
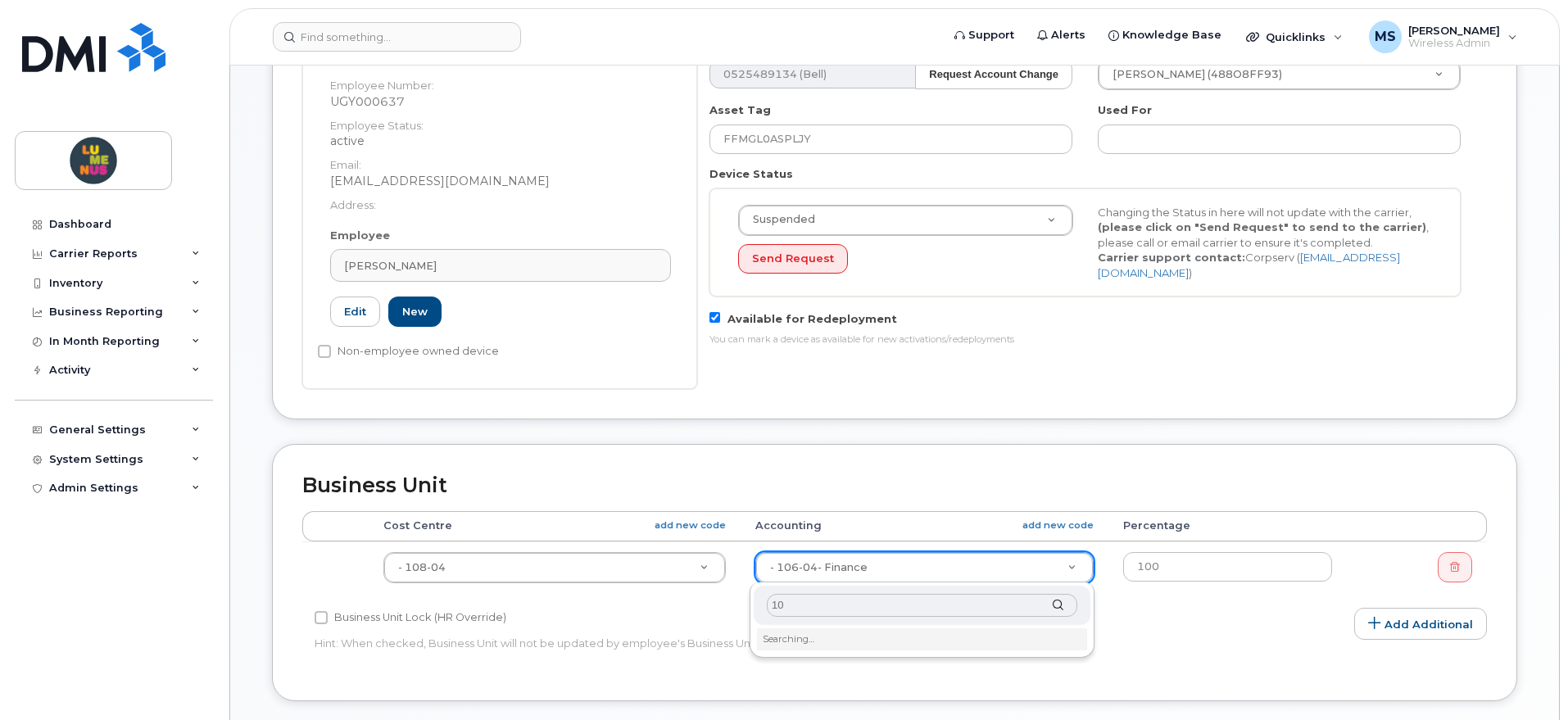
type input "108"
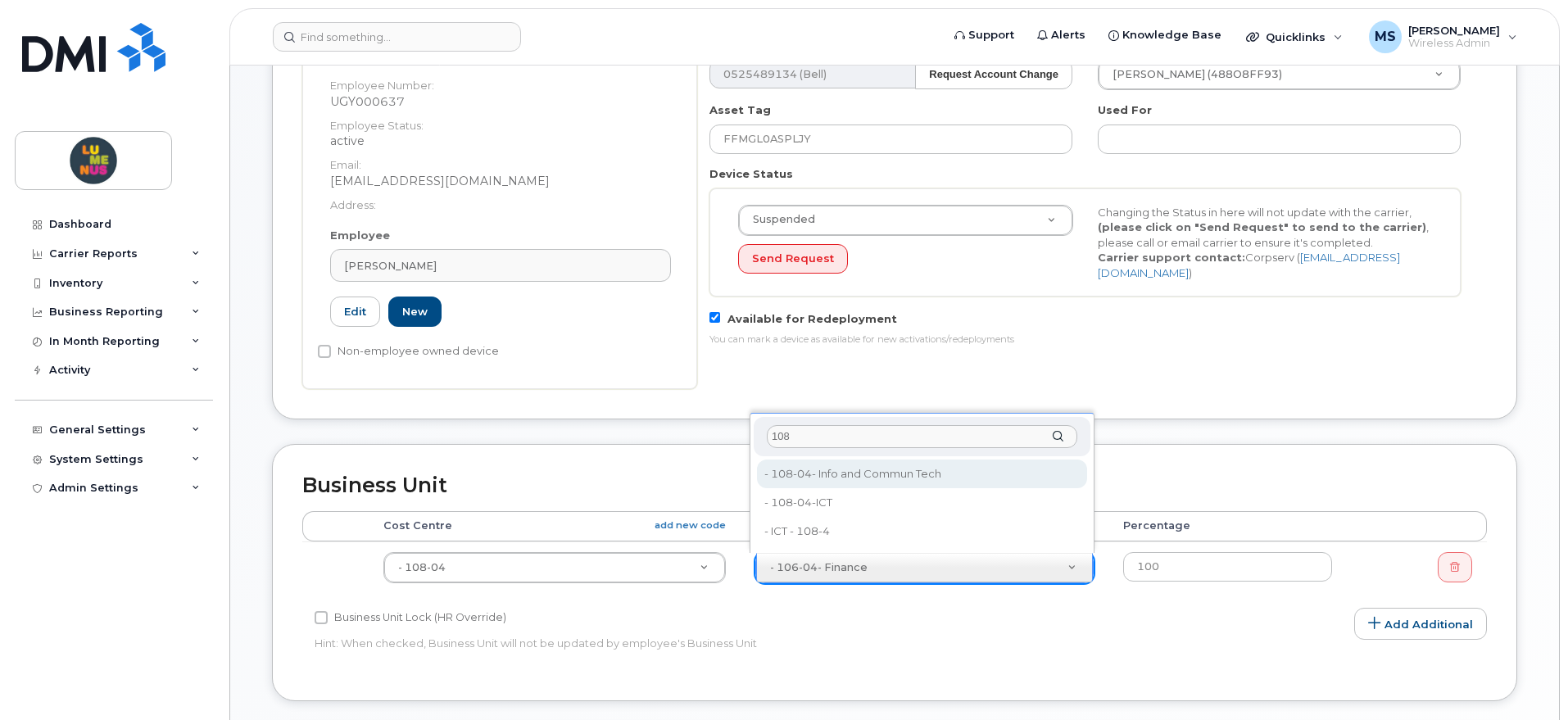
type input "35502055"
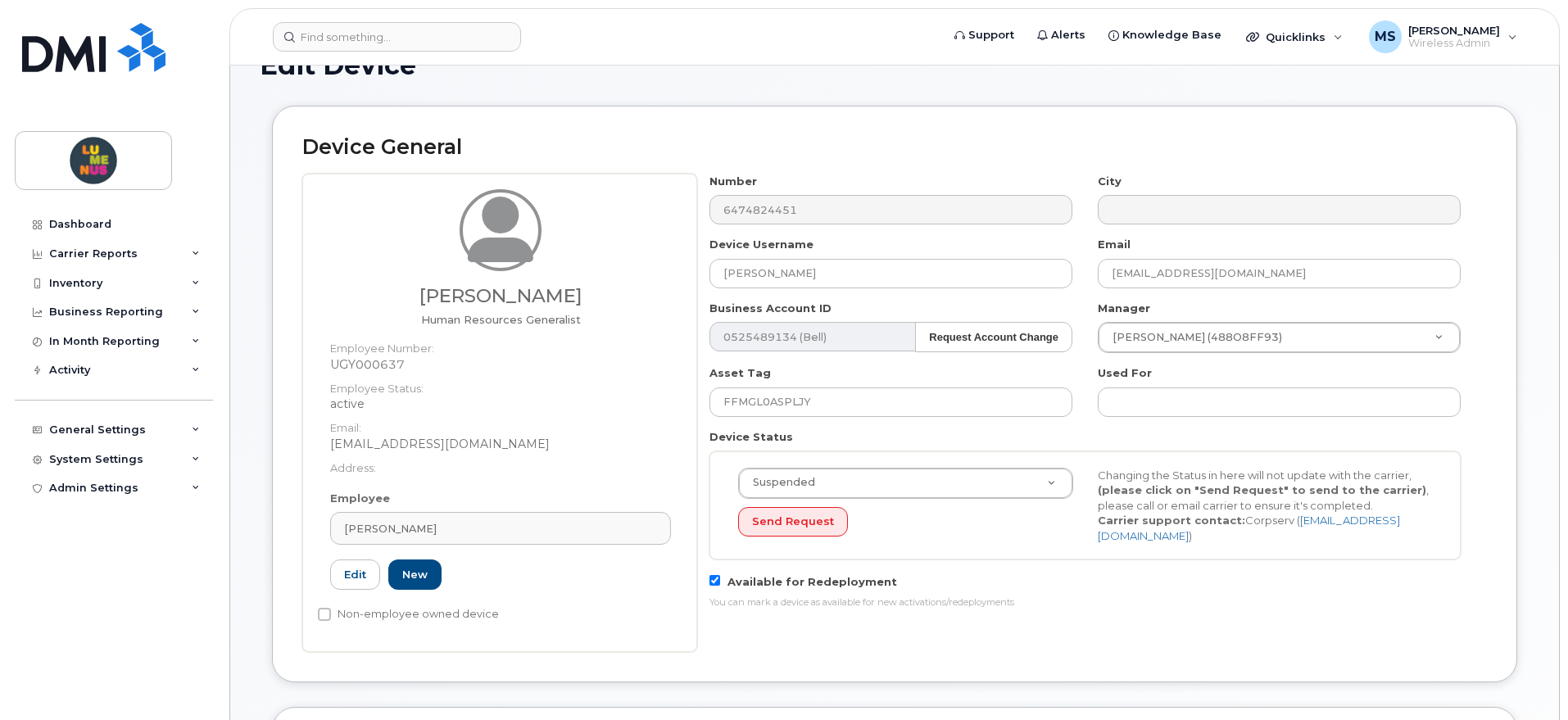
scroll to position [0, 0]
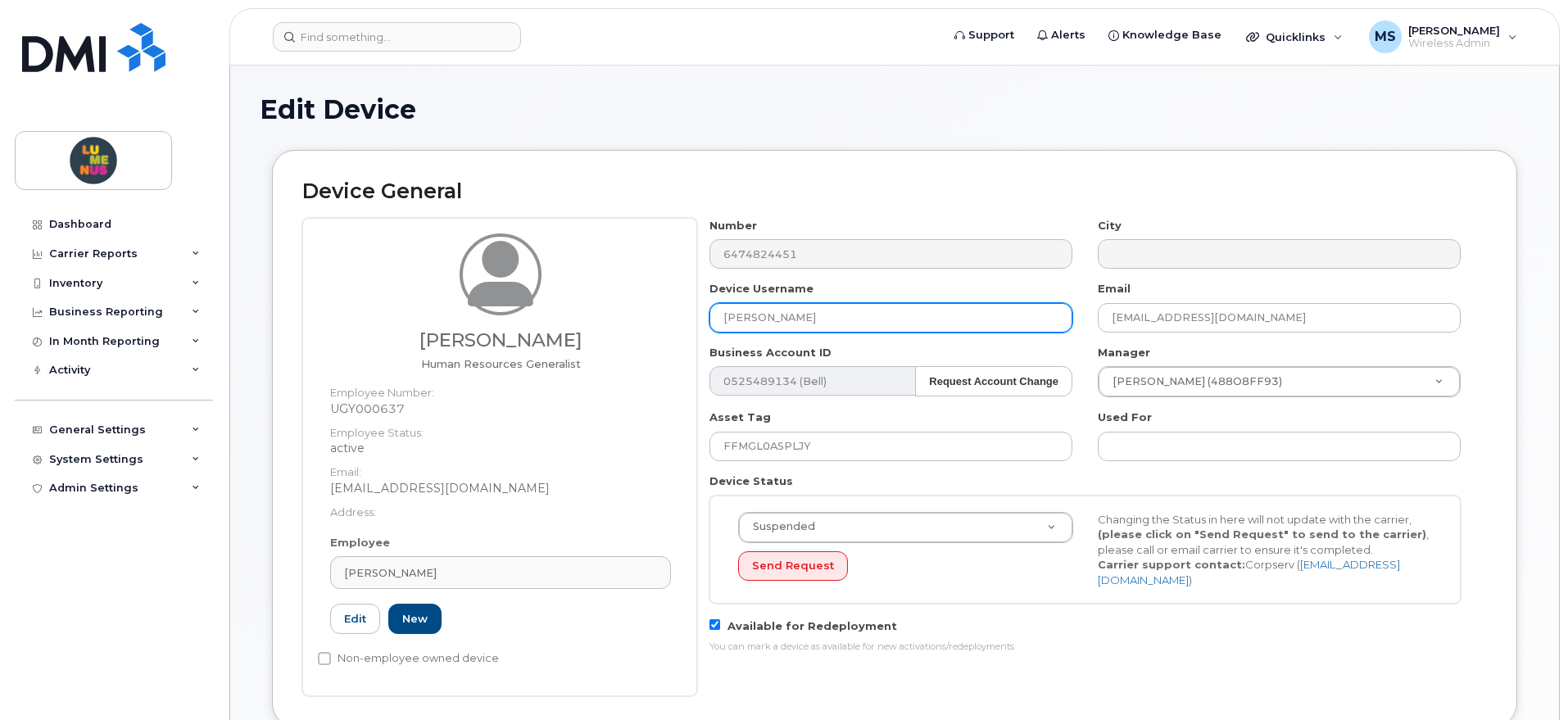
click at [850, 319] on input "Zara Agtarap" at bounding box center [890, 318] width 363 height 30
type input "Zara Agtarap-Spare Line"
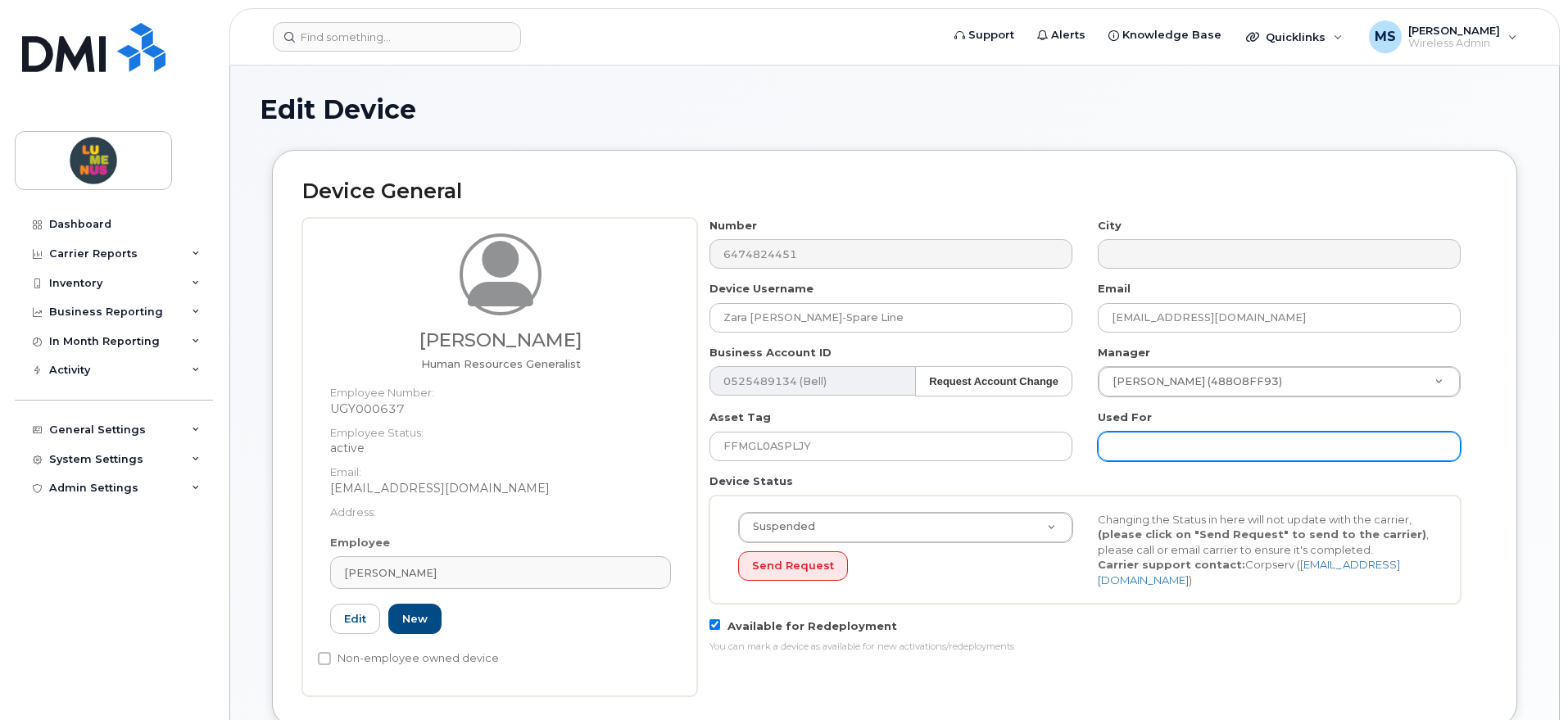
click at [1177, 438] on input "text" at bounding box center [1279, 447] width 363 height 30
click at [1167, 439] on input "text" at bounding box center [1279, 447] width 363 height 30
paste input "SR2506-0033"
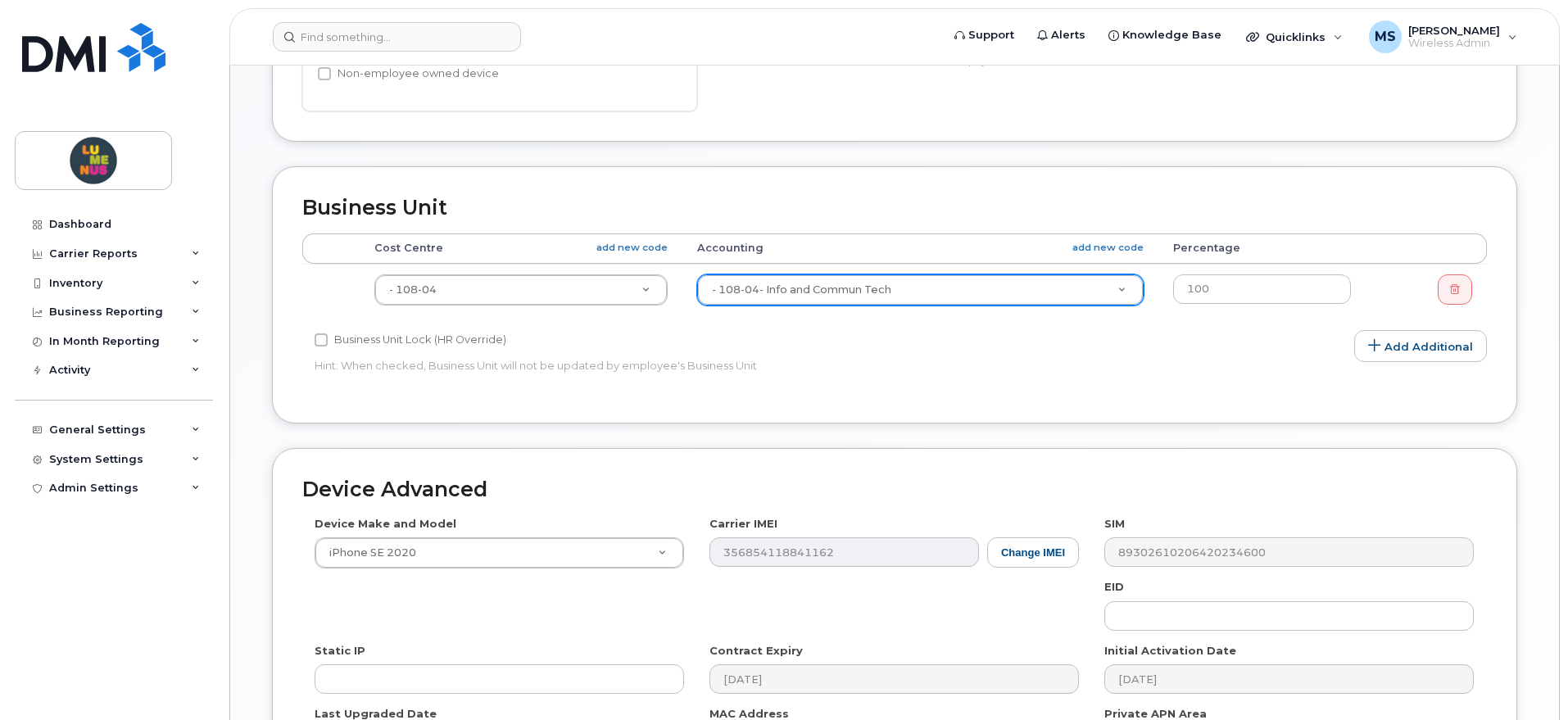
scroll to position [802, 0]
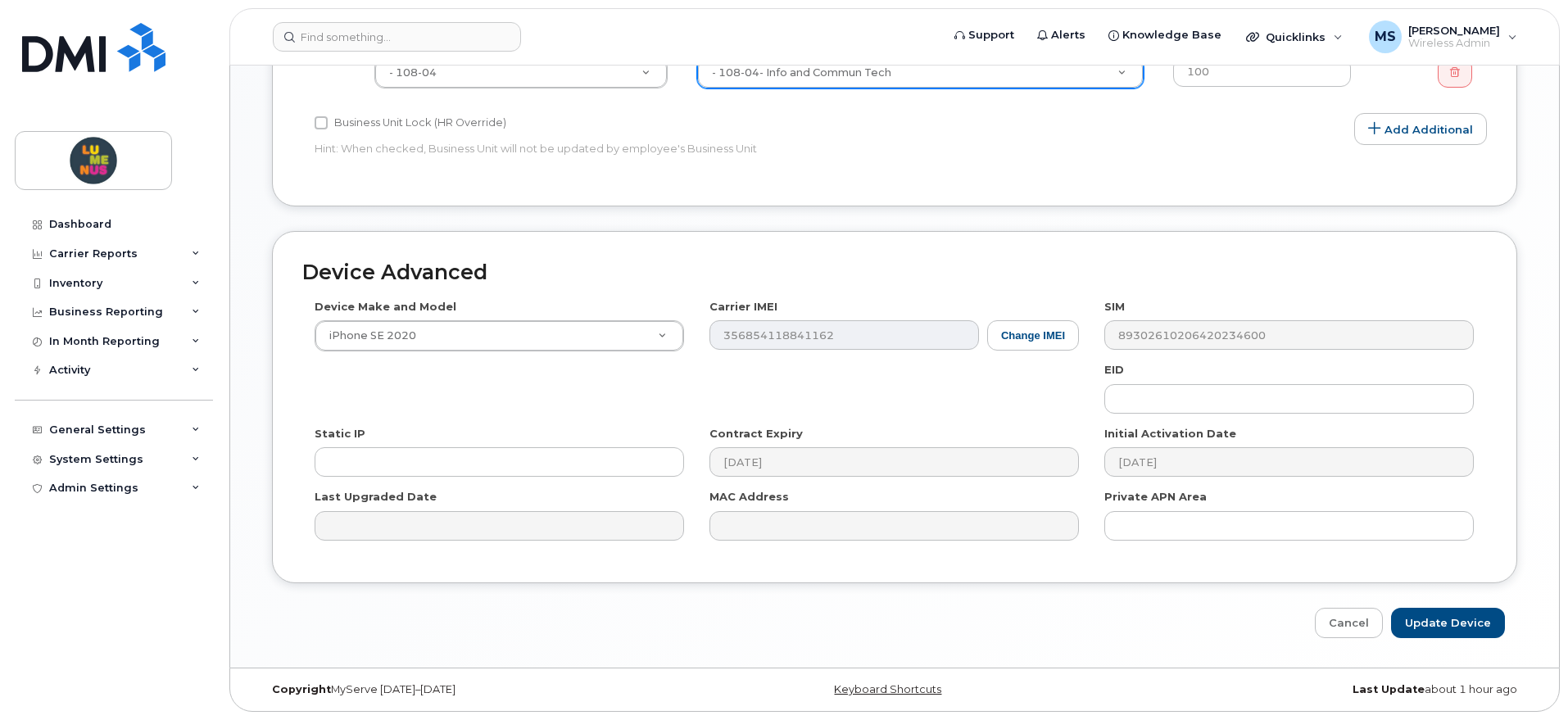
type input "SR2506-0033"
click at [1445, 630] on input "Update Device" at bounding box center [1448, 623] width 114 height 30
type input "Saving..."
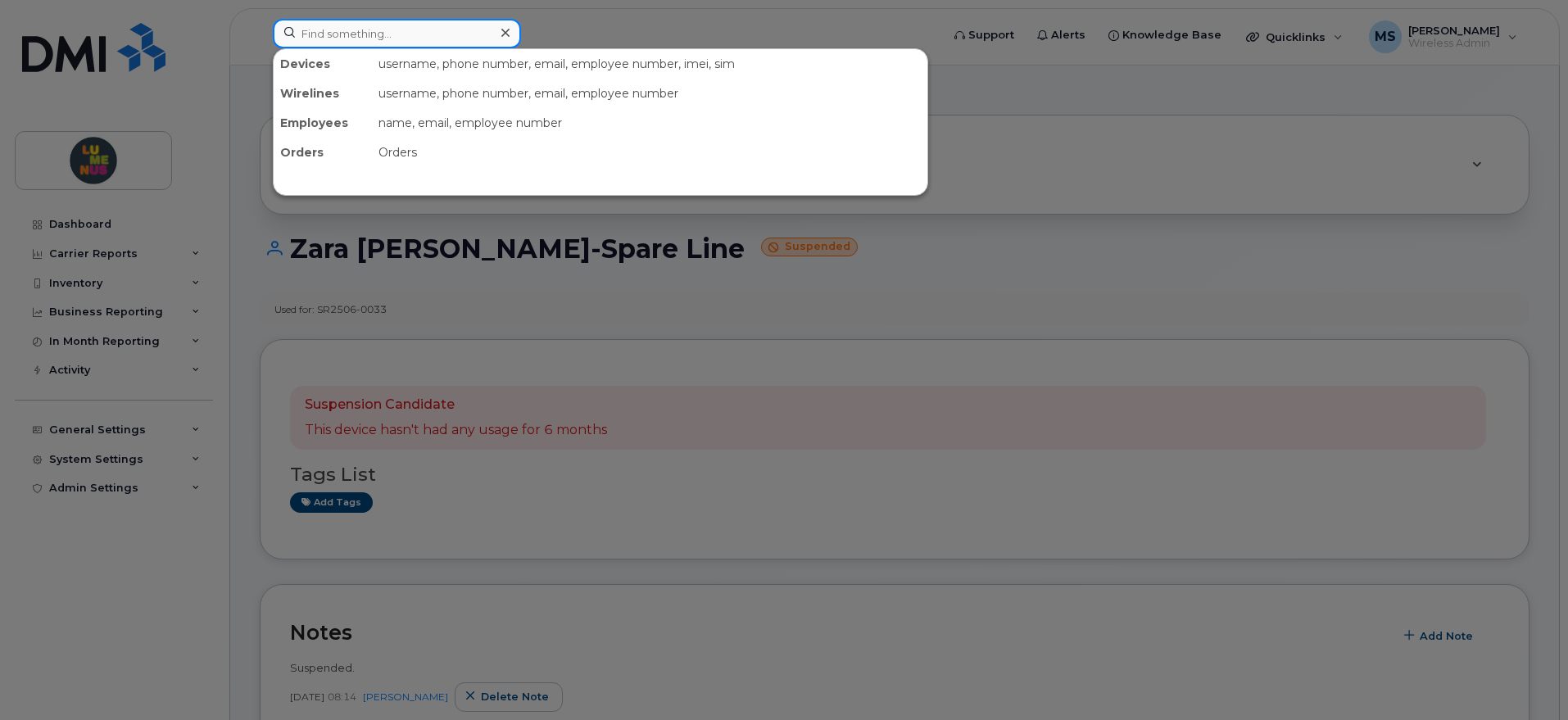
click at [391, 19] on input at bounding box center [397, 34] width 248 height 30
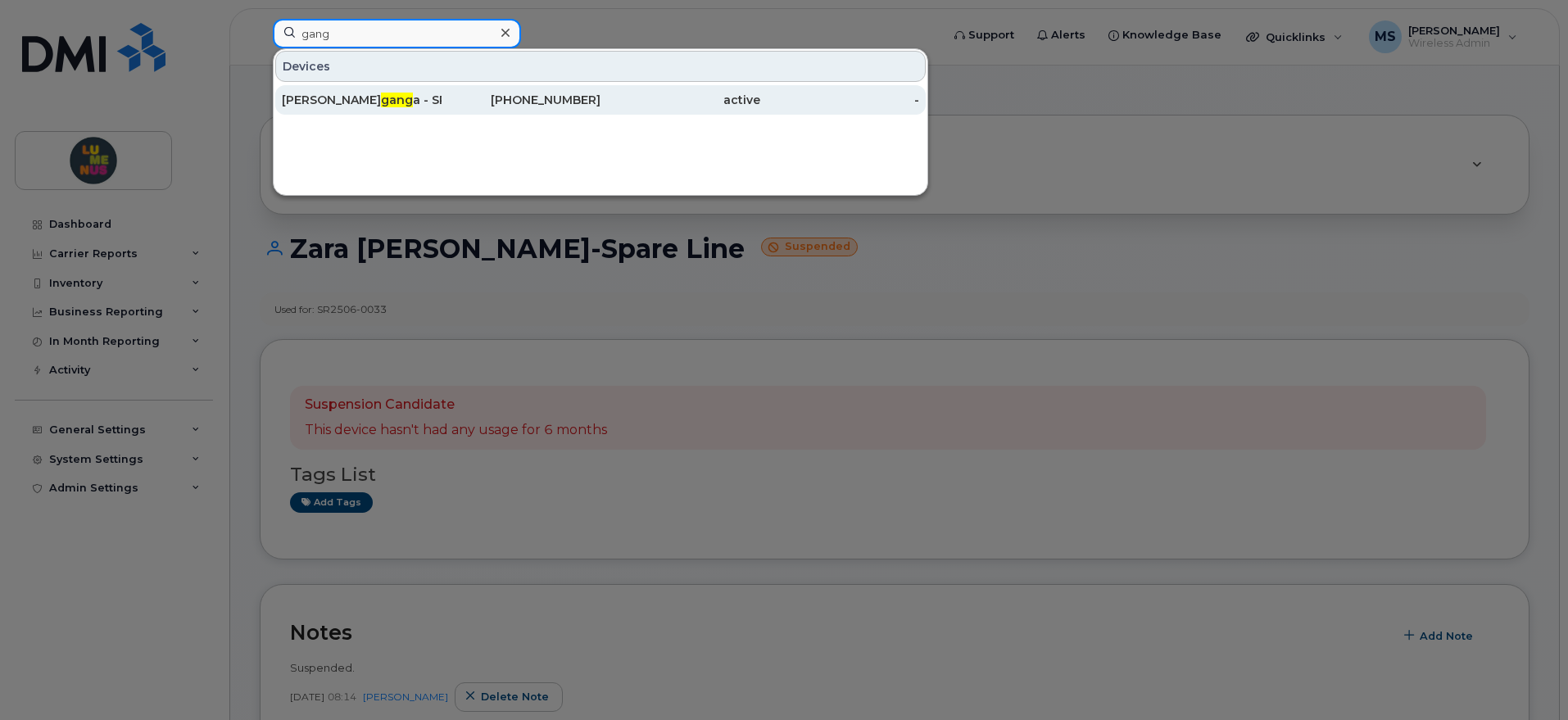
type input "gang"
click at [394, 97] on div "Lucy N gang a - SR2504-0031 Off-boarded - Stored at Wellesly" at bounding box center [362, 99] width 160 height 16
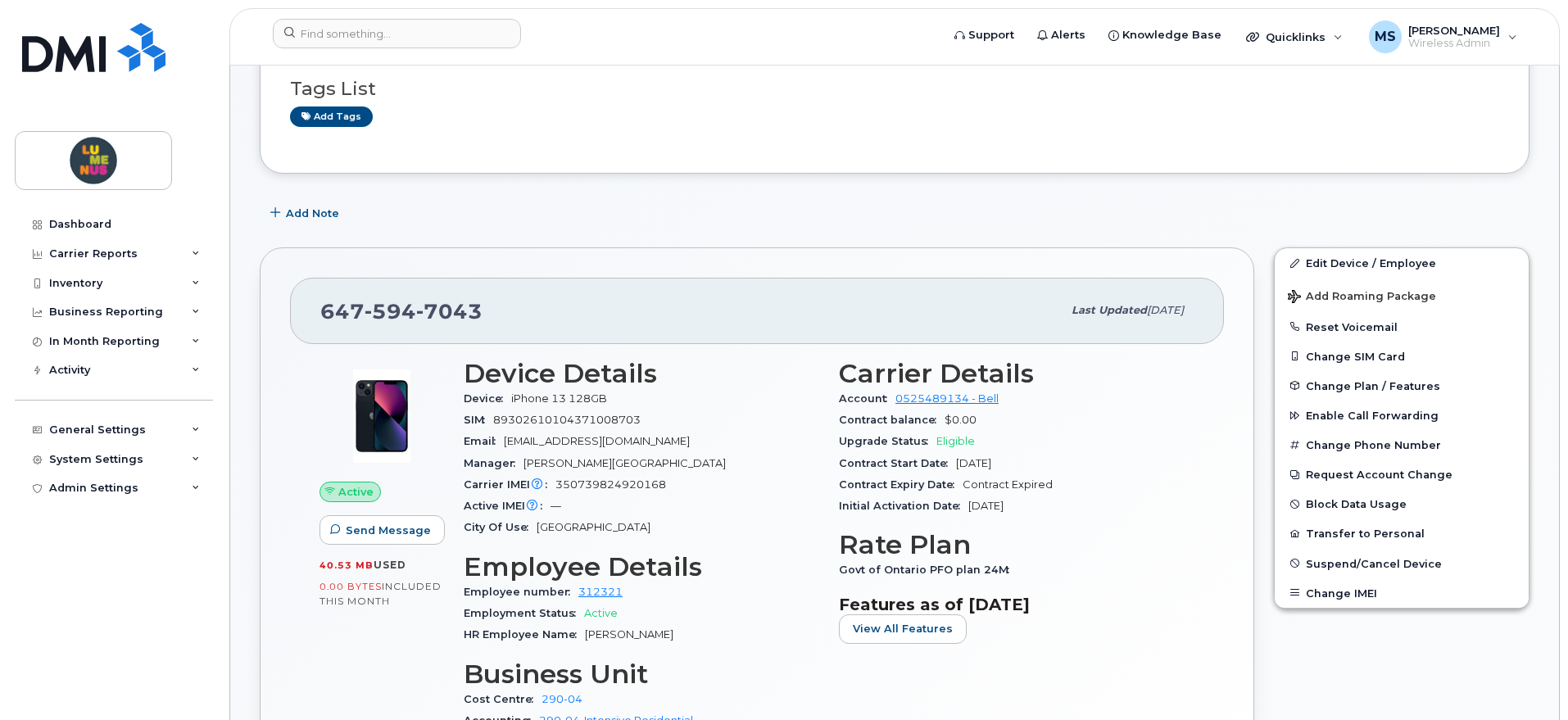
scroll to position [102, 0]
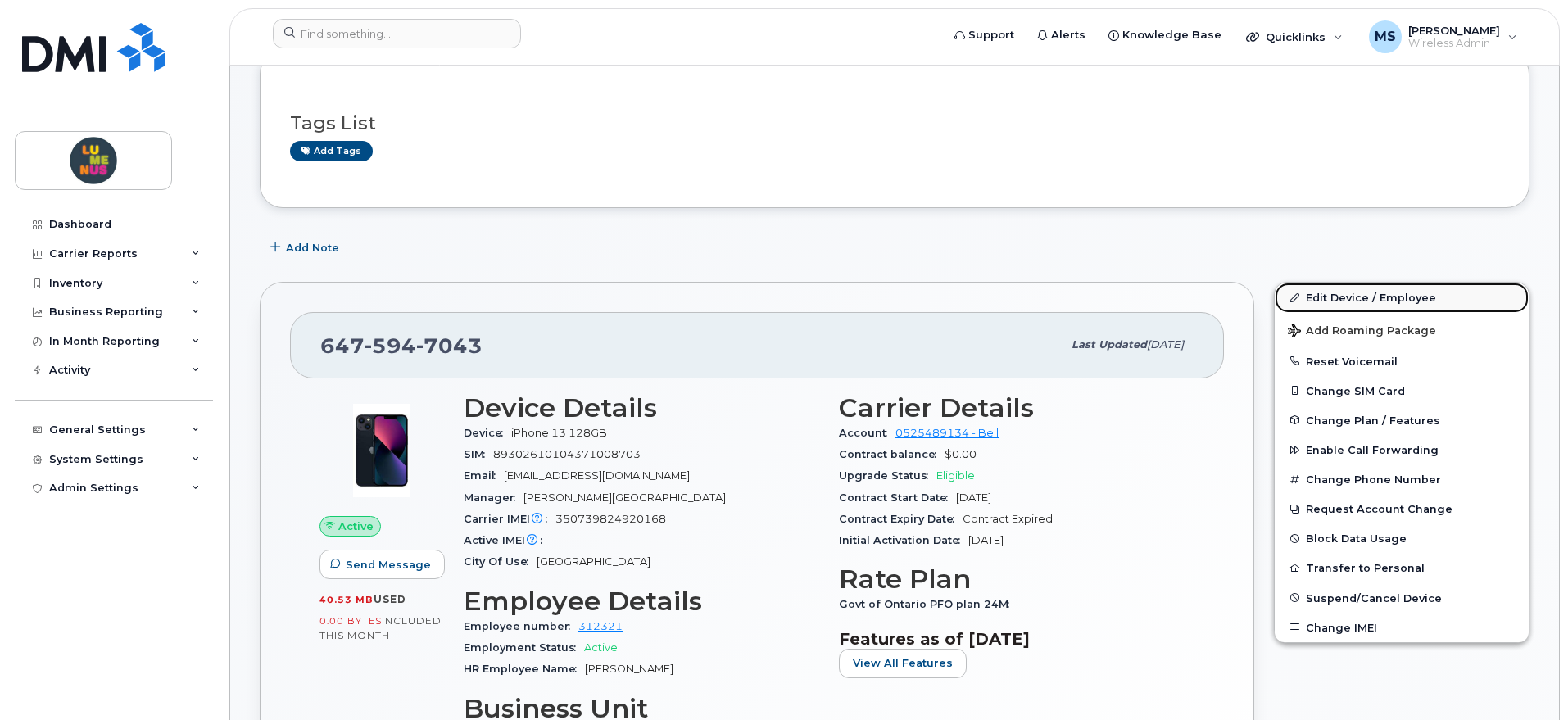
click at [1336, 295] on link "Edit Device / Employee" at bounding box center [1402, 297] width 254 height 30
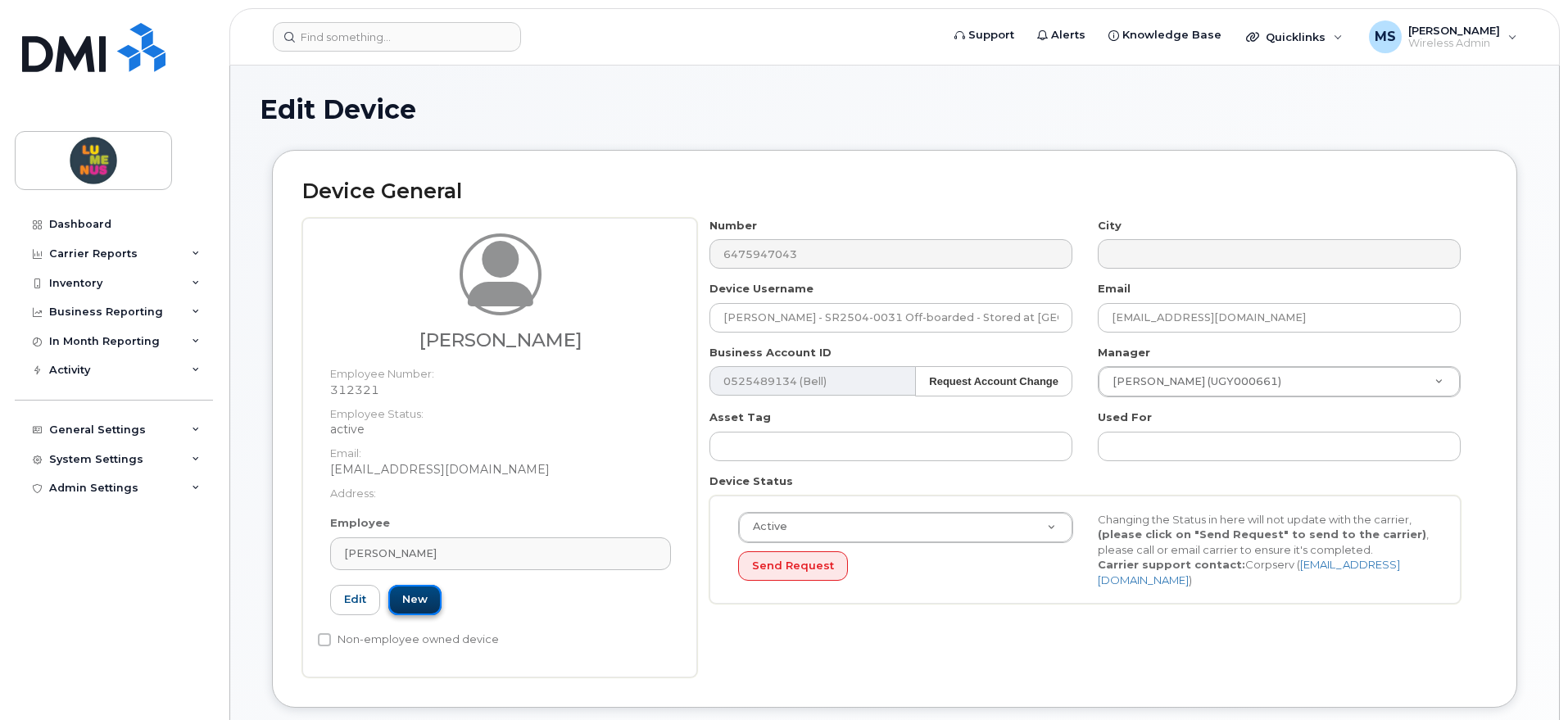
click at [412, 596] on link "New" at bounding box center [414, 600] width 53 height 30
click at [427, 593] on link "New" at bounding box center [414, 600] width 53 height 30
click at [416, 592] on link "New" at bounding box center [414, 600] width 53 height 30
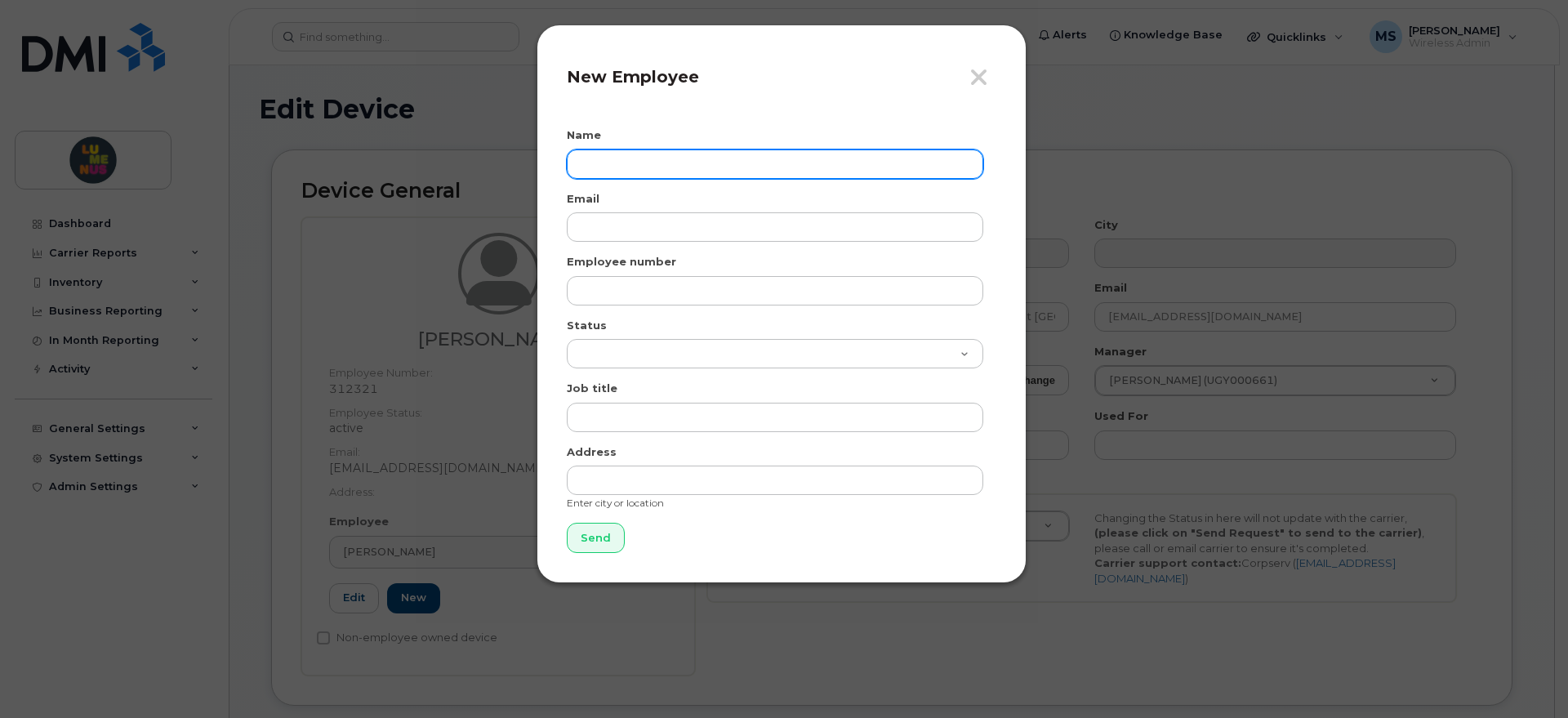
click at [672, 160] on input "text" at bounding box center [775, 164] width 416 height 30
paste input "Marry Anne"
click at [691, 167] on input "Marry Anne" at bounding box center [775, 164] width 416 height 30
paste input "Dela Cruz"
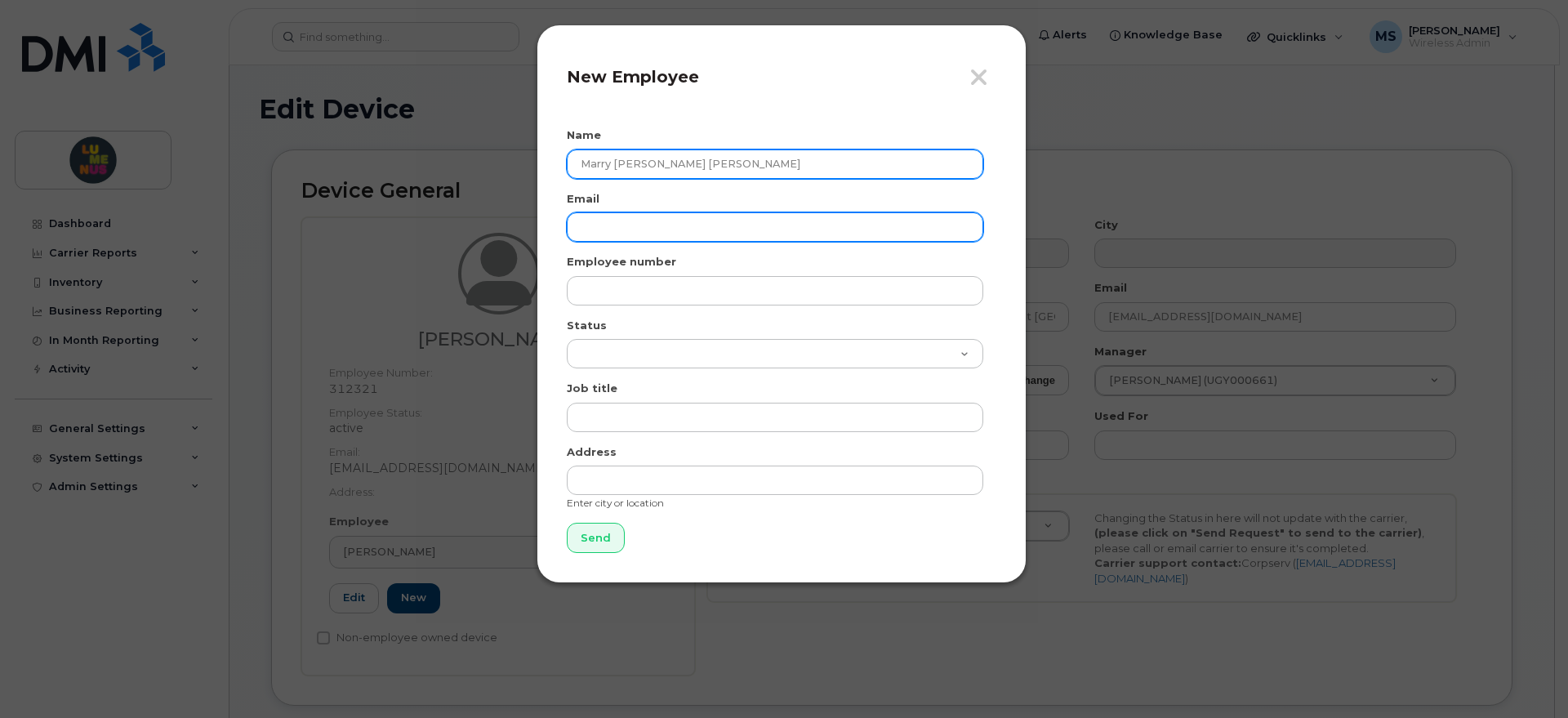
type input "Marry [PERSON_NAME] [PERSON_NAME]"
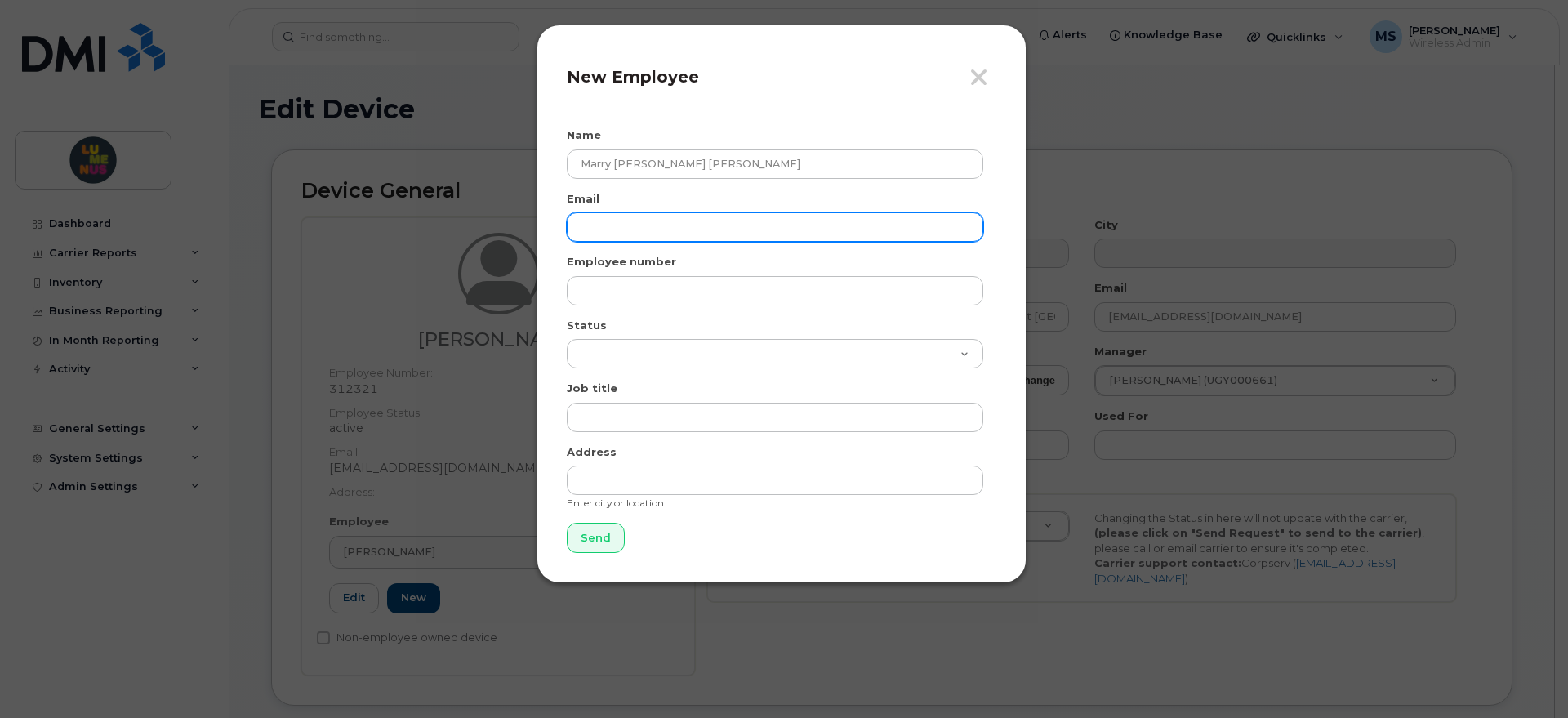
click at [655, 227] on input "email" at bounding box center [775, 227] width 416 height 30
paste input "Dela Cruz"
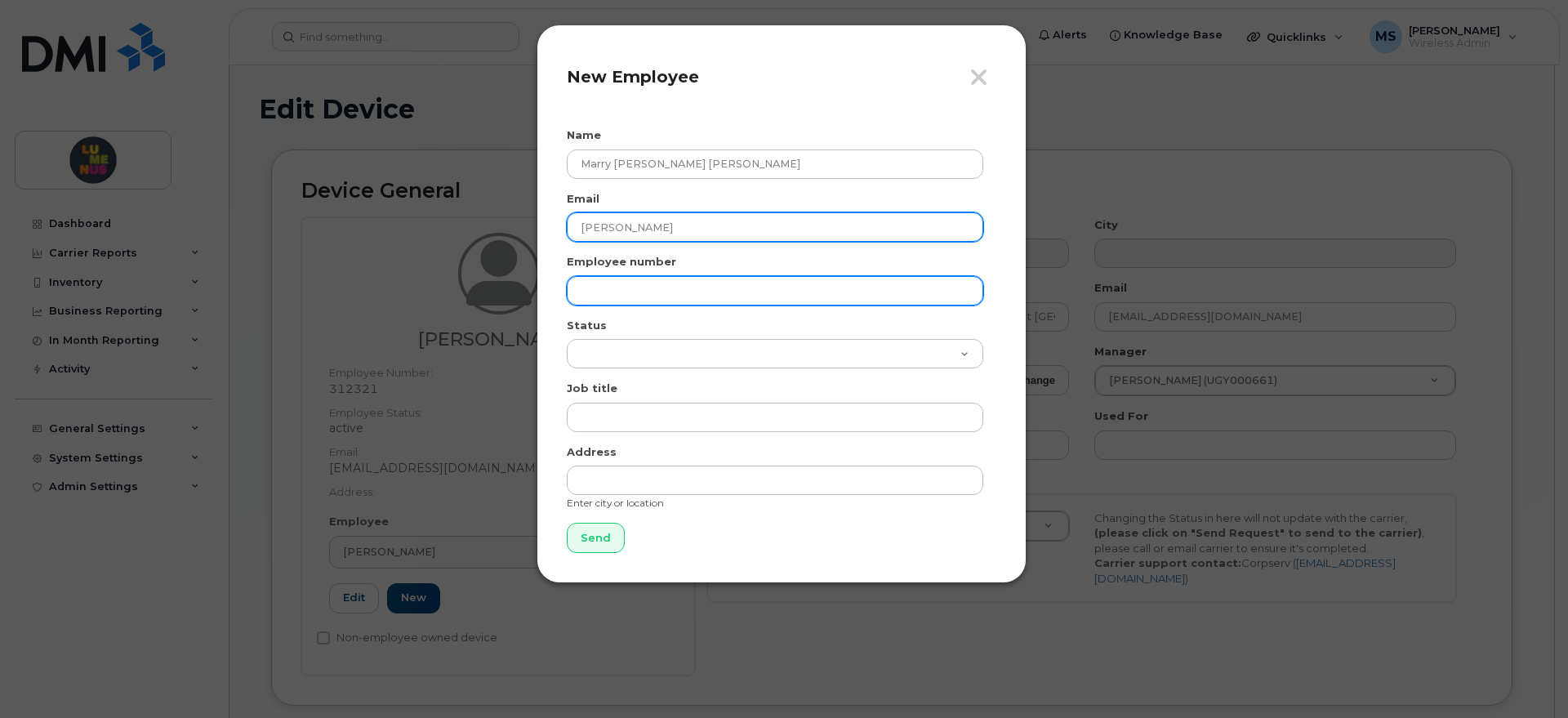
type input "Dela Cruz"
click at [624, 293] on input "text" at bounding box center [775, 291] width 416 height 30
type input "New Employee [DATE]"
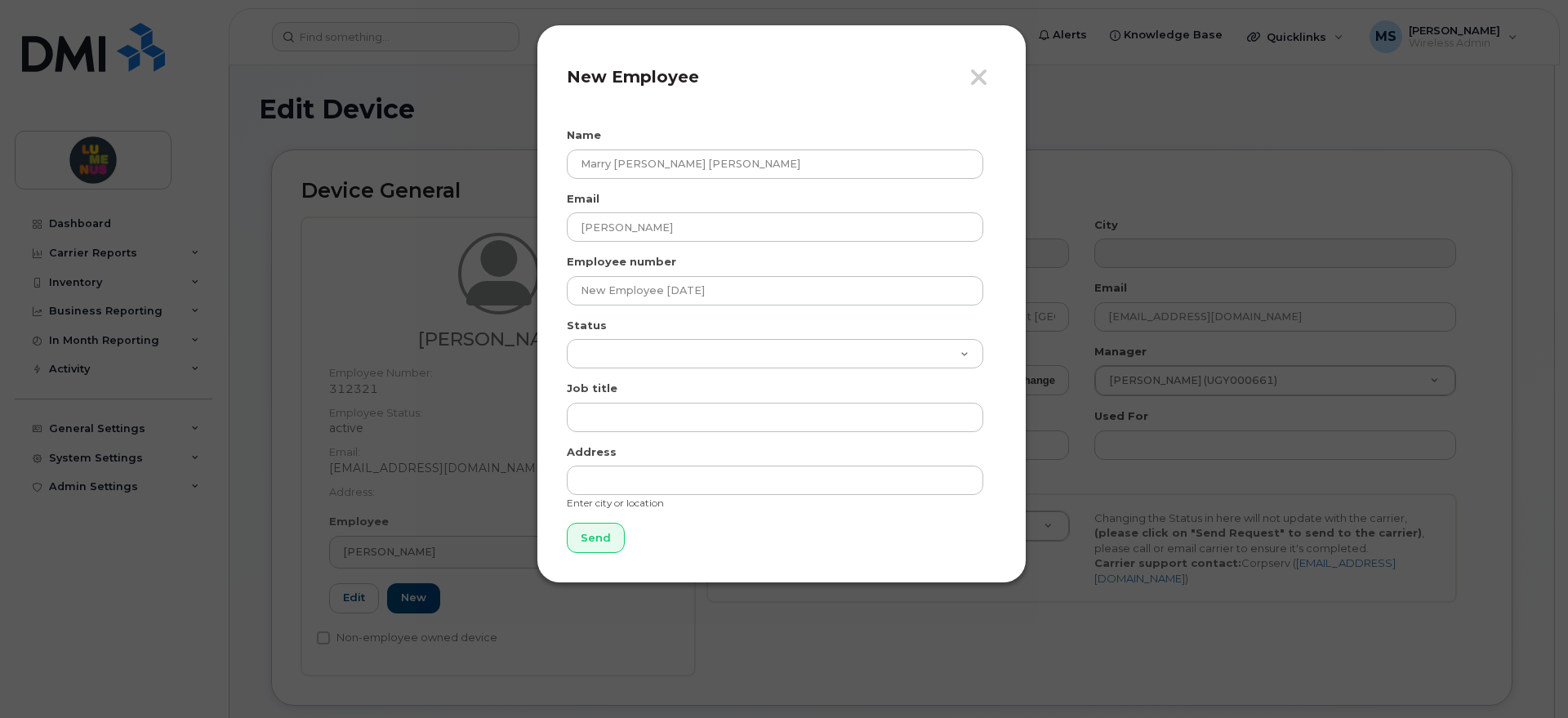
click at [701, 371] on form "Name Marry Anne Dela Cruz Email Dela Cruz Employee number New Employee June 23,…" at bounding box center [782, 341] width 430 height 426
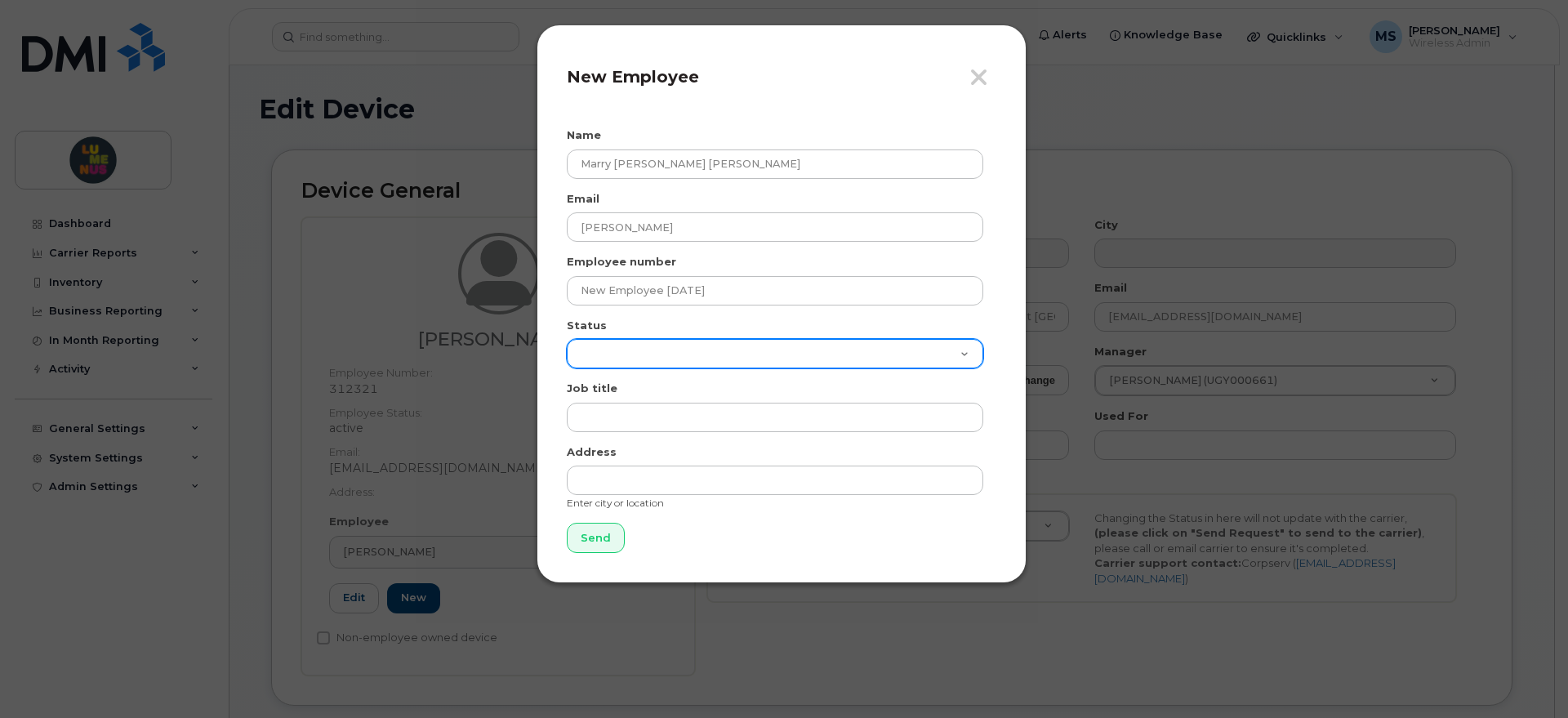
click at [721, 363] on select "Active On-Leave Long Term Short Term Maternity Leave Temp Layoff Inactive" at bounding box center [775, 353] width 416 height 30
select select "active"
click at [567, 339] on select "Active On-Leave Long Term Short Term Maternity Leave Temp Layoff Inactive" at bounding box center [775, 353] width 416 height 30
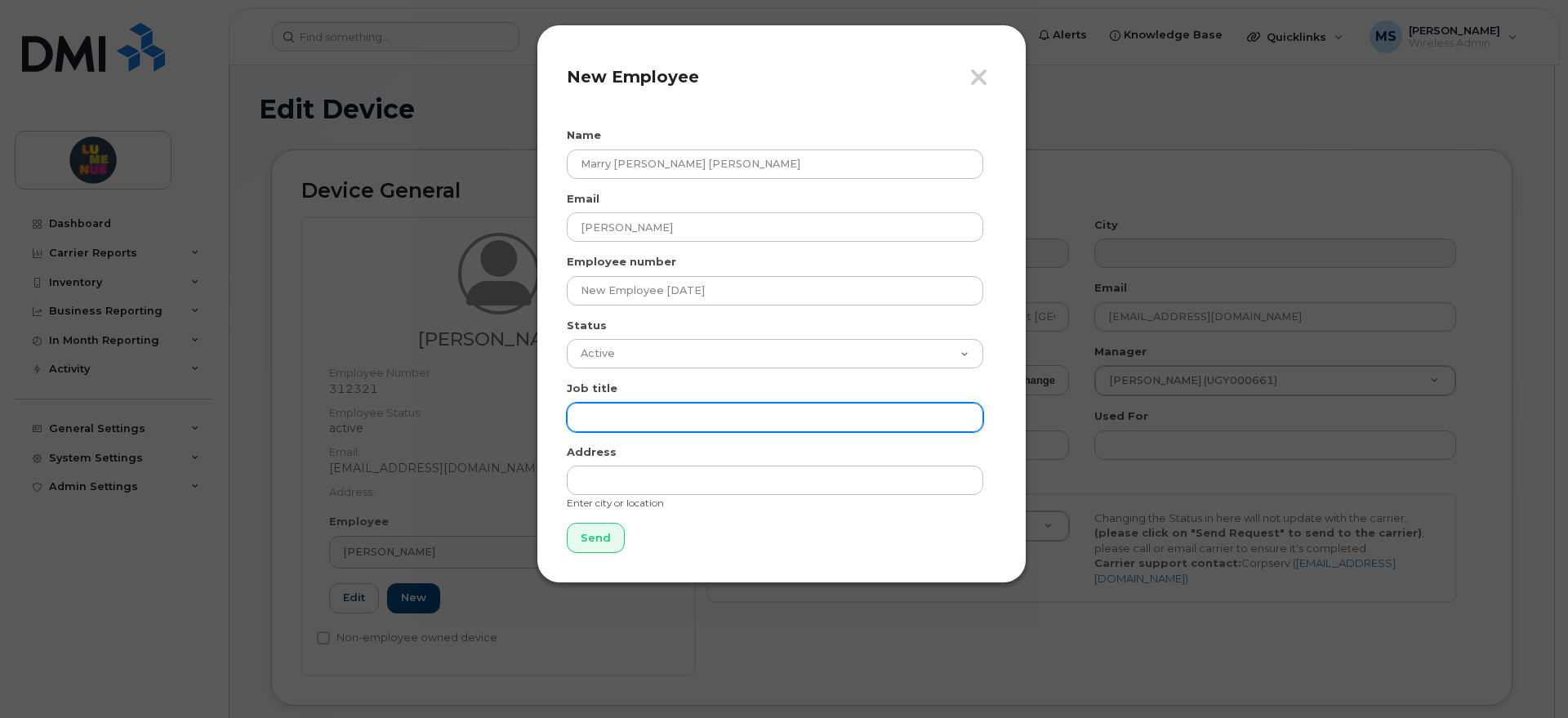
click at [678, 410] on input "text" at bounding box center [775, 418] width 416 height 30
paste input "People and Culture Assistant"
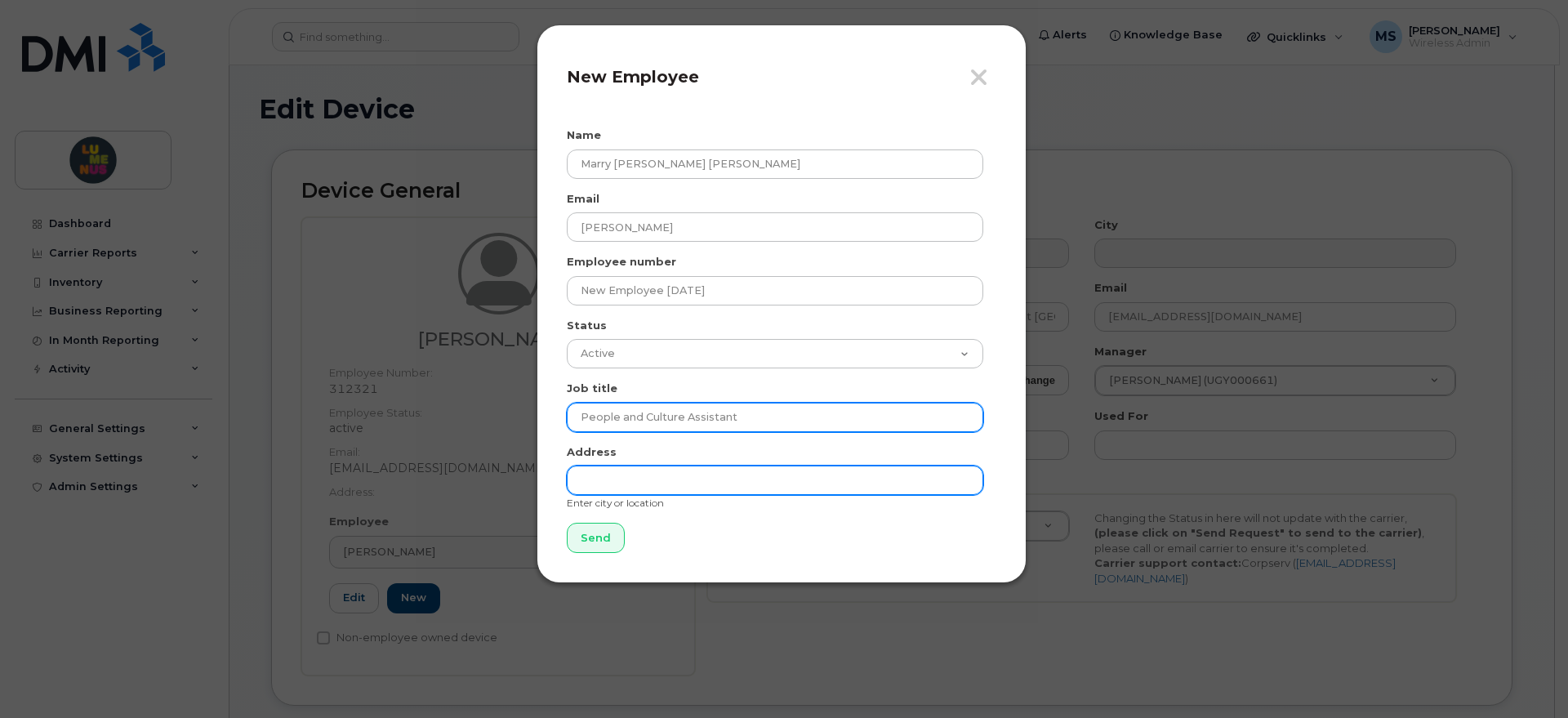
type input "People and Culture Assistant"
click at [717, 479] on input "text" at bounding box center [775, 480] width 416 height 30
type input "[GEOGRAPHIC_DATA]"
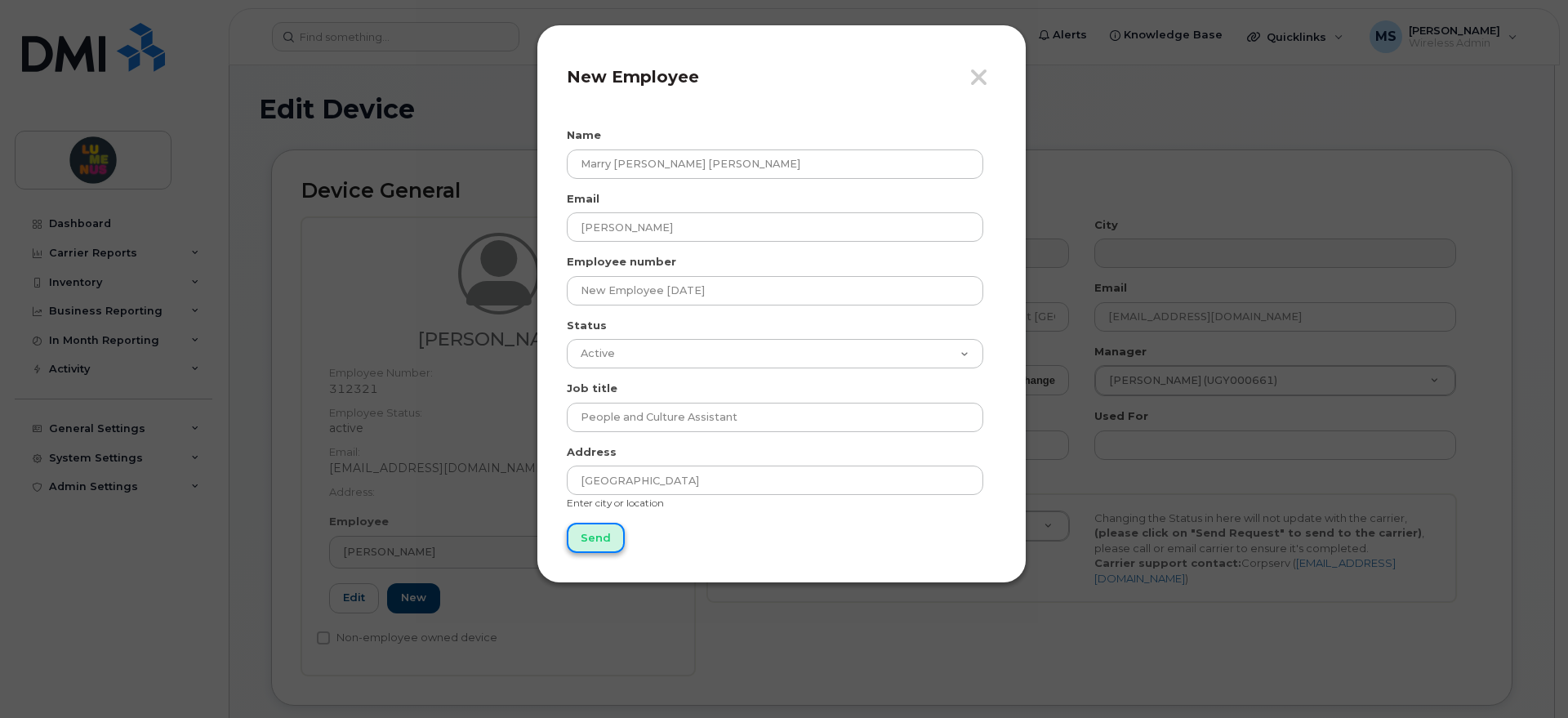
click at [618, 542] on input "Send" at bounding box center [596, 538] width 58 height 30
click at [809, 322] on div "Status Active On-Leave Long Term Short Term Maternity Leave Temp Layoff Inactive" at bounding box center [782, 344] width 430 height 52
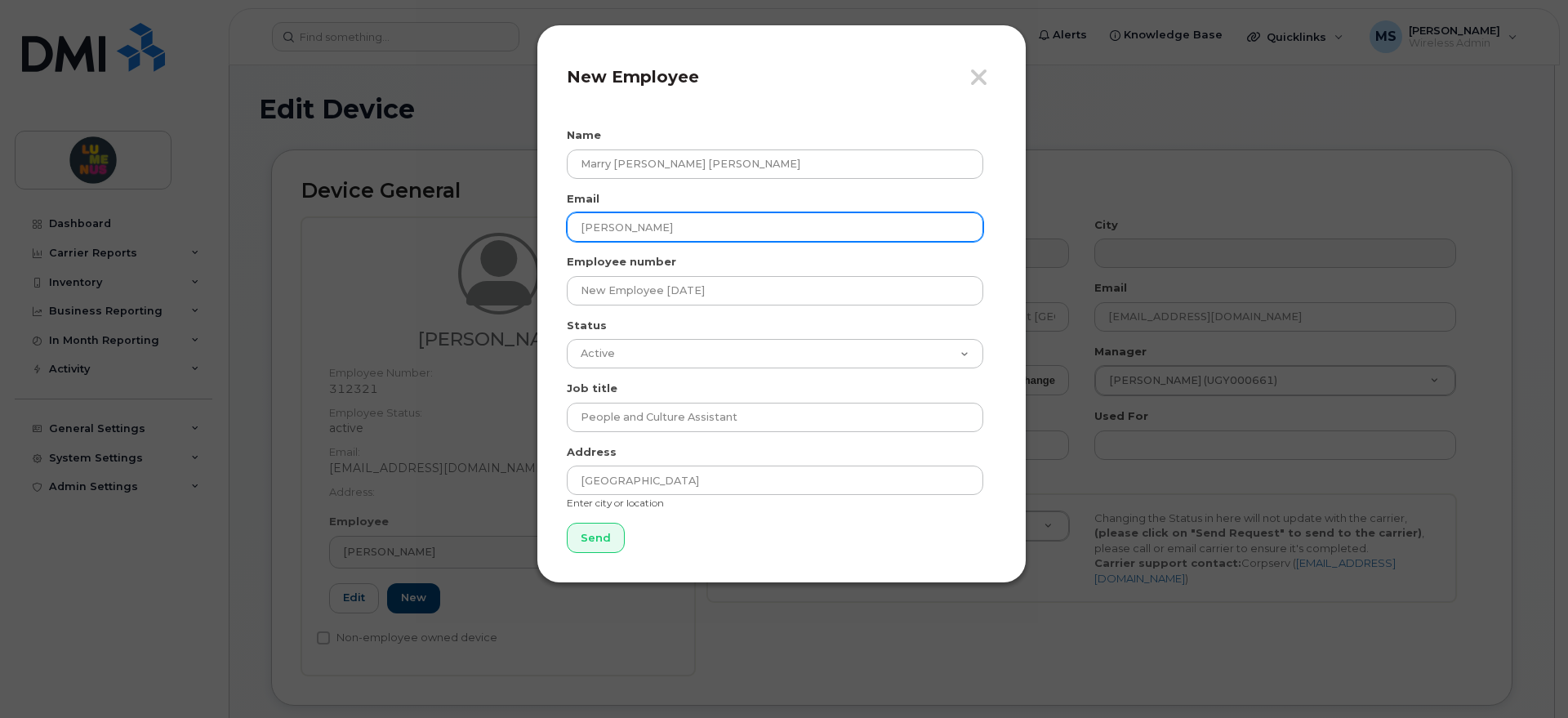
drag, startPoint x: 668, startPoint y: 228, endPoint x: 563, endPoint y: 223, distance: 105.1
click at [563, 223] on div "Close New Employee Name Marry Anne Dela Cruz Email Dela Cruz Employee number Ne…" at bounding box center [781, 304] width 490 height 559
click at [631, 232] on input "email" at bounding box center [775, 227] width 416 height 30
paste input "[EMAIL_ADDRESS][DOMAIN_NAME]"
type input "[EMAIL_ADDRESS][DOMAIN_NAME]"
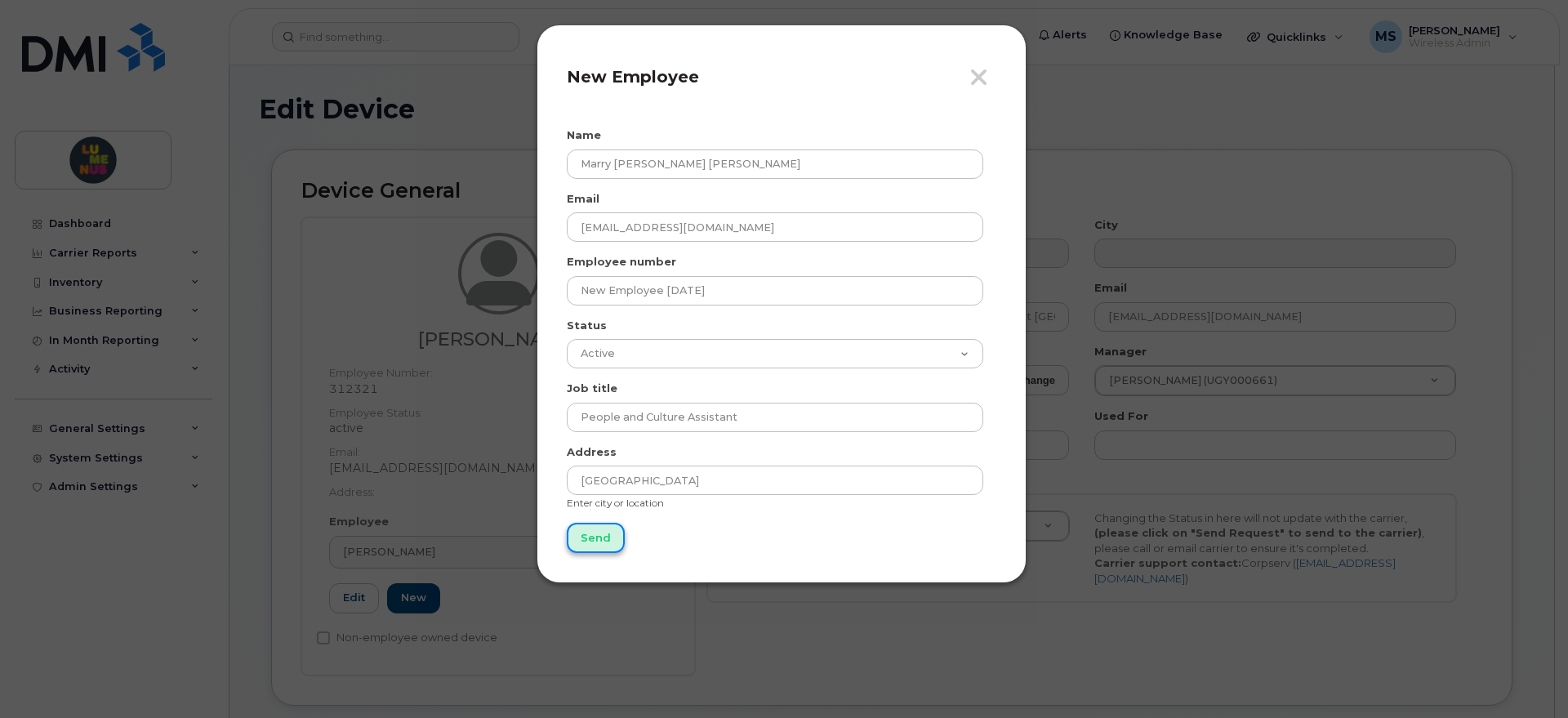
click at [606, 537] on input "Send" at bounding box center [596, 538] width 58 height 30
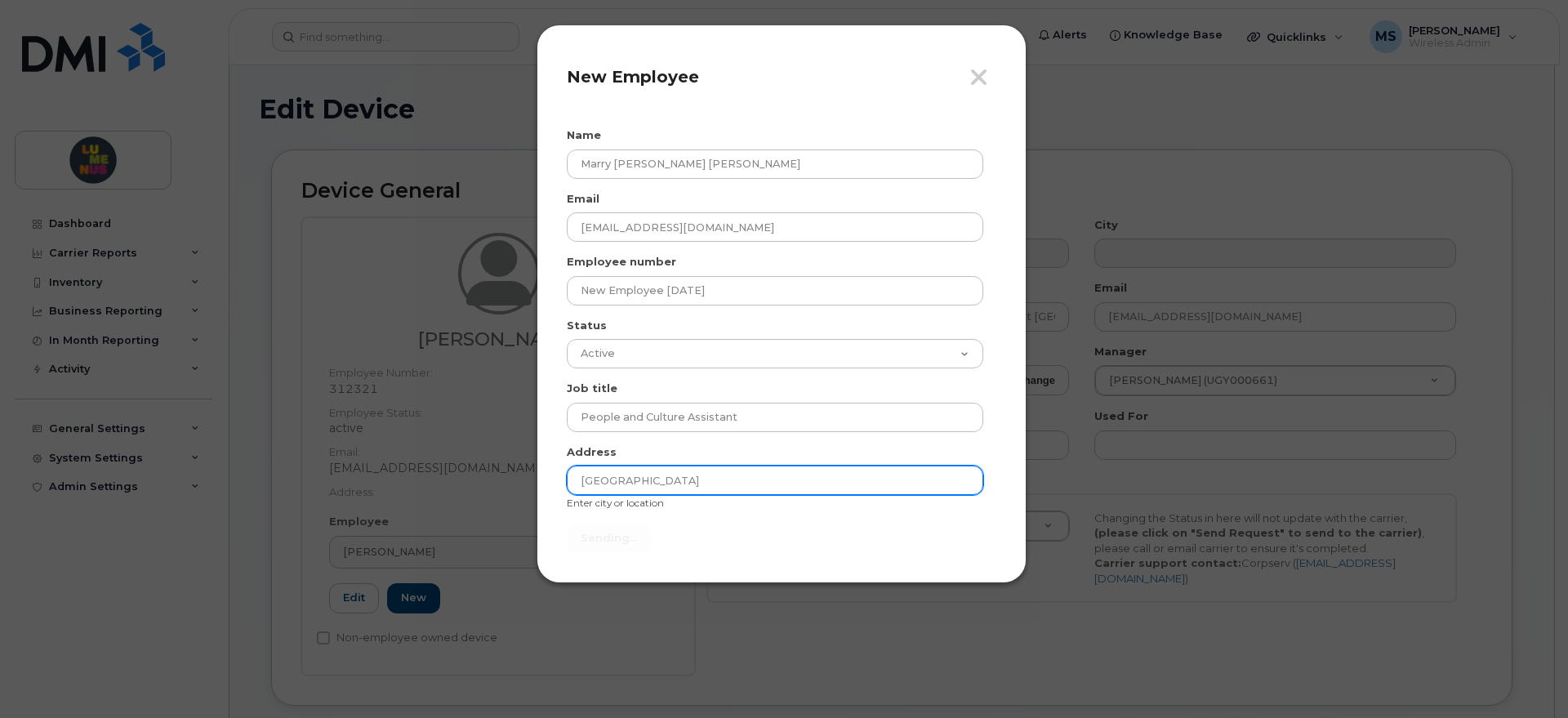
type input "Send"
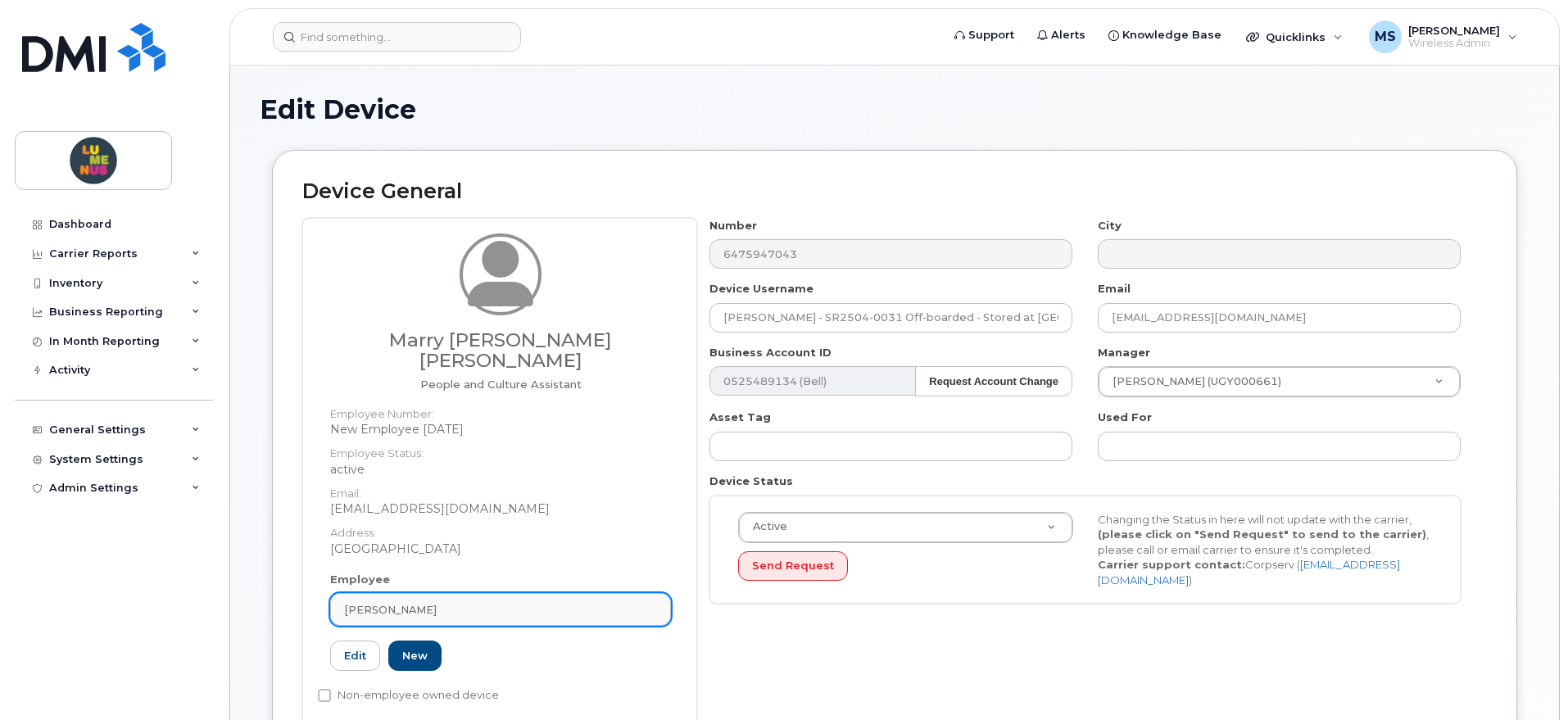
click at [413, 603] on span "[PERSON_NAME]" at bounding box center [391, 610] width 92 height 15
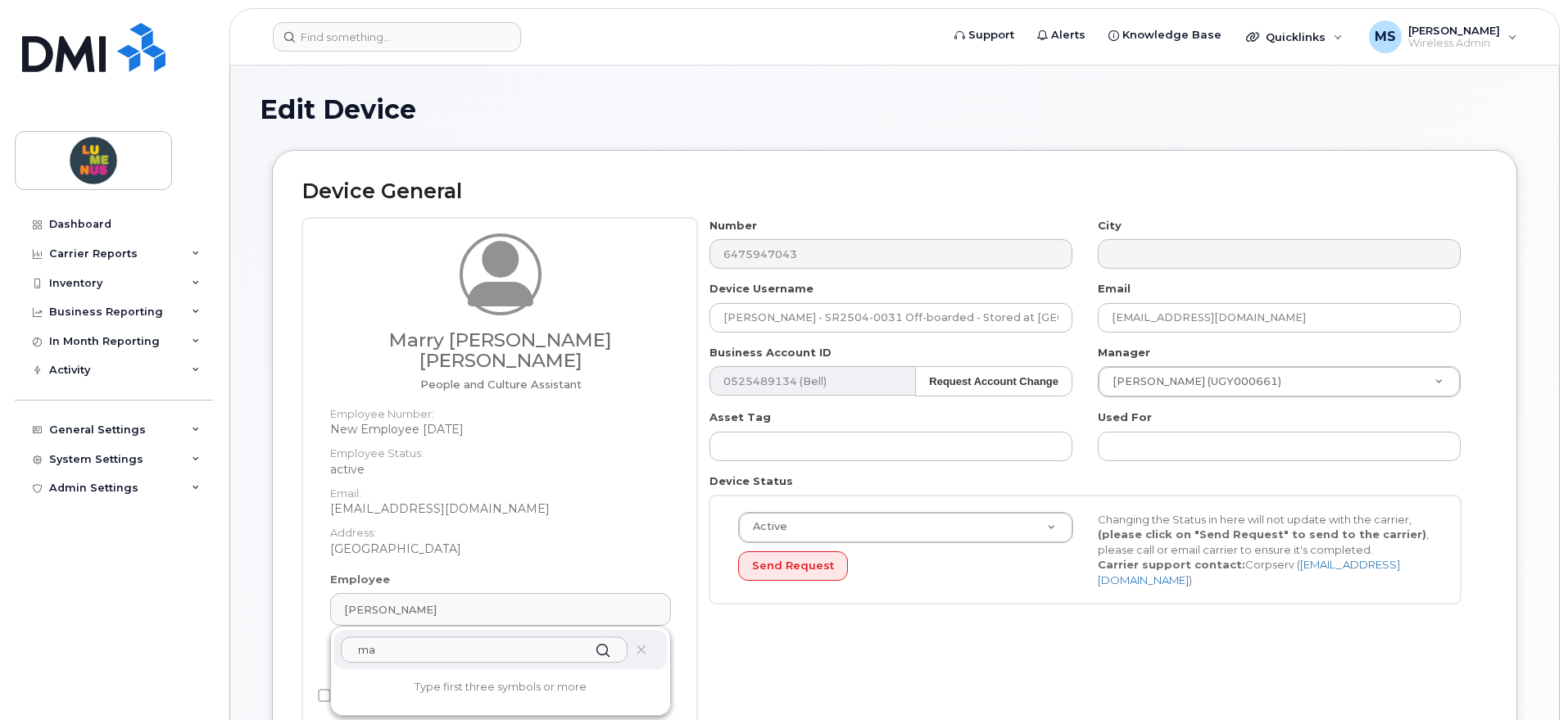
type input "m"
type input "d"
type input "marry"
click at [429, 681] on strong "Marry [PERSON_NAME] [PERSON_NAME]" at bounding box center [470, 688] width 245 height 14
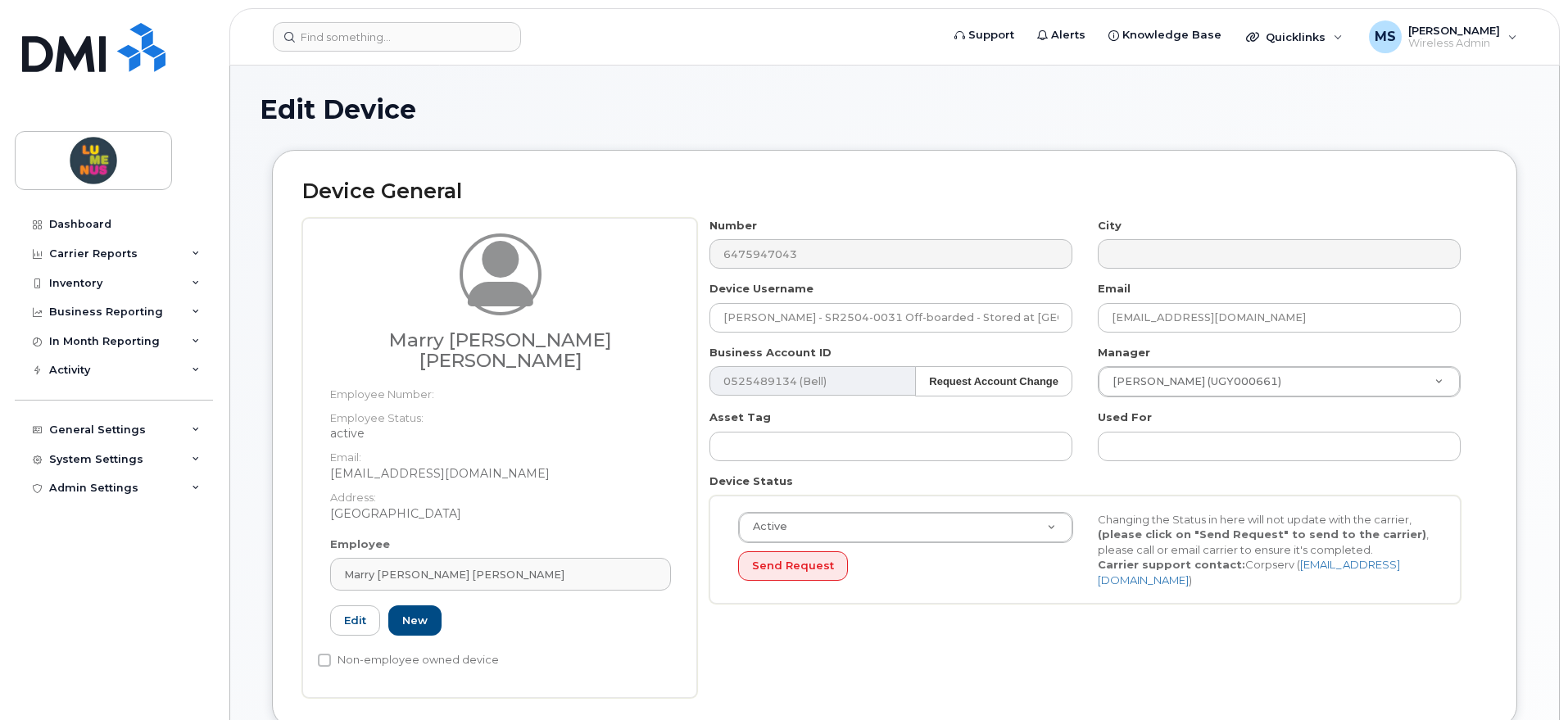
type input "New Employee [DATE]"
type input "Marry [PERSON_NAME] [PERSON_NAME]"
type input "[EMAIL_ADDRESS][DOMAIN_NAME]"
click at [1132, 451] on input "text" at bounding box center [1279, 447] width 363 height 30
click at [1196, 454] on input "text" at bounding box center [1279, 447] width 363 height 30
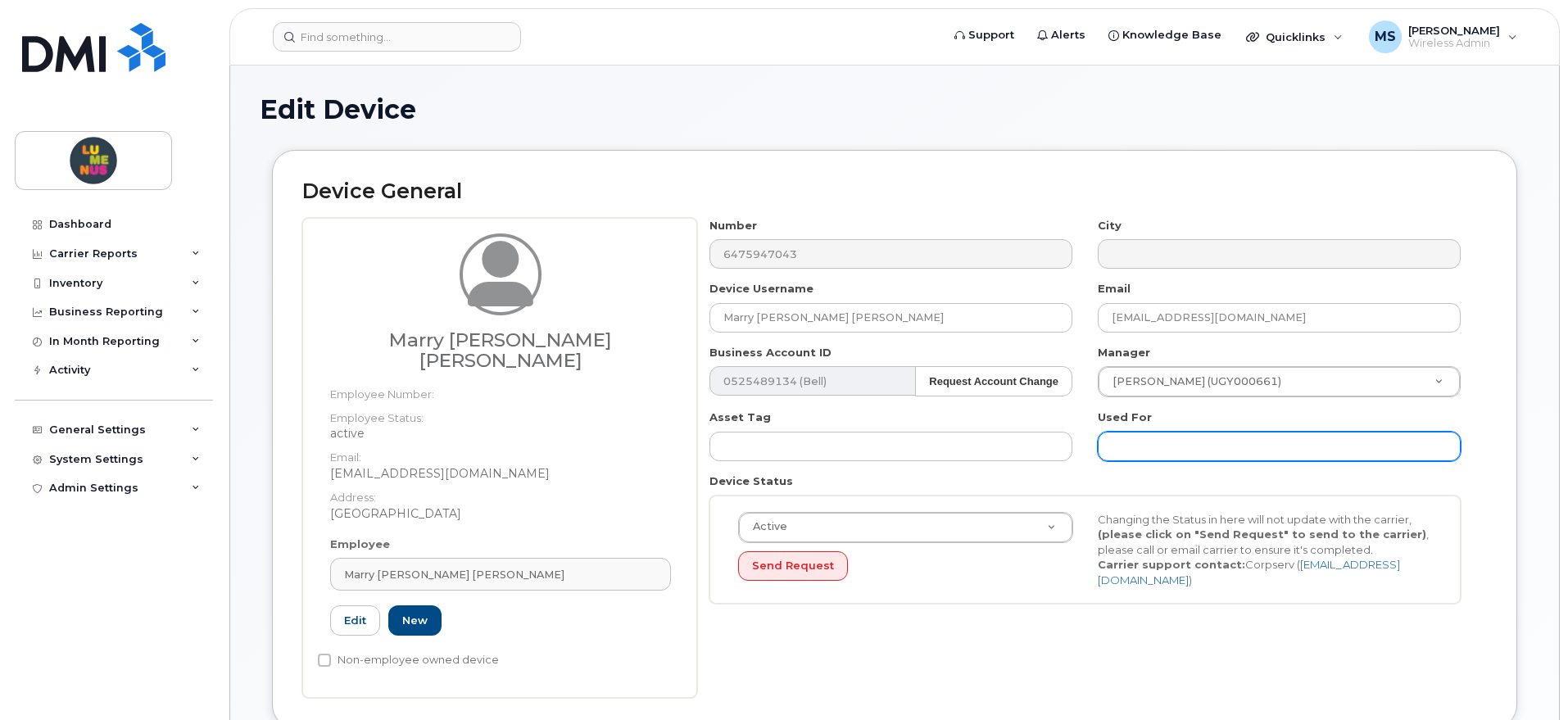
paste input "SR2506-0033"
type input "SR2506-0033"
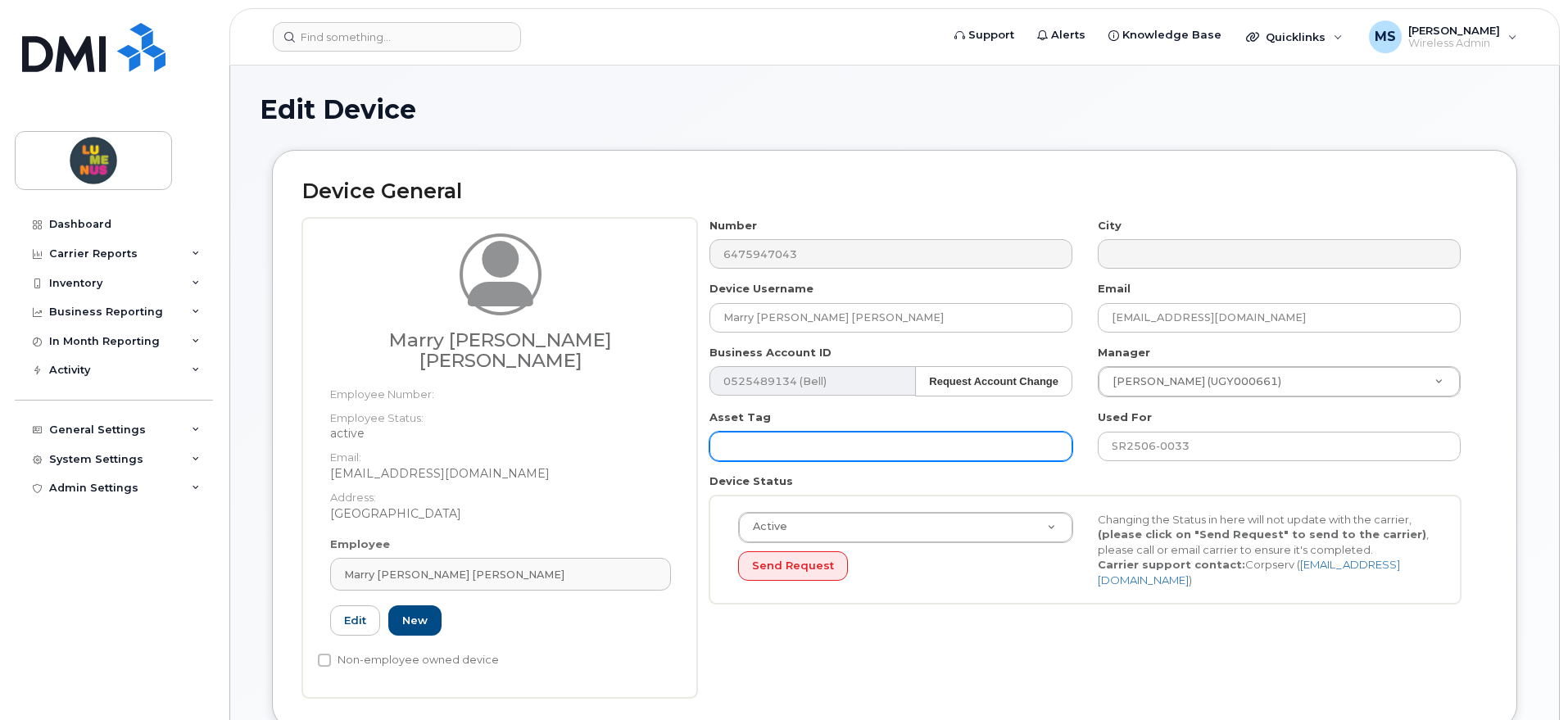
click at [933, 438] on input "text" at bounding box center [890, 447] width 363 height 30
click at [780, 451] on input "text" at bounding box center [890, 447] width 363 height 30
paste input "cw36f2kk77"
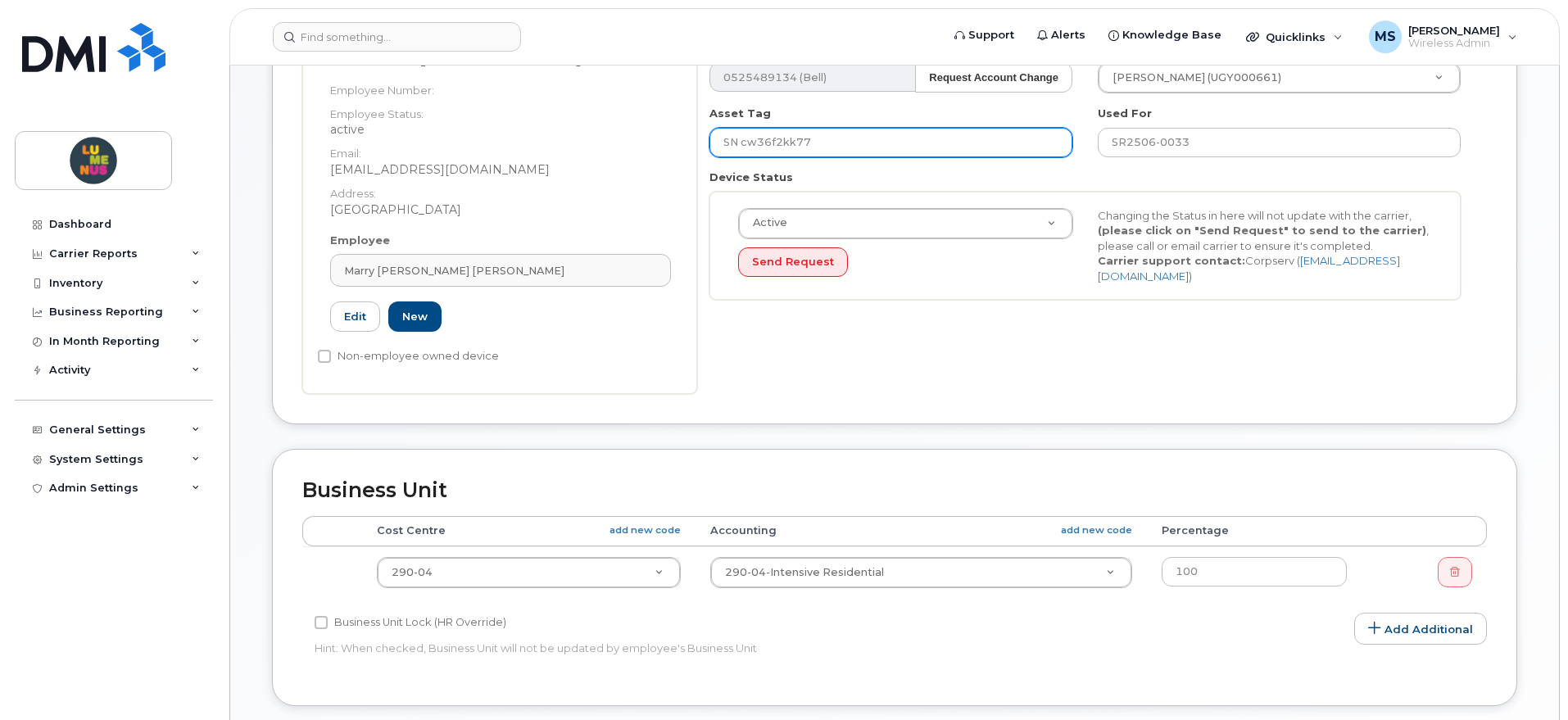
scroll to position [307, 0]
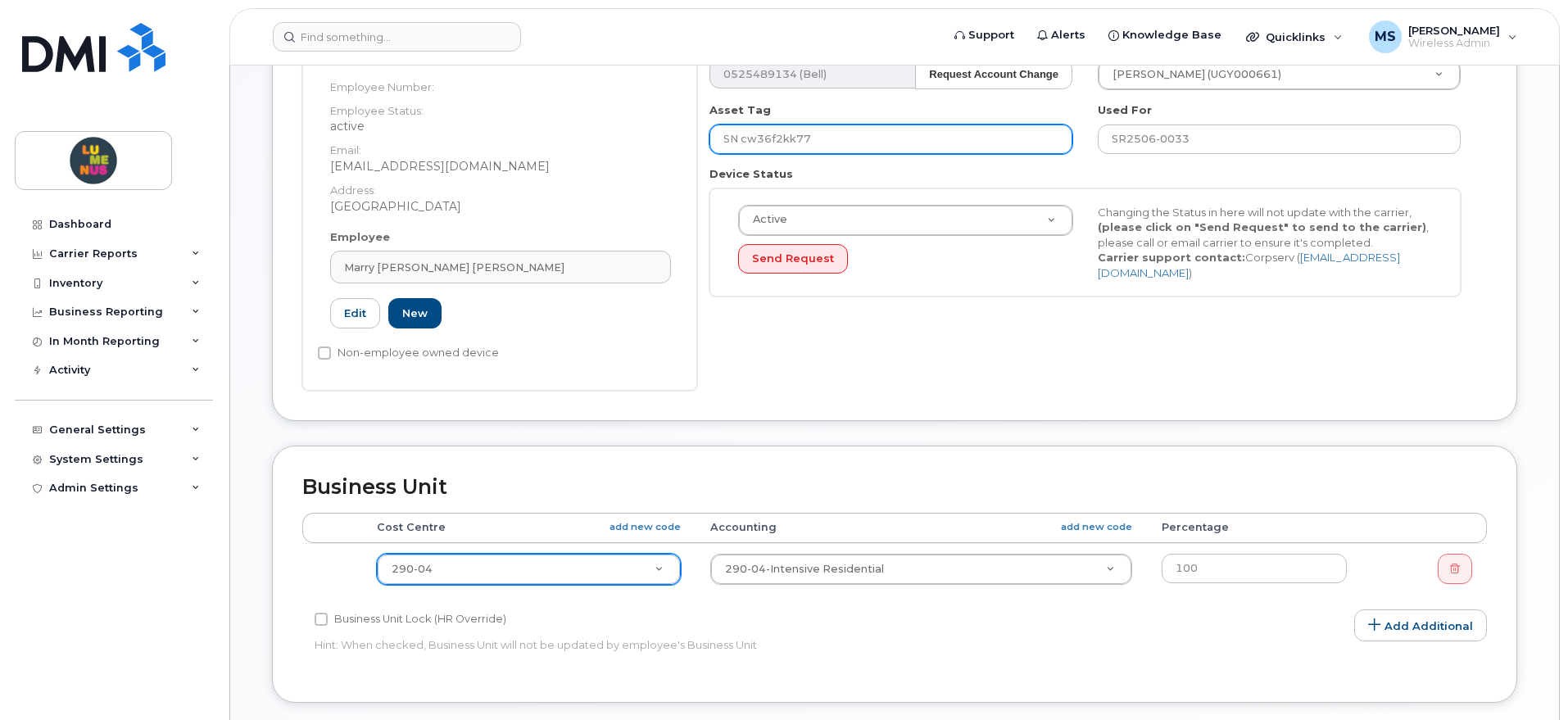
type input "SN cw36f2kk77"
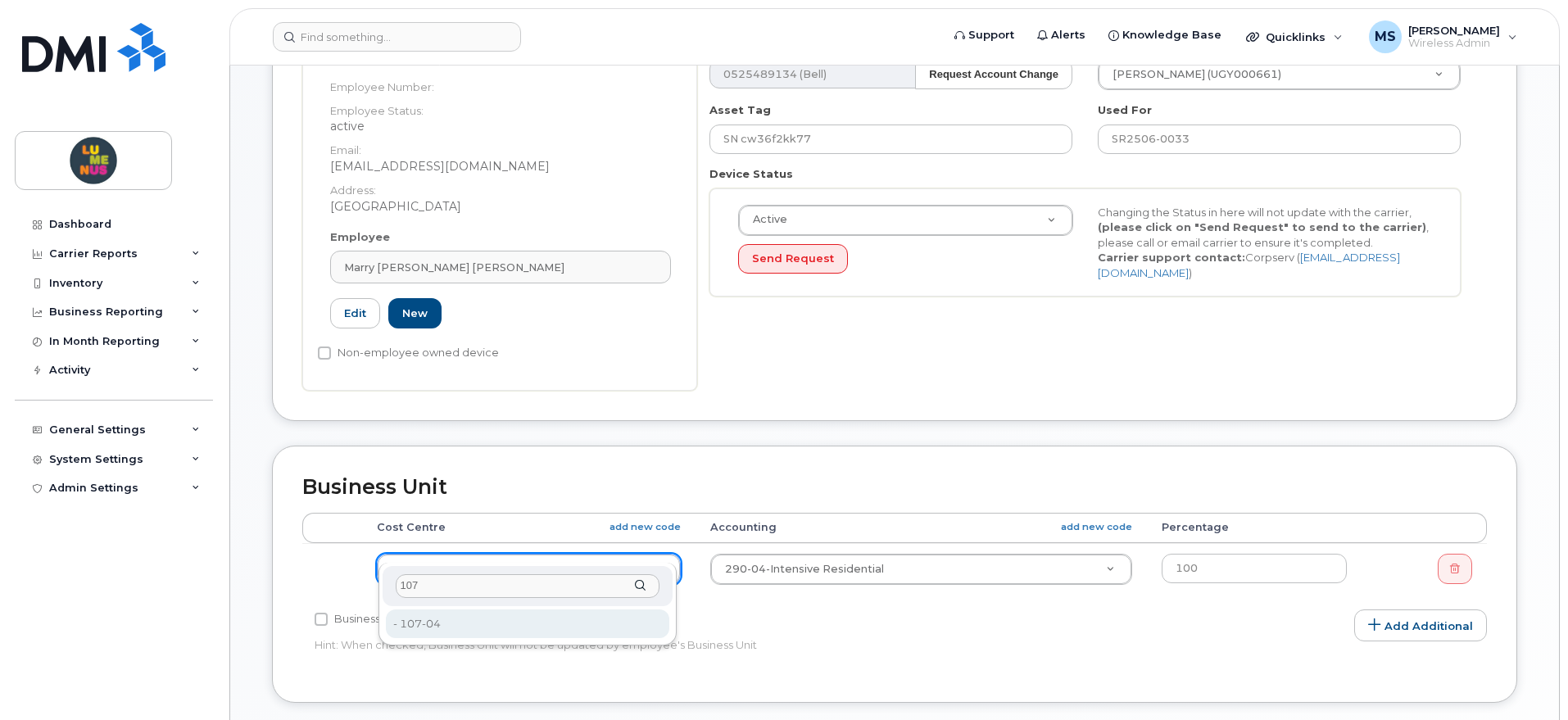
type input "107"
type input "4299276"
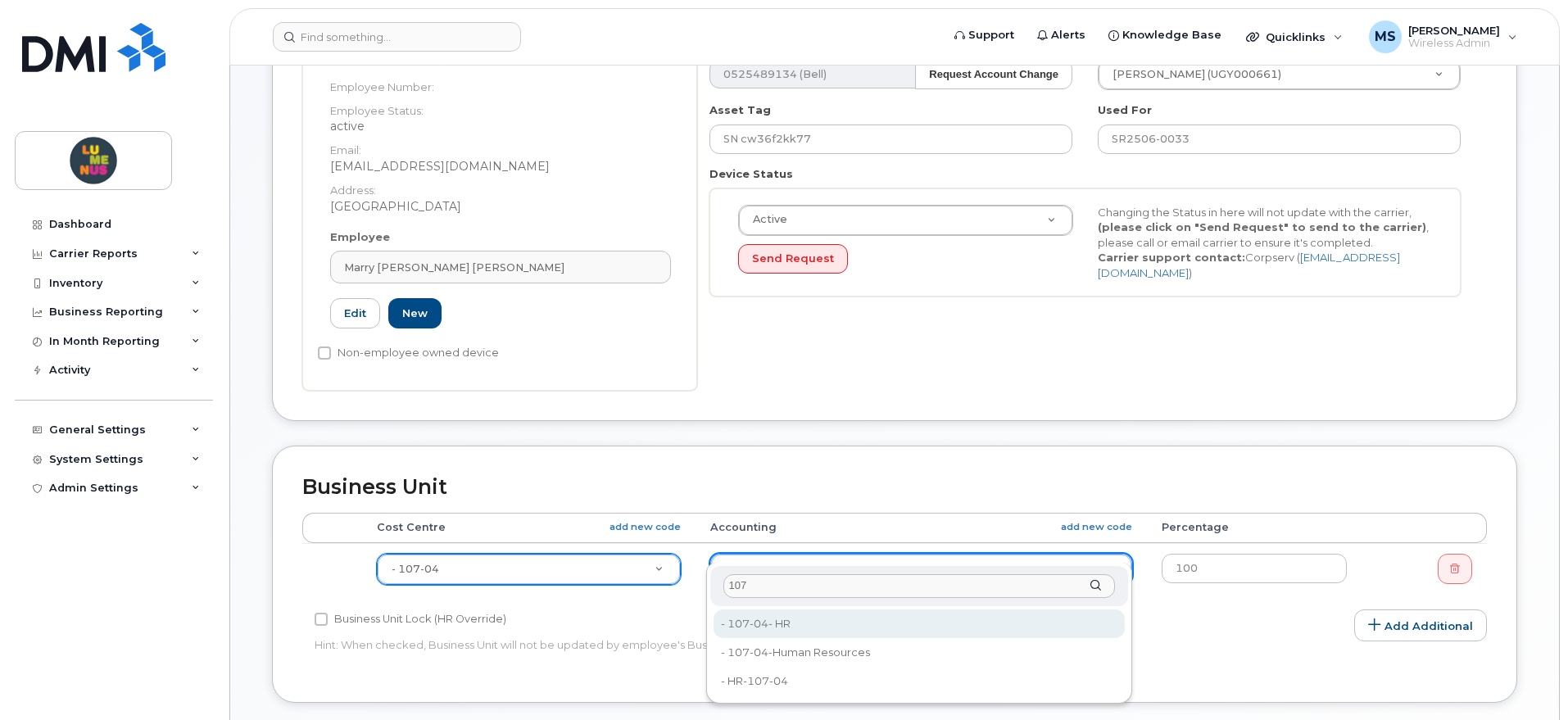
type input "107"
type input "35502063"
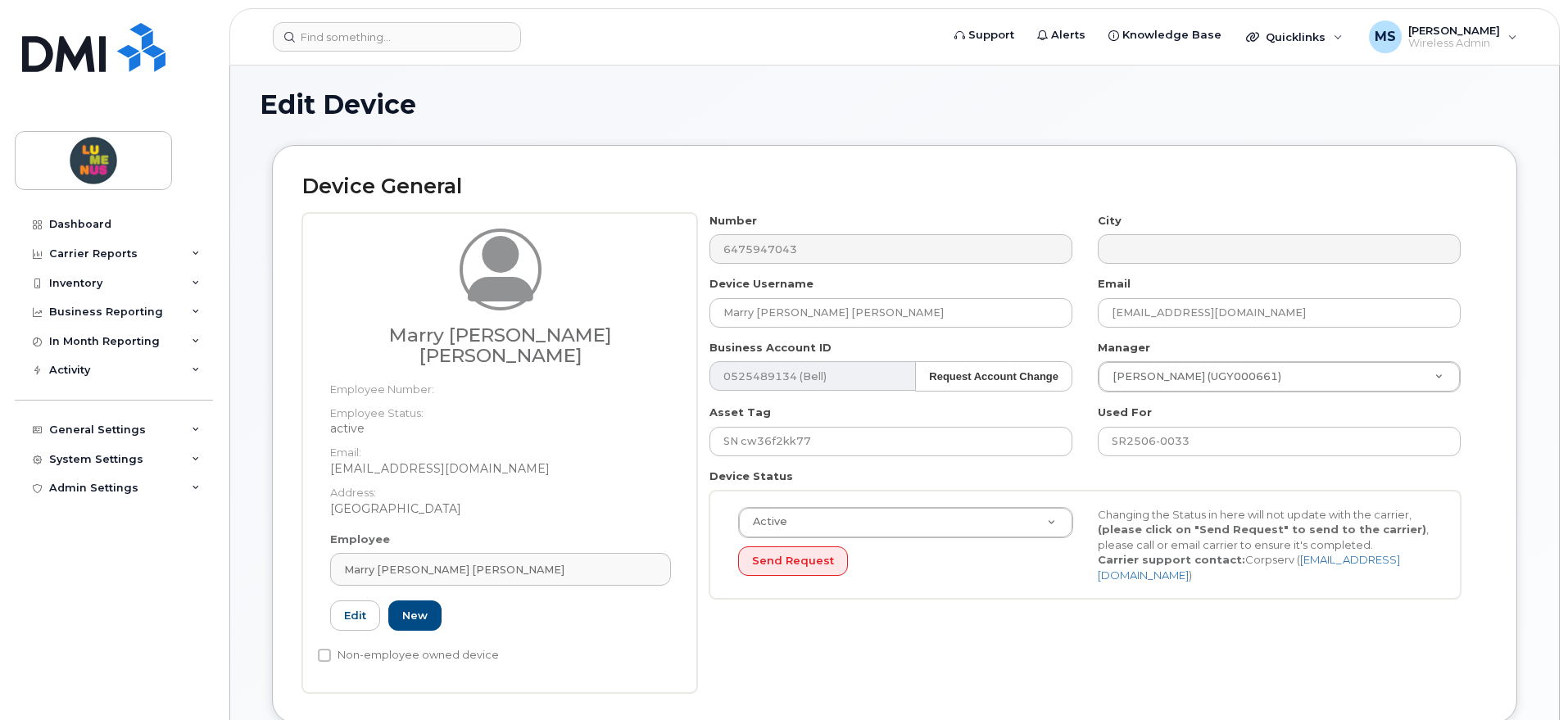
scroll to position [0, 0]
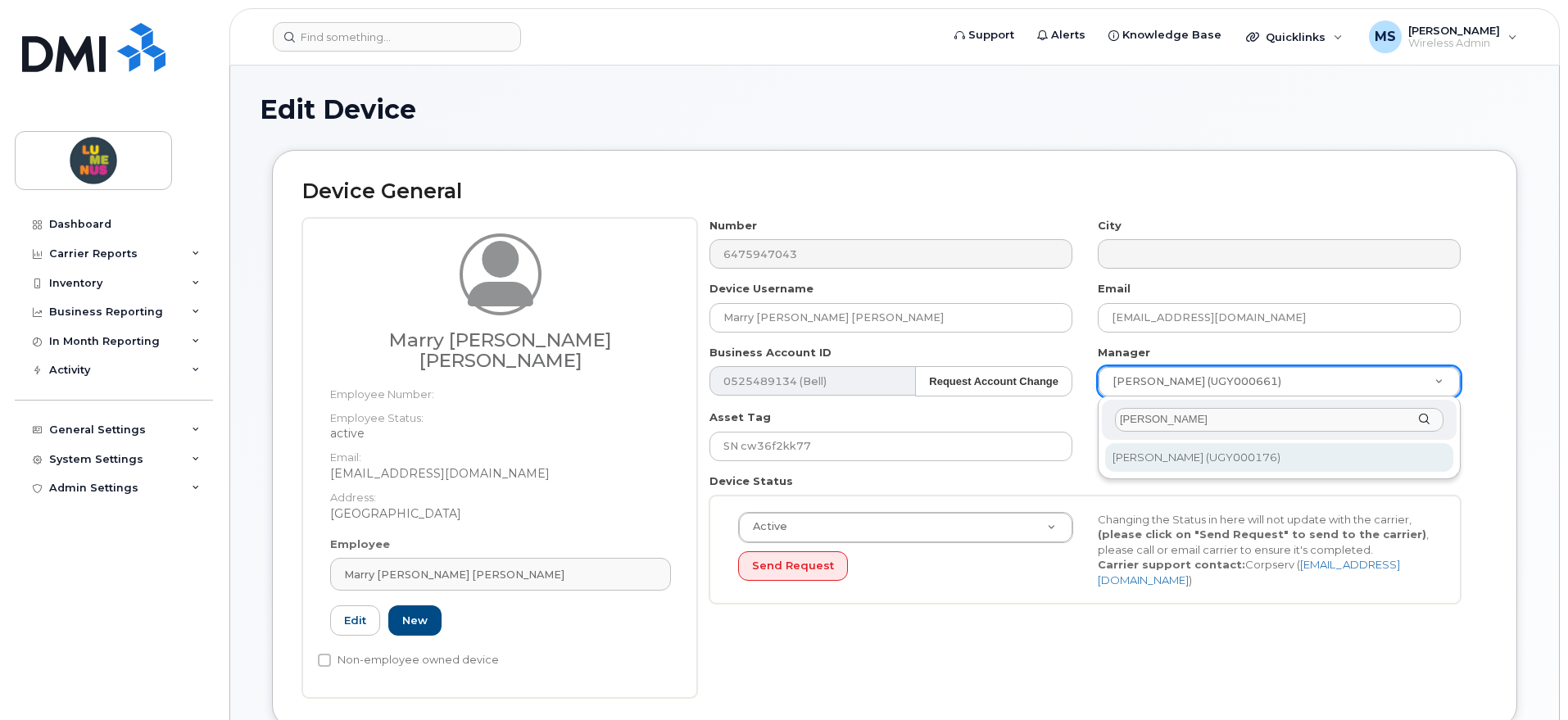
type input "fiona"
type input "1538613"
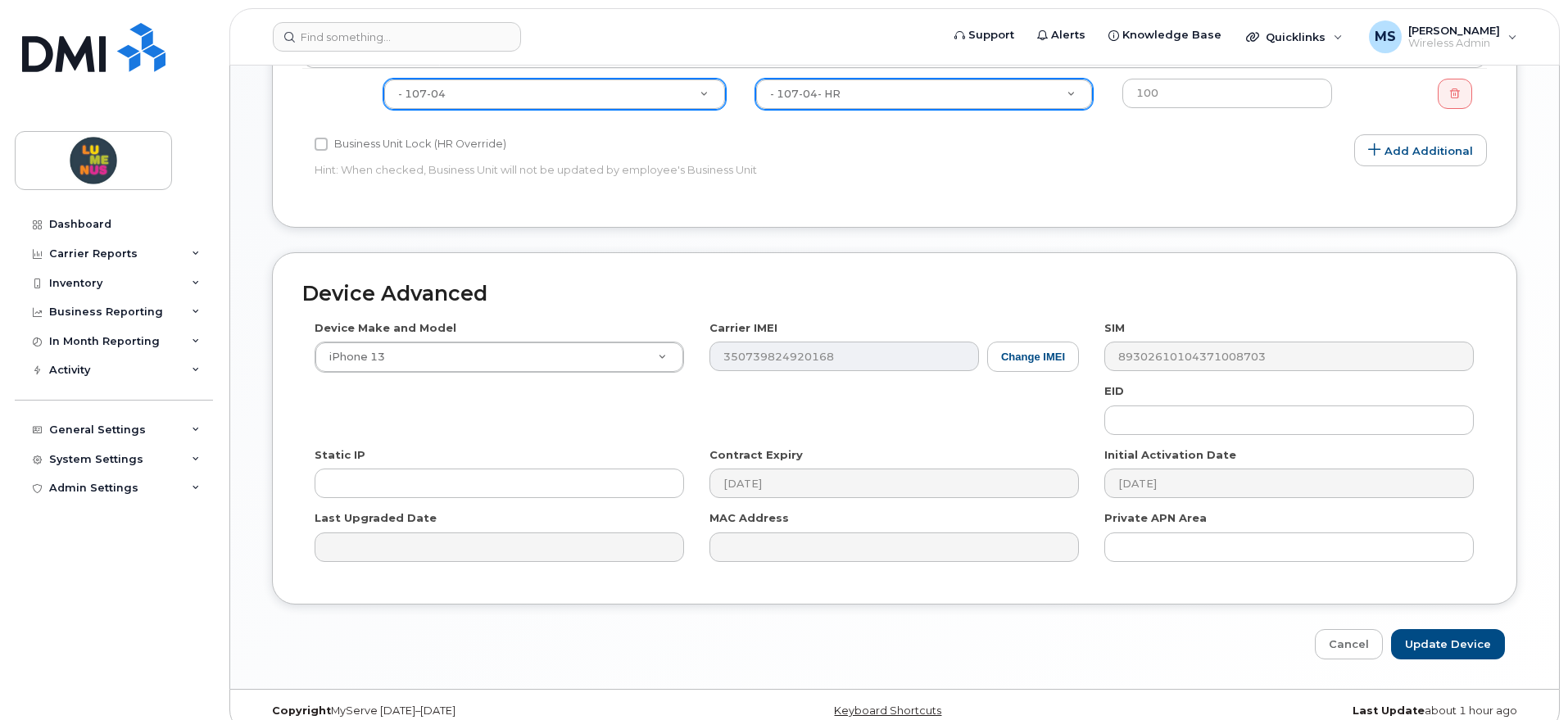
scroll to position [784, 0]
click at [1447, 629] on input "Update Device" at bounding box center [1448, 643] width 114 height 30
type input "Saving..."
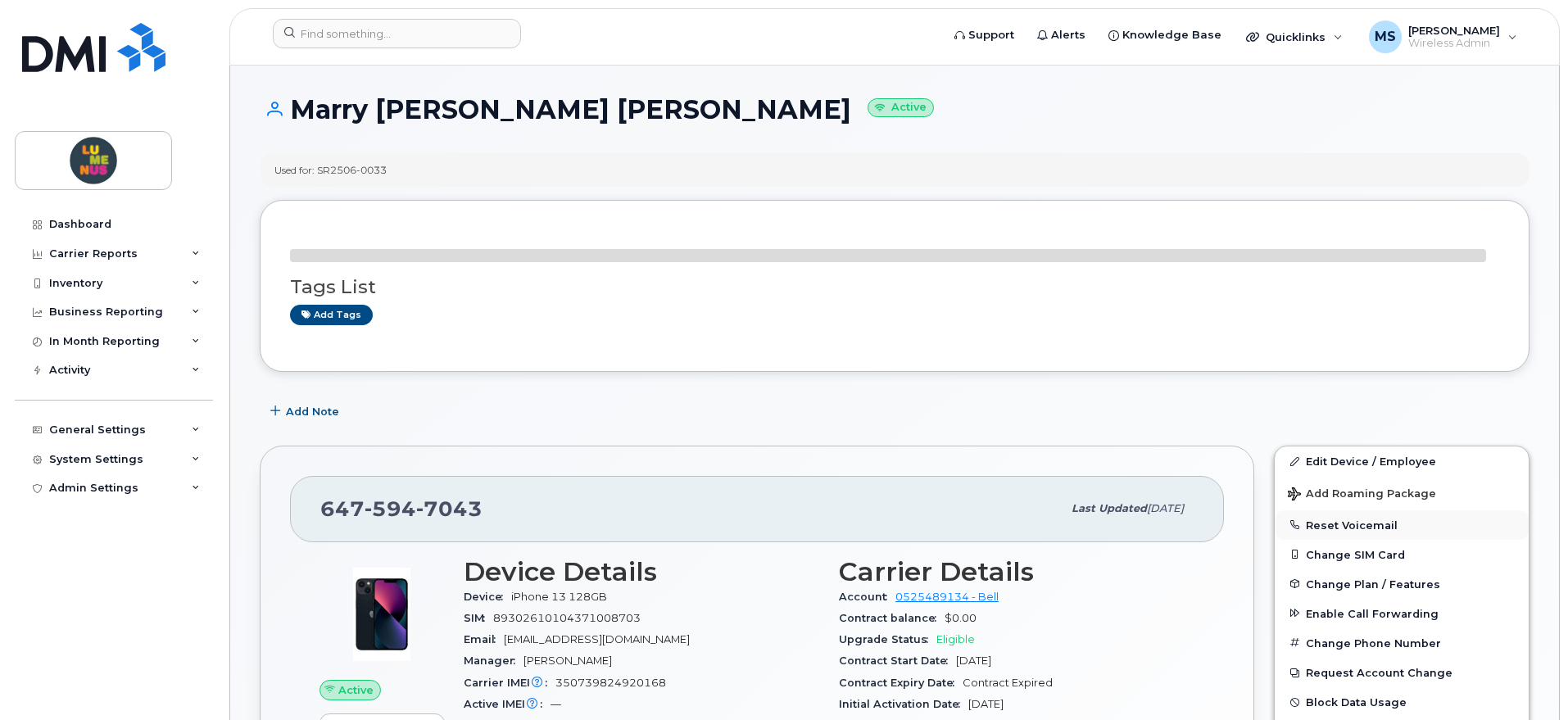
click at [1358, 521] on button "Reset Voicemail" at bounding box center [1402, 525] width 254 height 30
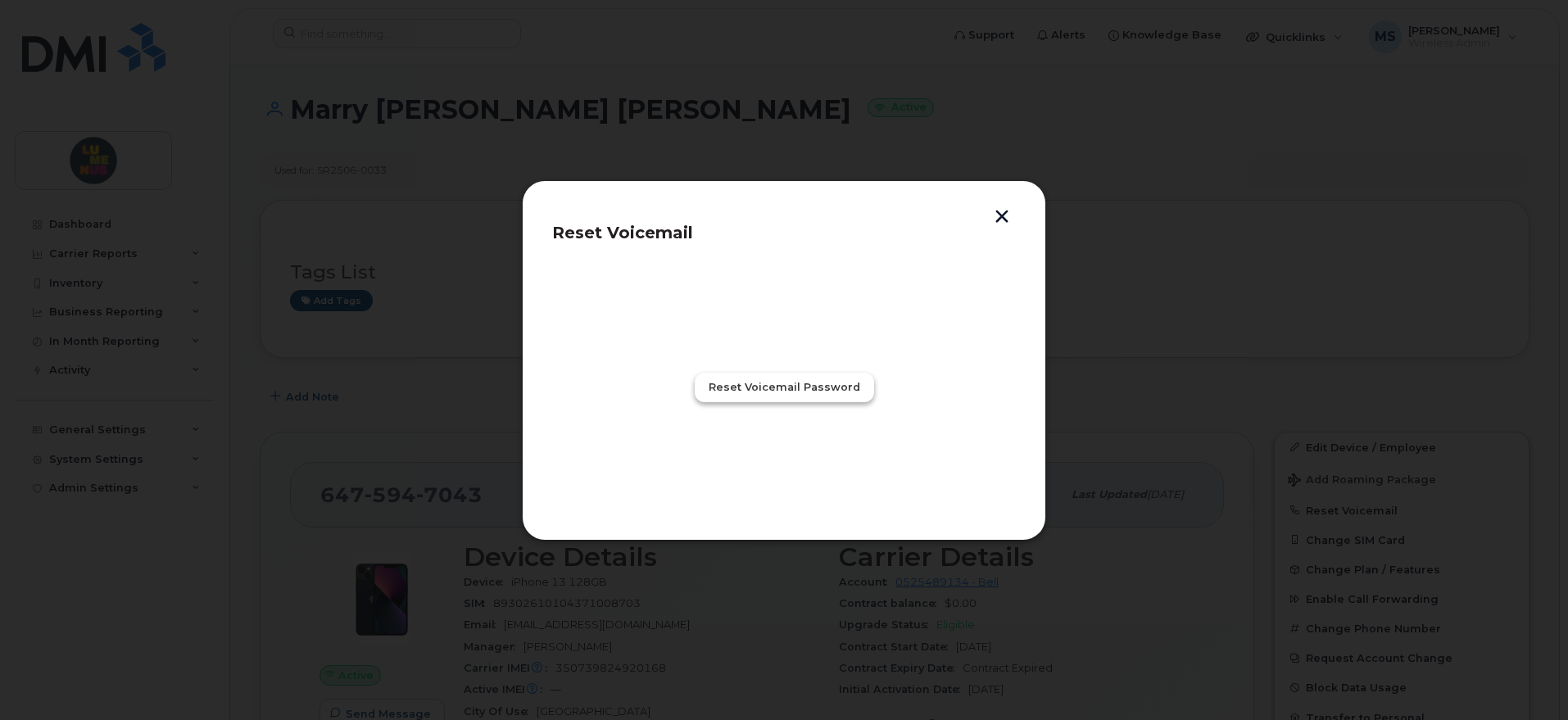
click at [777, 380] on span "Reset Voicemail Password" at bounding box center [784, 387] width 151 height 15
click at [786, 460] on span "Close" at bounding box center [784, 459] width 33 height 15
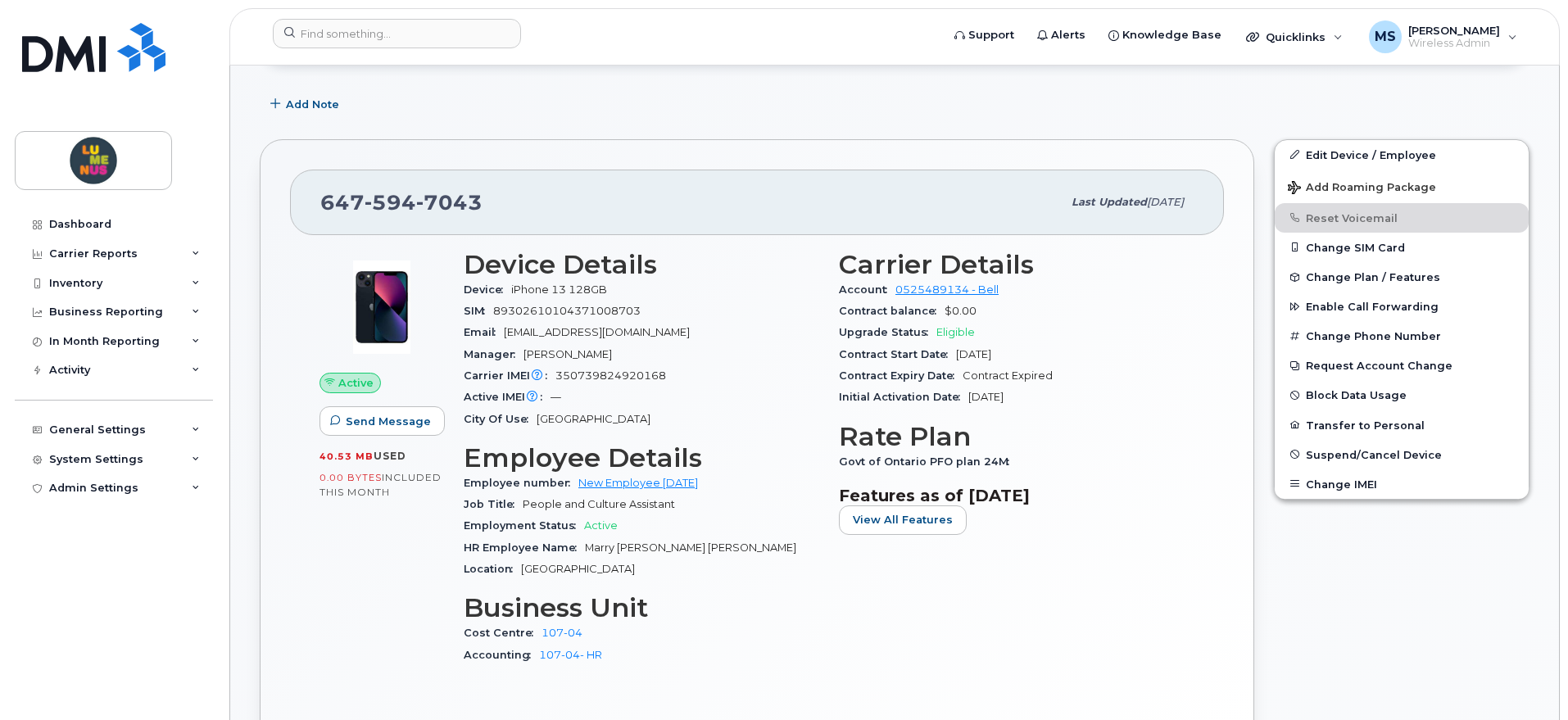
scroll to position [307, 0]
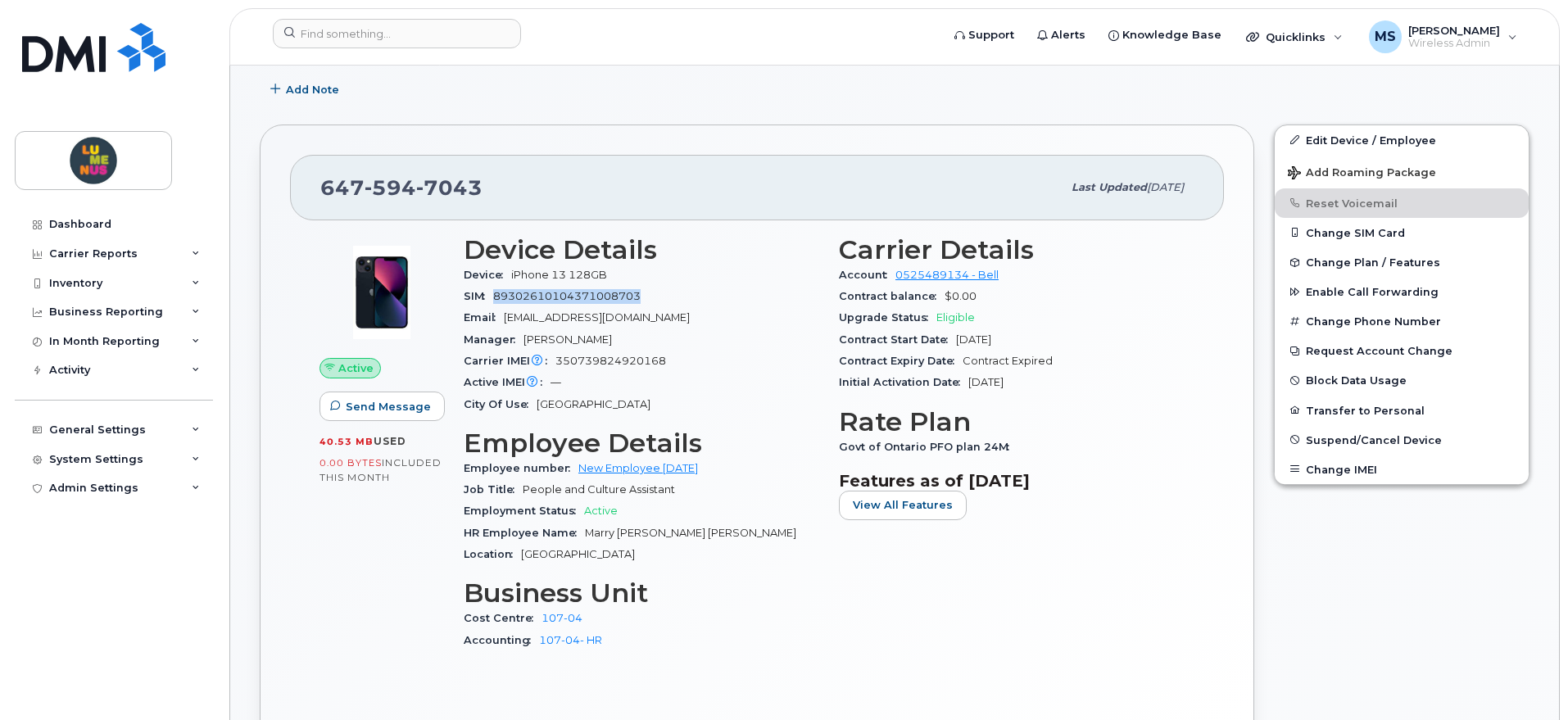
drag, startPoint x: 636, startPoint y: 296, endPoint x: 493, endPoint y: 299, distance: 143.0
click at [493, 299] on div "SIM [TECHNICAL_ID]" at bounding box center [641, 296] width 355 height 21
copy span "89302610104371008703"
drag, startPoint x: 623, startPoint y: 316, endPoint x: 509, endPoint y: 317, distance: 114.0
click at [509, 317] on div "Email [EMAIL_ADDRESS][DOMAIN_NAME]" at bounding box center [641, 318] width 355 height 21
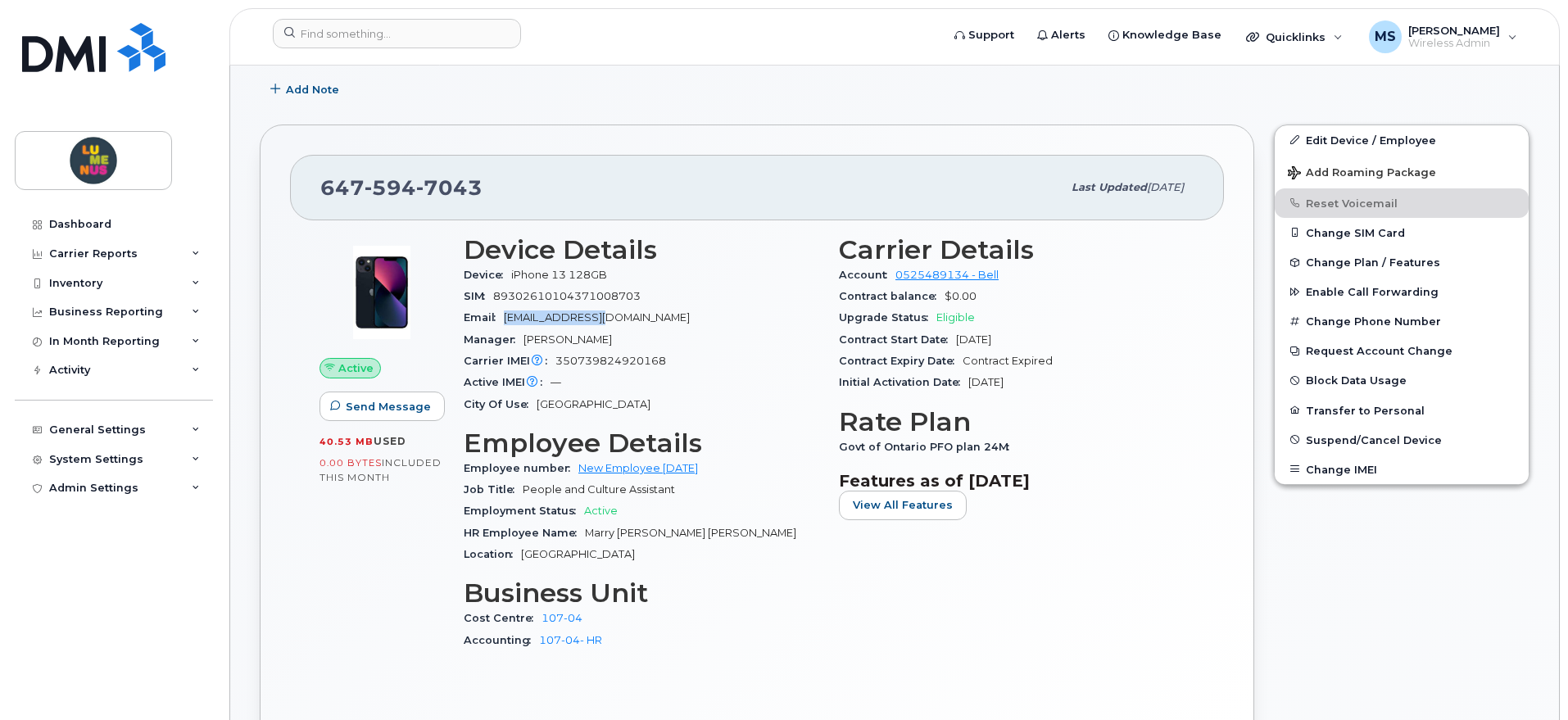
copy span "[EMAIL_ADDRESS][DOMAIN_NAME]"
drag, startPoint x: 499, startPoint y: 187, endPoint x: 306, endPoint y: 190, distance: 193.0
click at [306, 190] on div "[PHONE_NUMBER] Last updated [DATE]" at bounding box center [757, 188] width 934 height 65
copy span "[PHONE_NUMBER]"
